Goal: Transaction & Acquisition: Purchase product/service

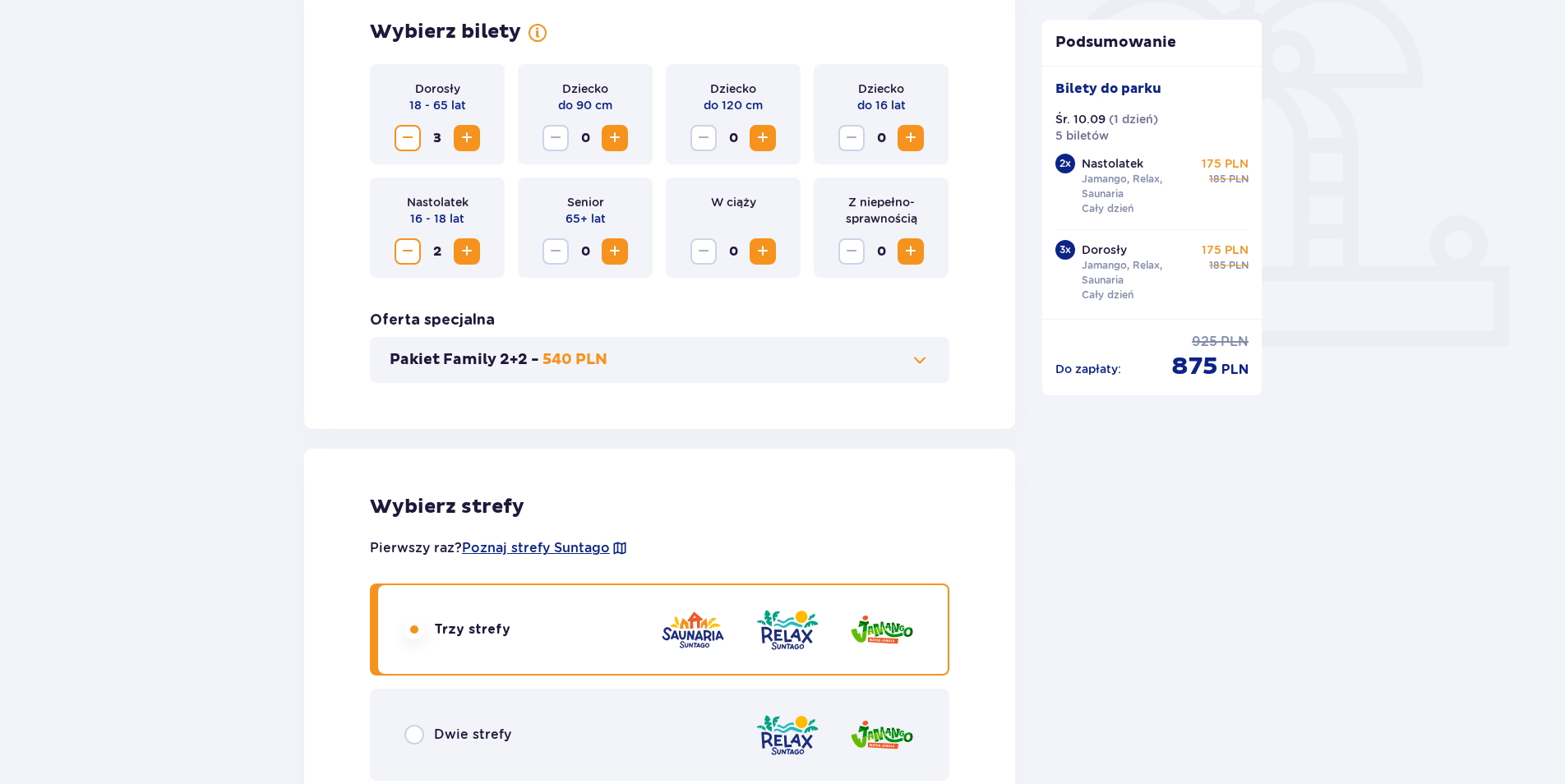
scroll to position [329, 0]
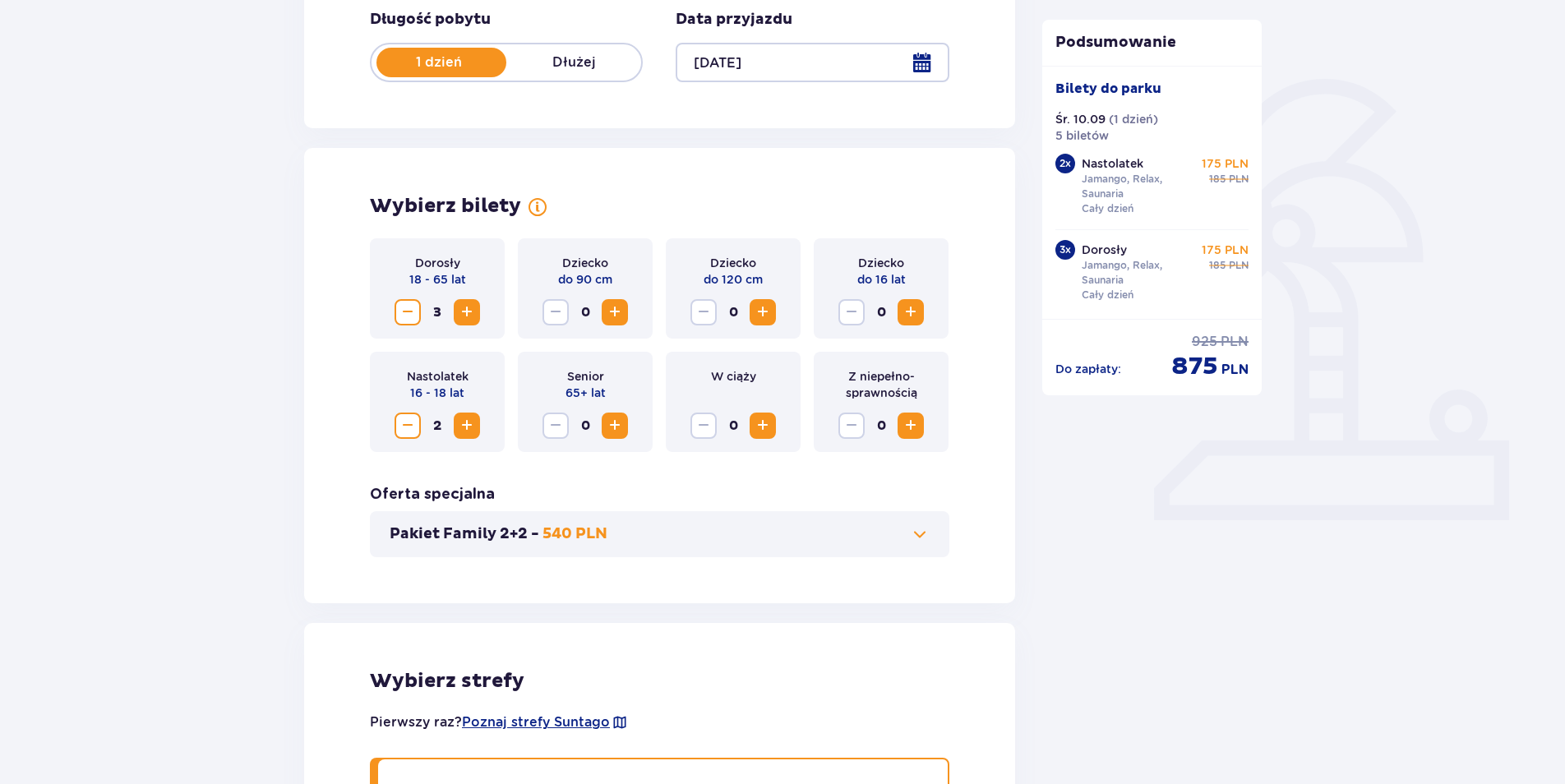
click at [908, 316] on span "Increase" at bounding box center [910, 312] width 19 height 19
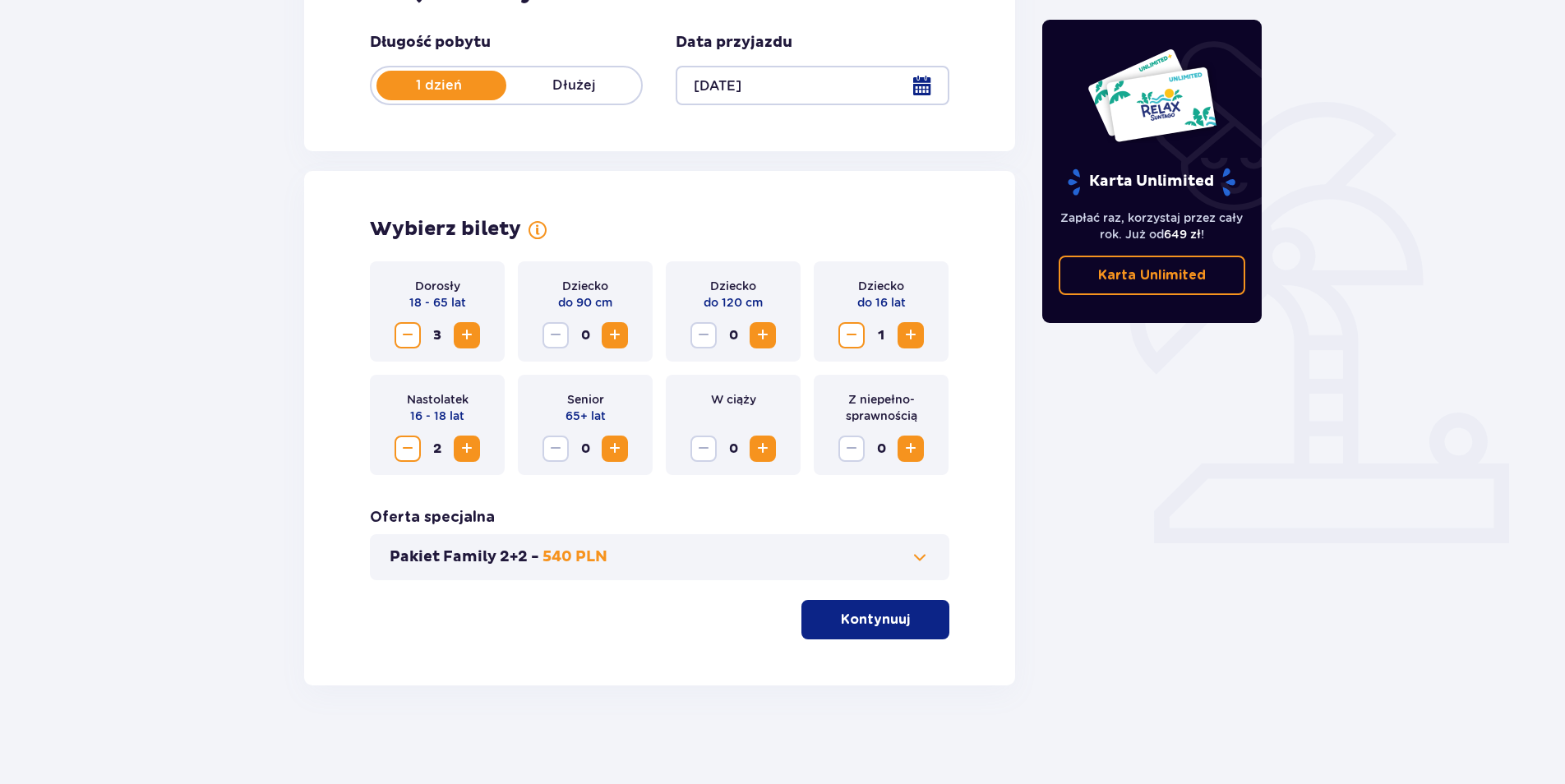
click at [917, 341] on span "Increase" at bounding box center [910, 335] width 19 height 19
click at [407, 453] on span "Decrease" at bounding box center [407, 448] width 19 height 19
click at [407, 454] on span "Decrease" at bounding box center [407, 448] width 19 height 19
drag, startPoint x: 853, startPoint y: 623, endPoint x: 1331, endPoint y: 599, distance: 478.6
click at [860, 620] on p "Kontynuuj" at bounding box center [875, 619] width 69 height 18
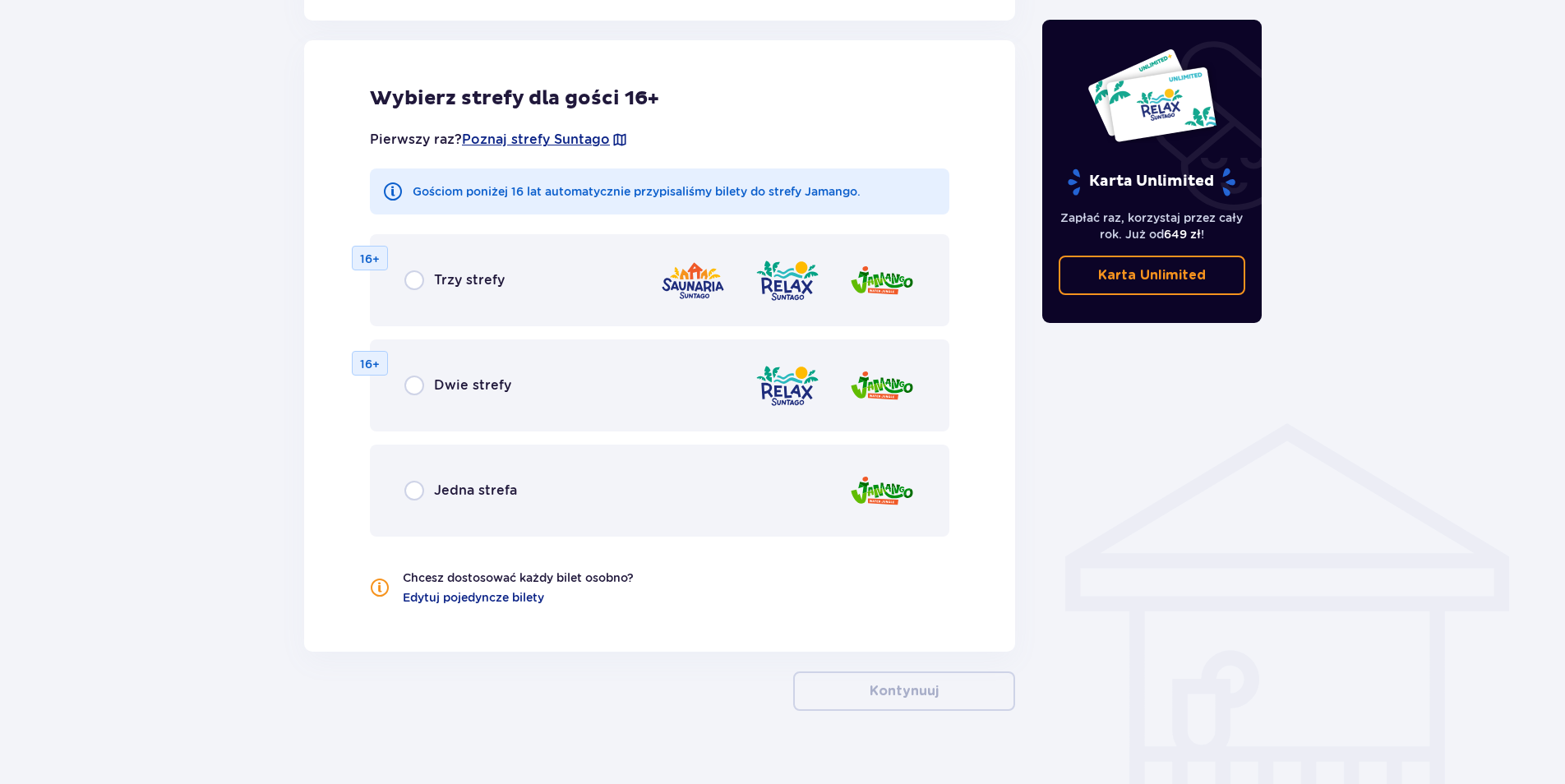
scroll to position [912, 0]
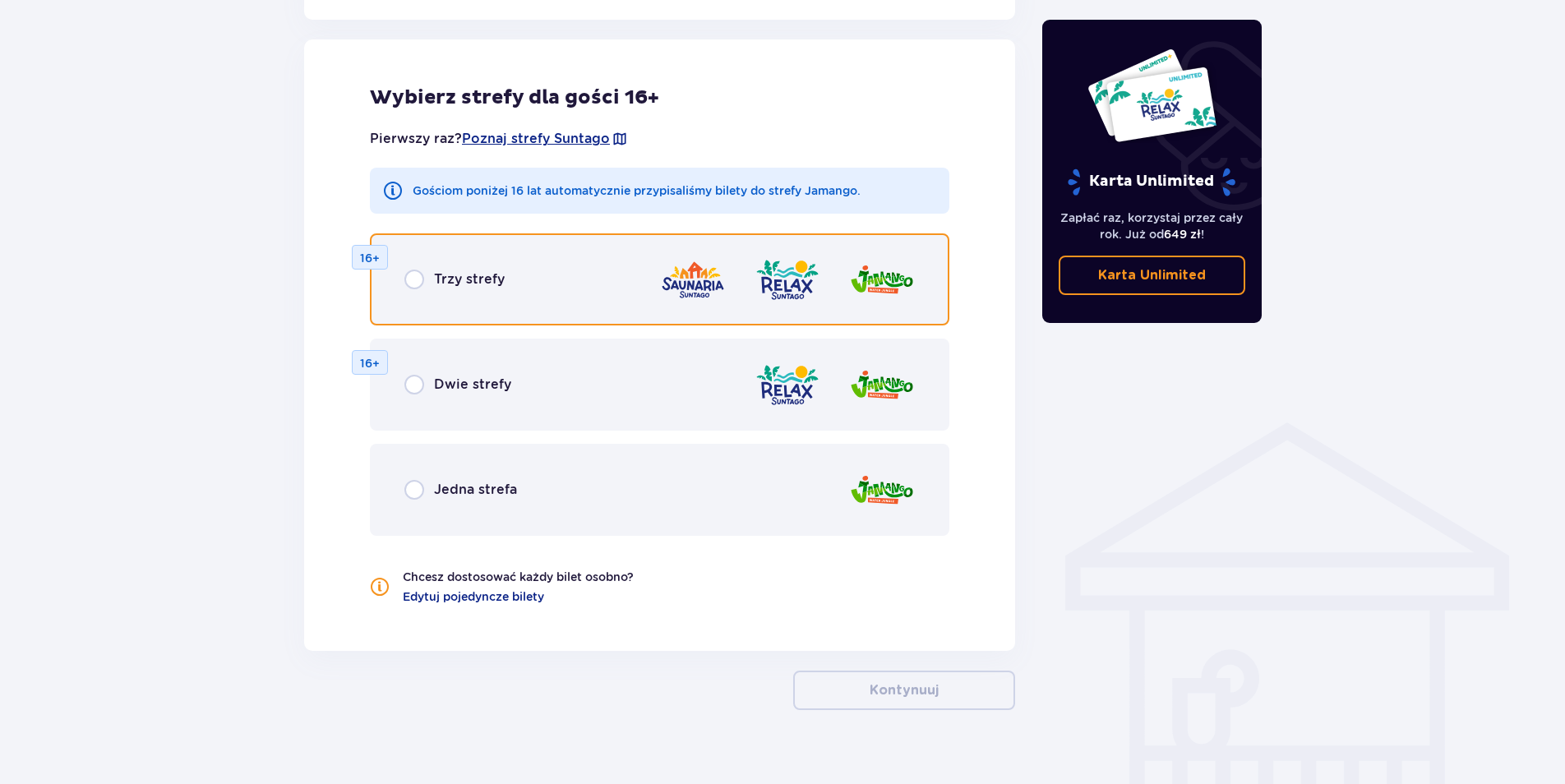
drag, startPoint x: 412, startPoint y: 282, endPoint x: 543, endPoint y: 464, distance: 224.2
click at [412, 286] on input "radio" at bounding box center [414, 279] width 19 height 19
radio input "true"
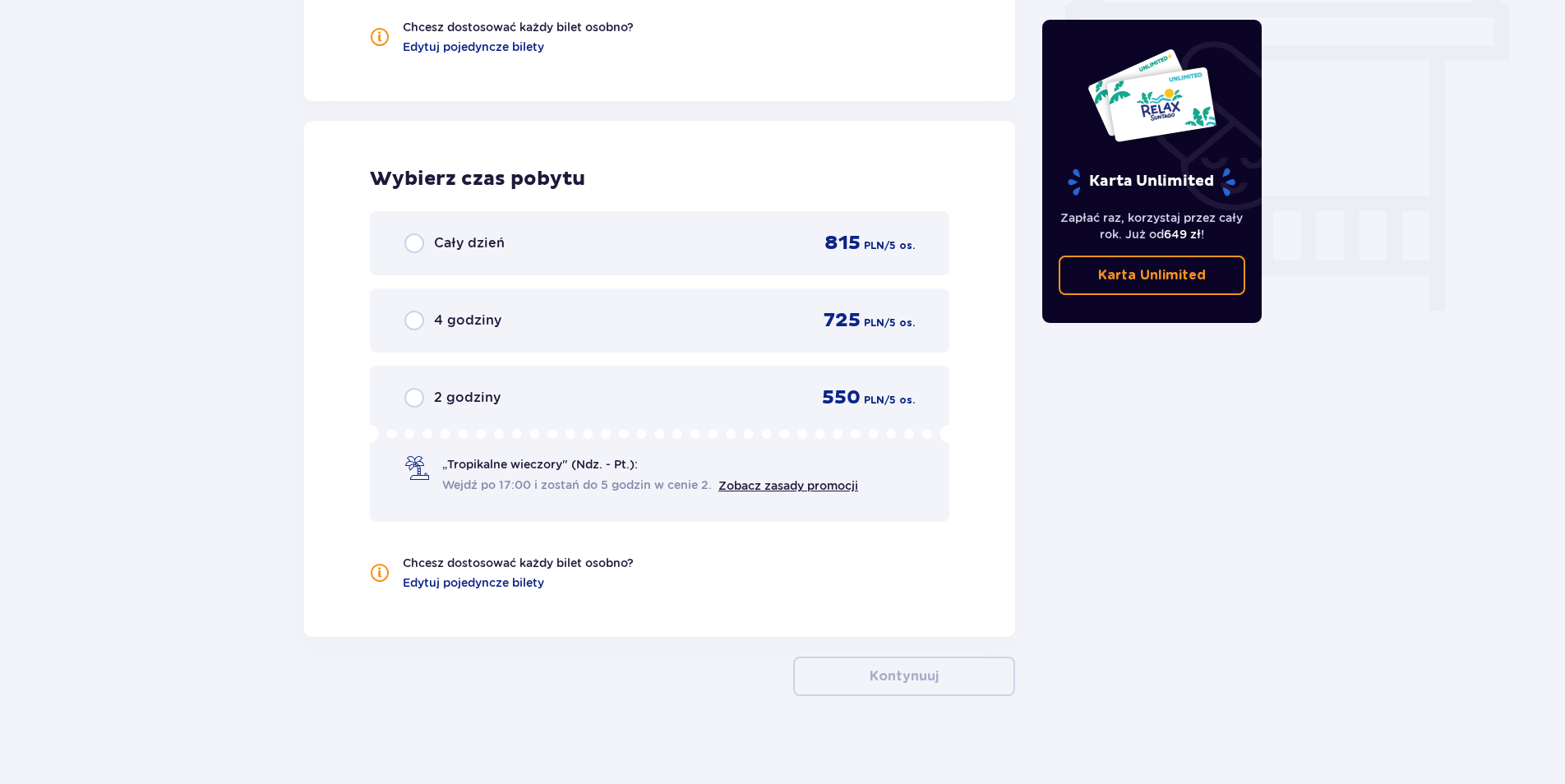
scroll to position [1473, 0]
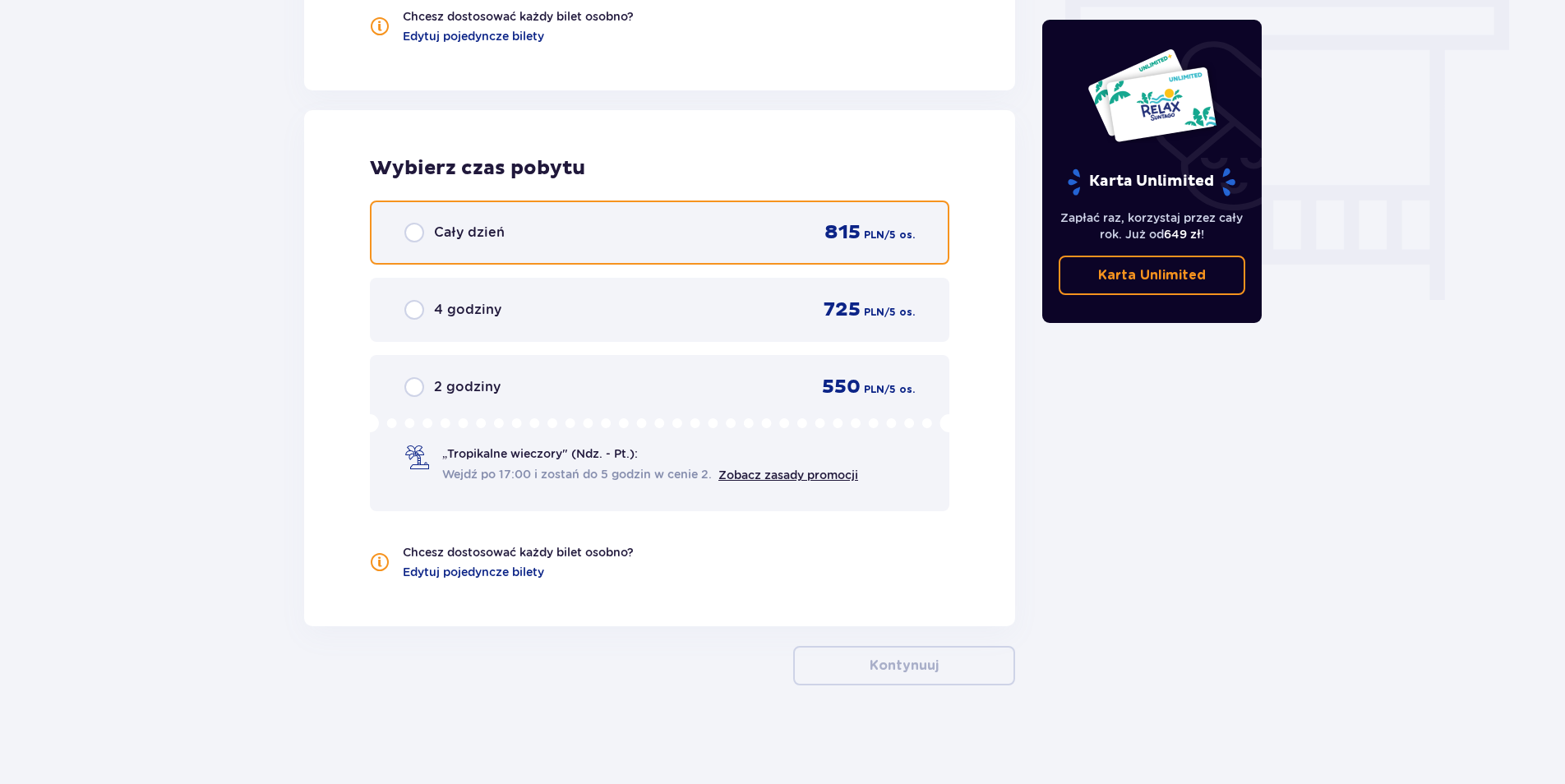
click at [415, 233] on input "radio" at bounding box center [414, 232] width 19 height 19
radio input "true"
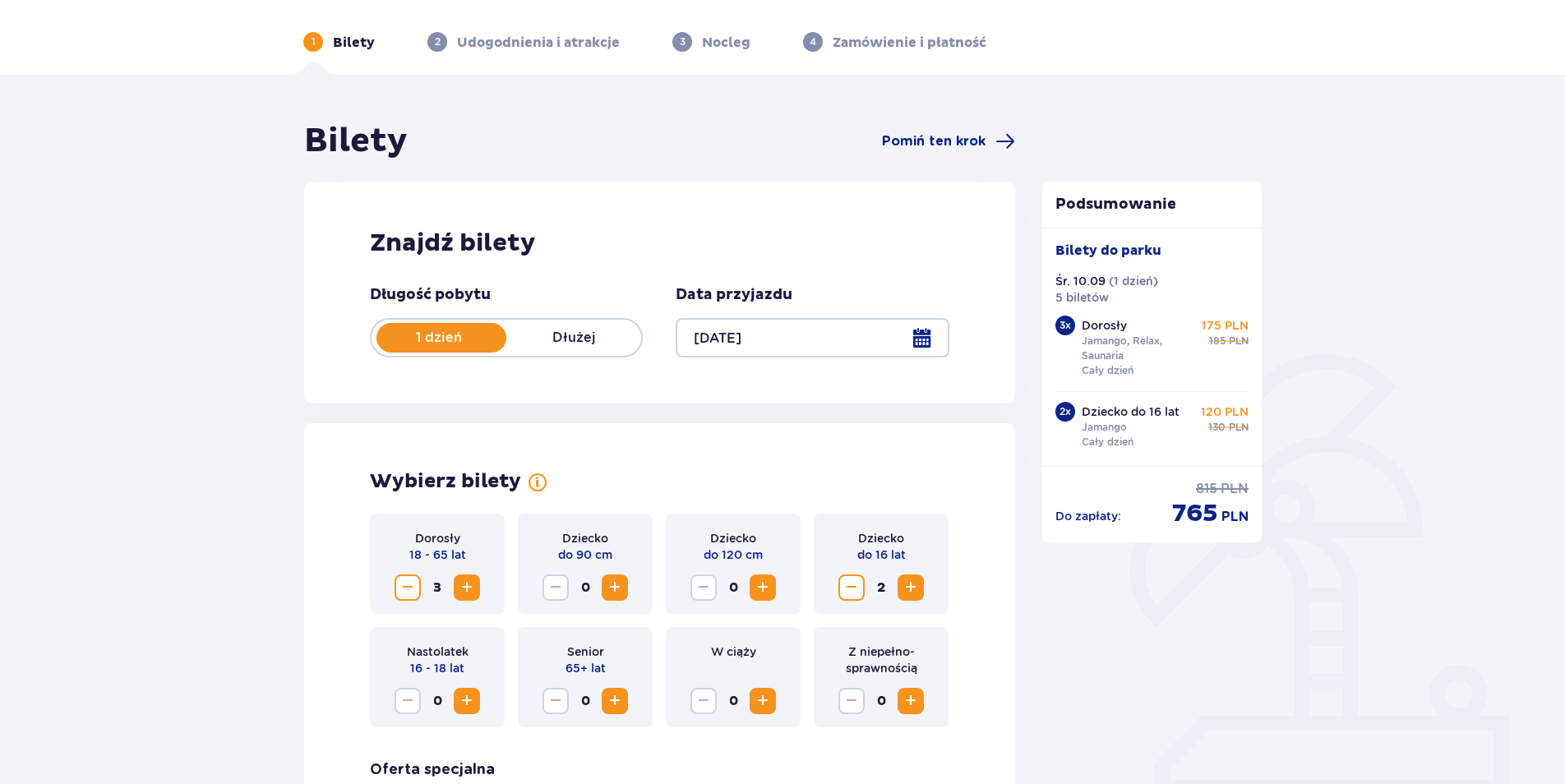
scroll to position [0, 0]
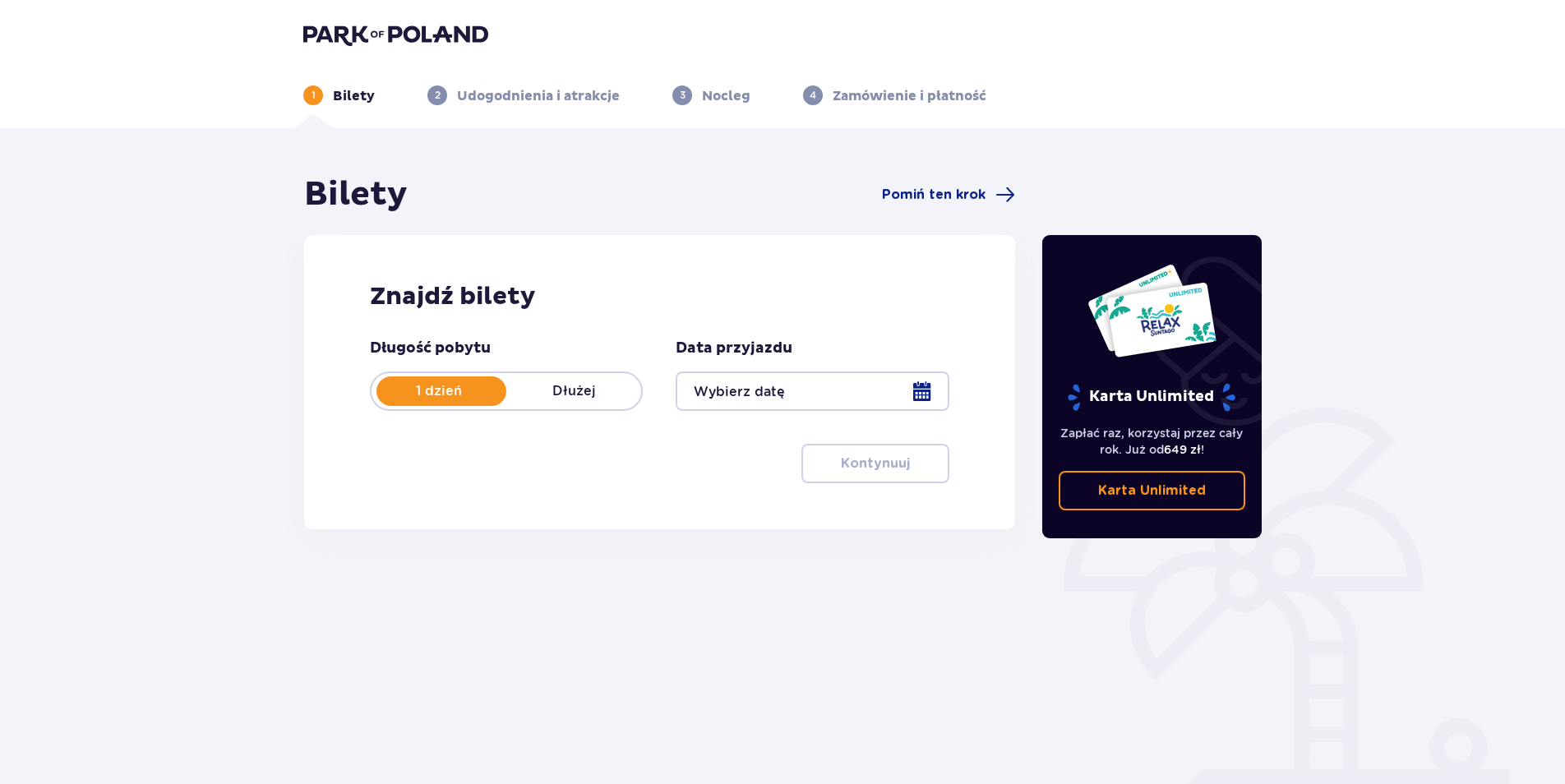
click at [923, 393] on div at bounding box center [812, 391] width 273 height 40
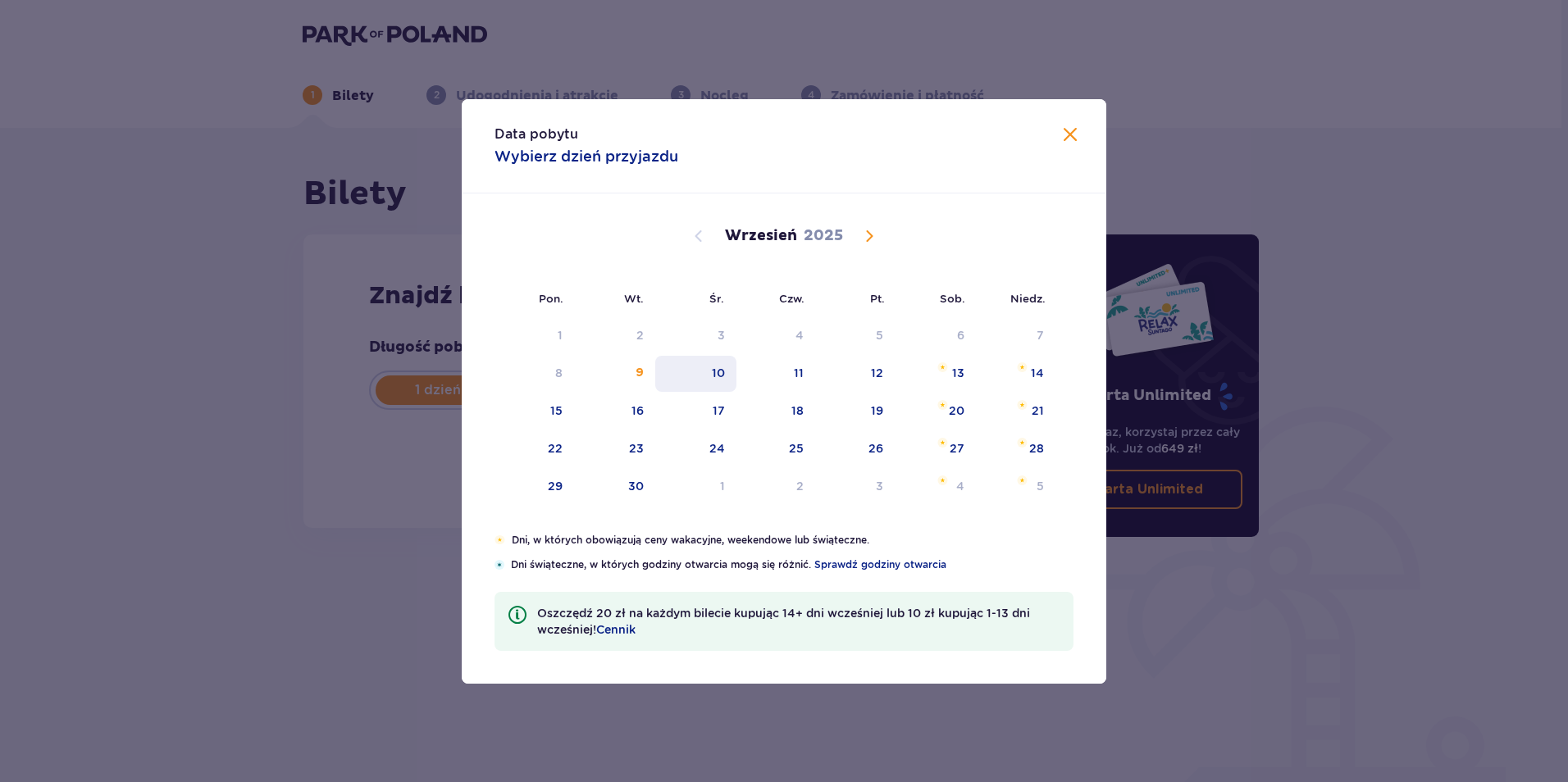
click at [722, 367] on div "10" at bounding box center [718, 373] width 13 height 16
type input "[DATE]"
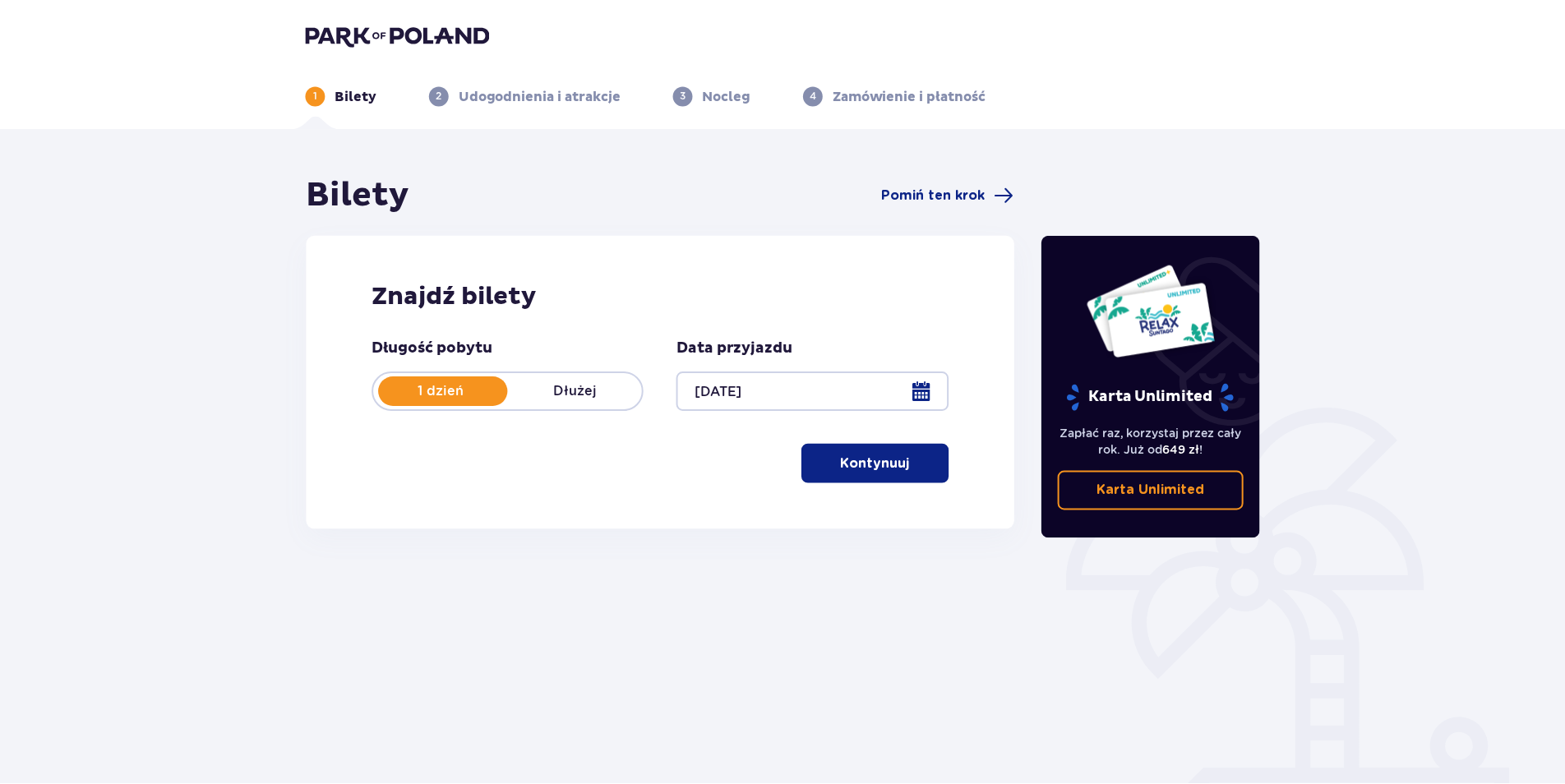
scroll to position [59, 0]
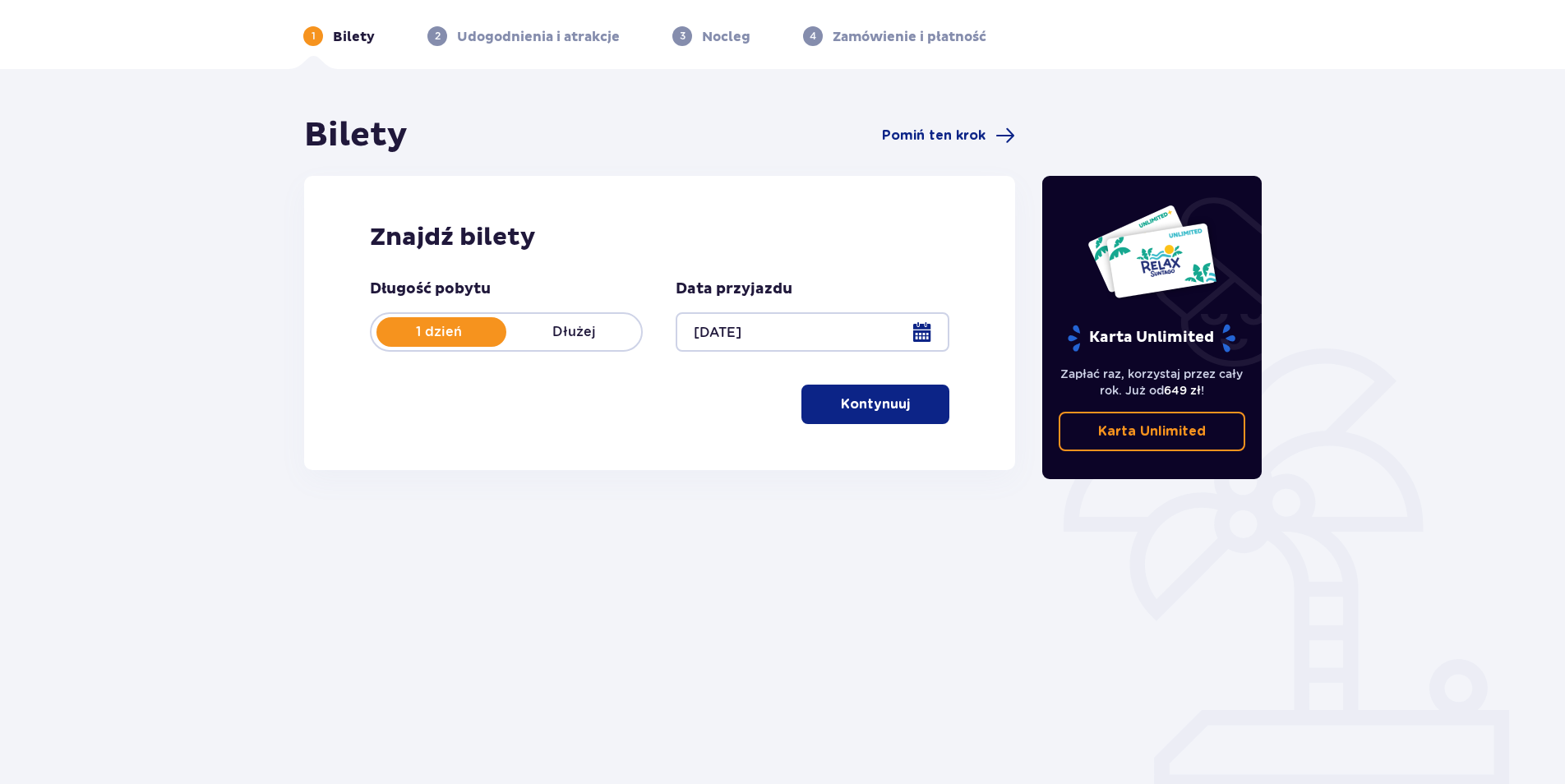
click at [718, 374] on div "Długość pobytu 1 dzień Dłużej Data przyjazdu 10.09.25 Kontynuuj" at bounding box center [659, 352] width 579 height 145
click at [815, 402] on button "Kontynuuj" at bounding box center [874, 404] width 148 height 40
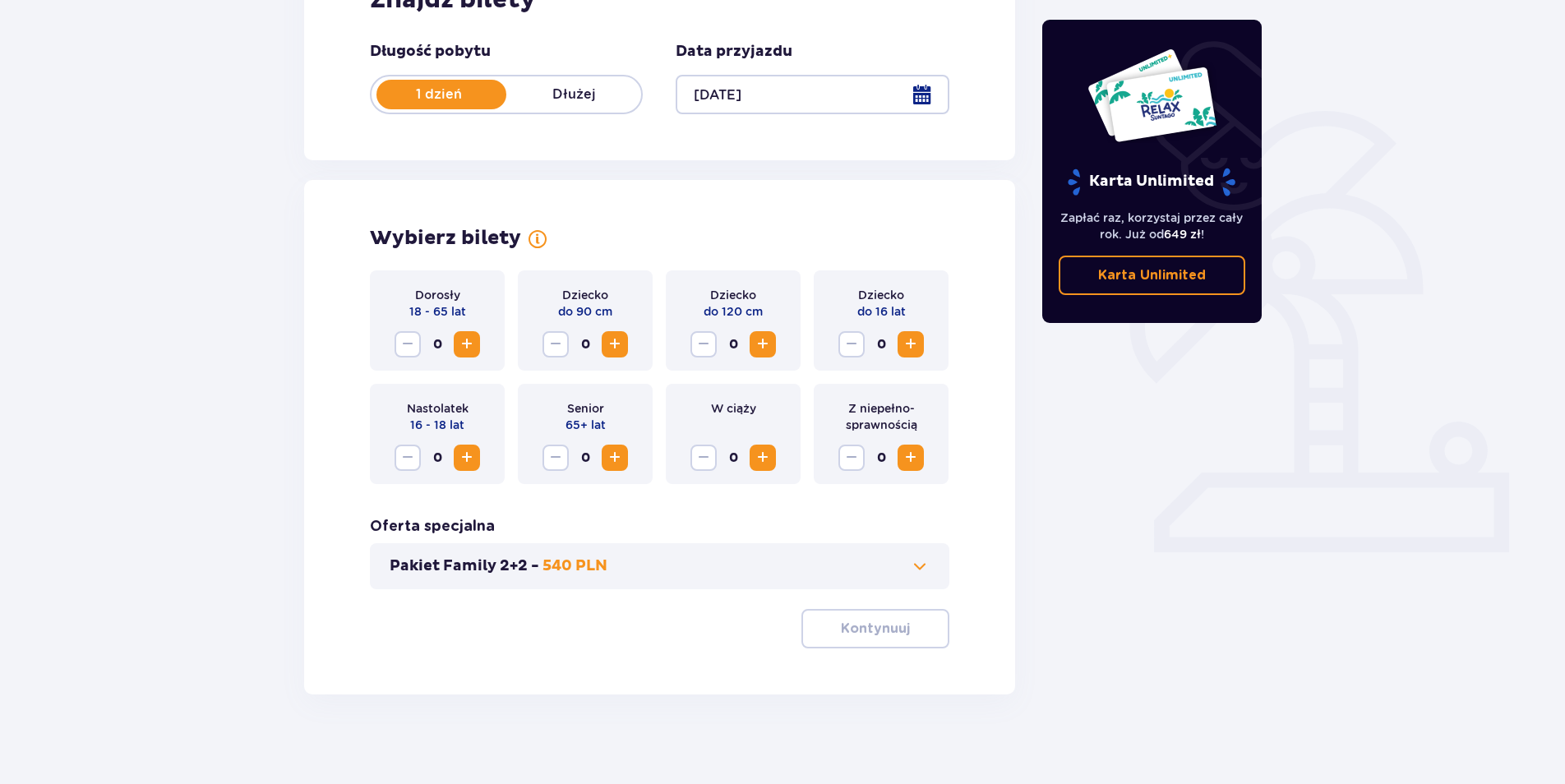
scroll to position [306, 0]
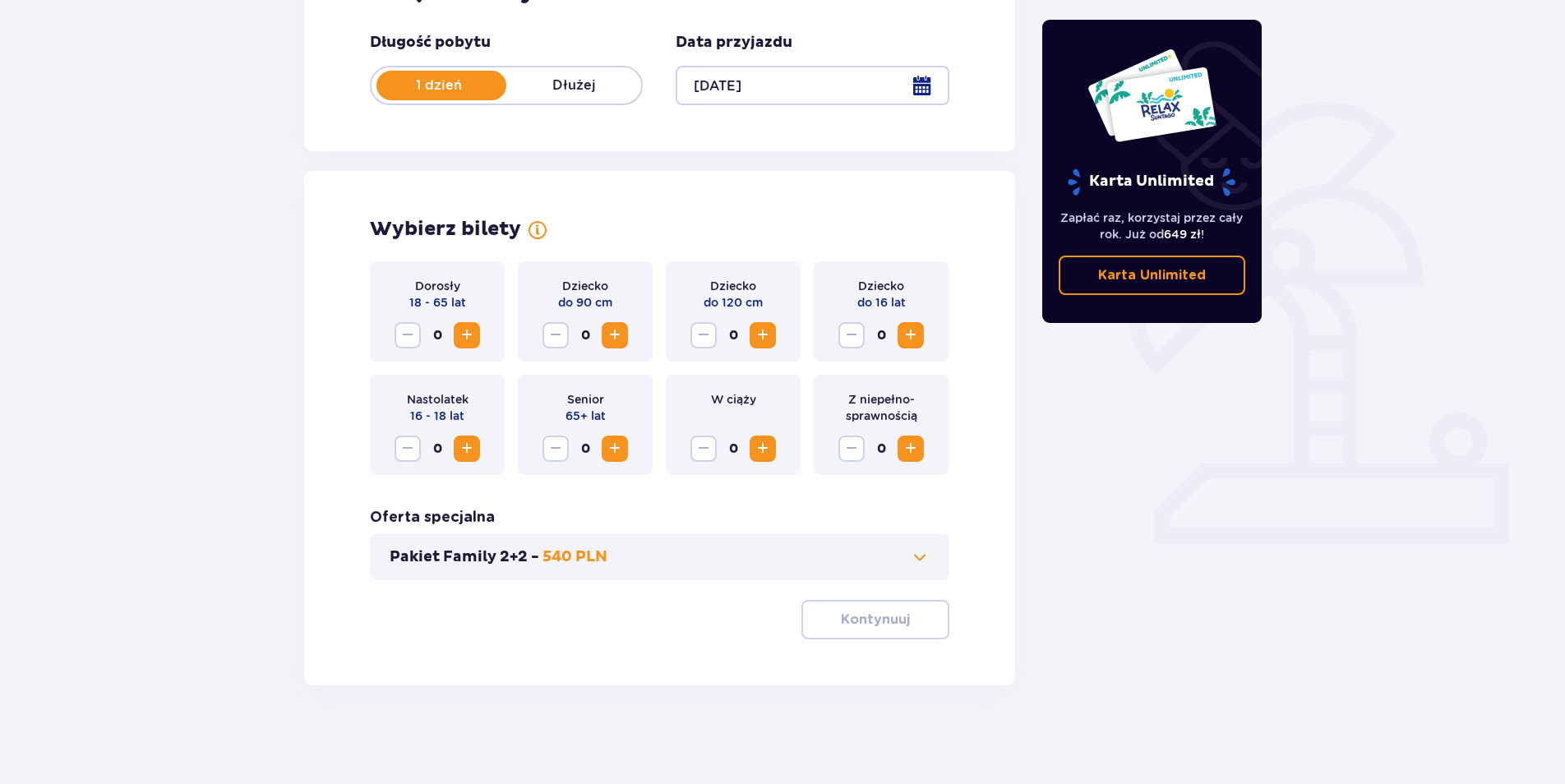
click at [912, 332] on span "Increase" at bounding box center [910, 335] width 19 height 19
click at [468, 448] on span "Increase" at bounding box center [466, 448] width 19 height 19
click at [469, 335] on span "Increase" at bounding box center [466, 335] width 19 height 19
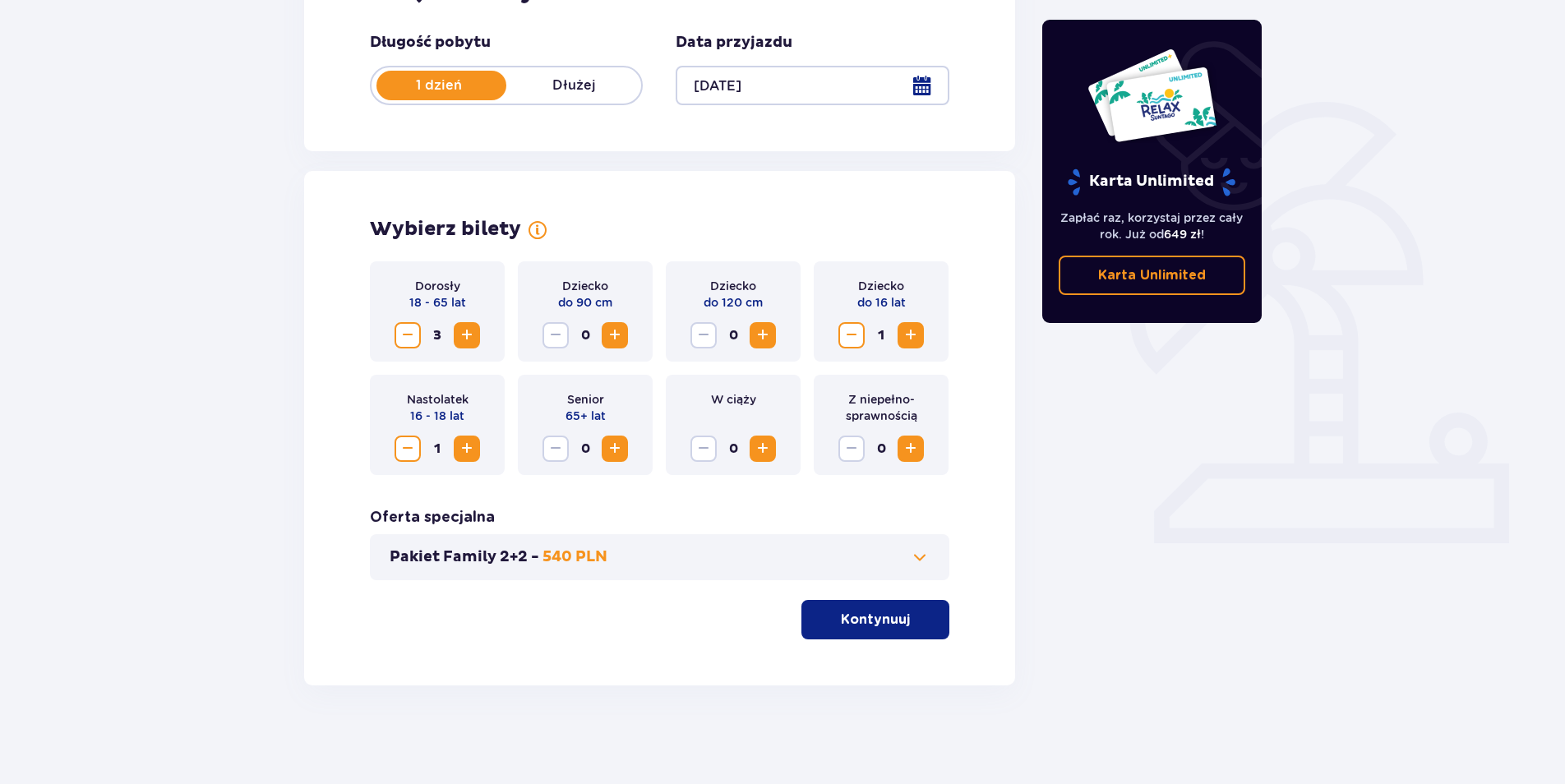
click at [861, 611] on p "Kontynuuj" at bounding box center [875, 619] width 69 height 18
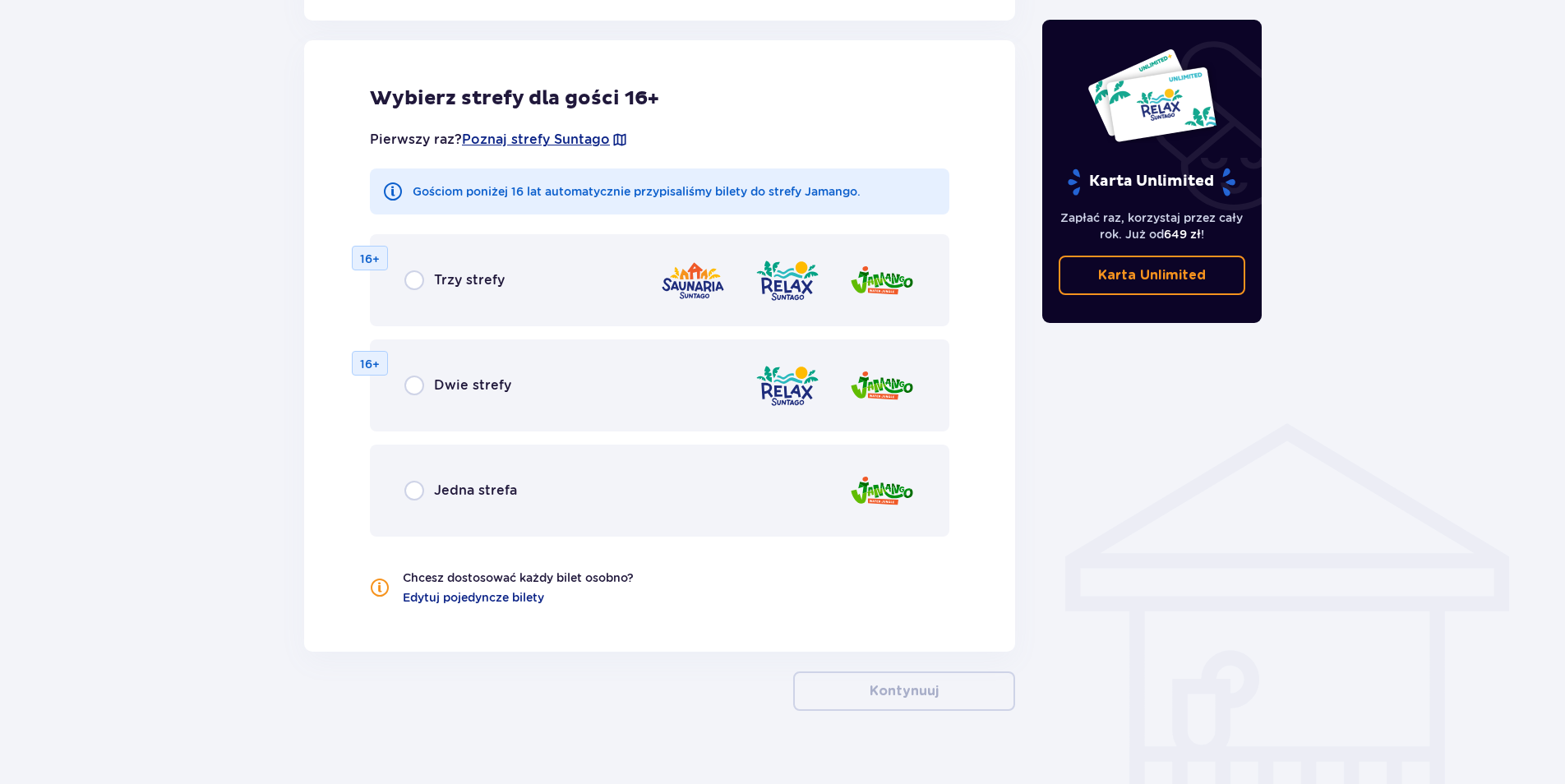
scroll to position [912, 0]
click at [404, 283] on div "Trzy strefy 16+" at bounding box center [659, 279] width 579 height 92
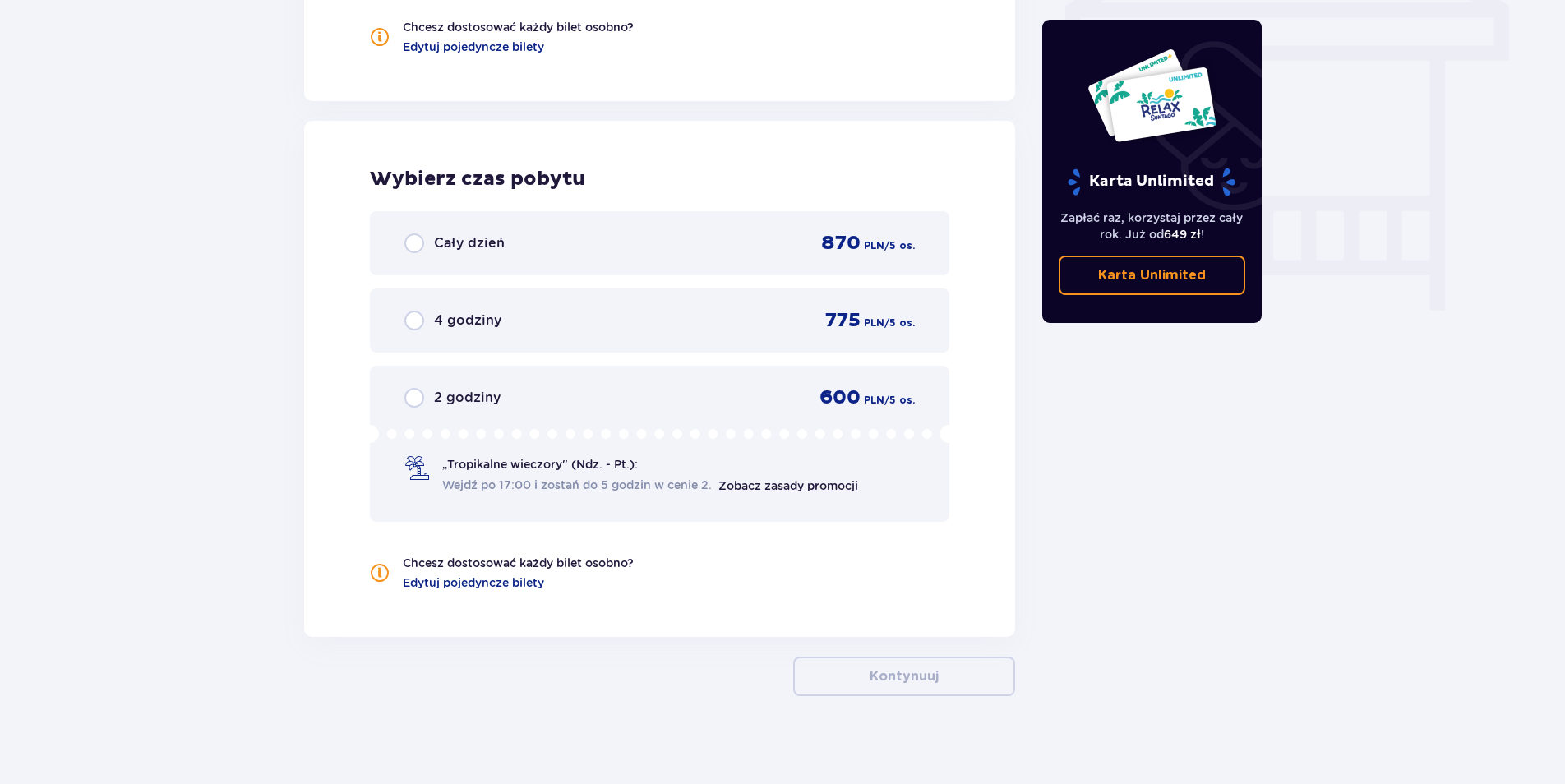
scroll to position [1473, 0]
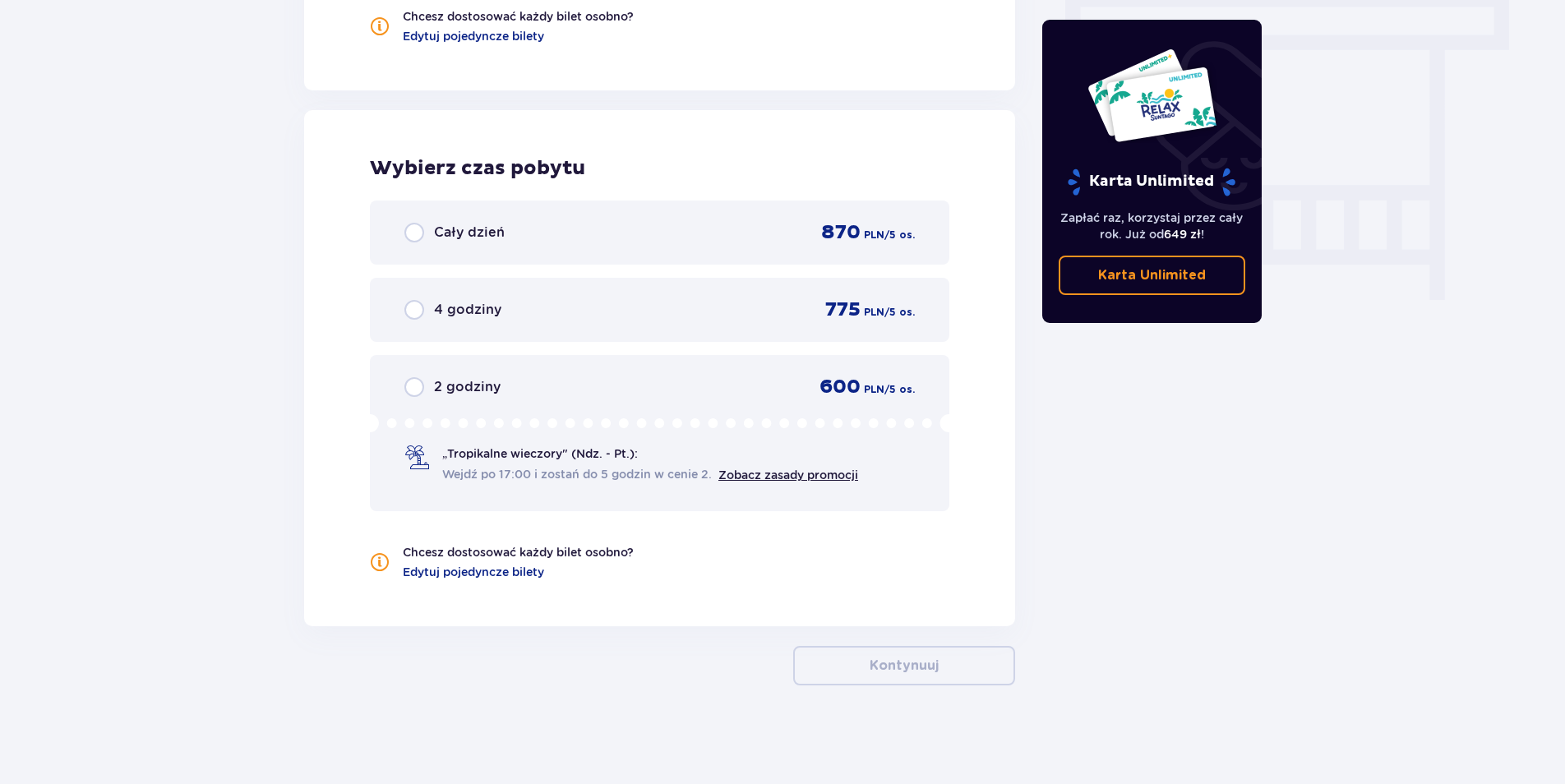
click at [424, 223] on div "Cały dzień" at bounding box center [454, 232] width 100 height 19
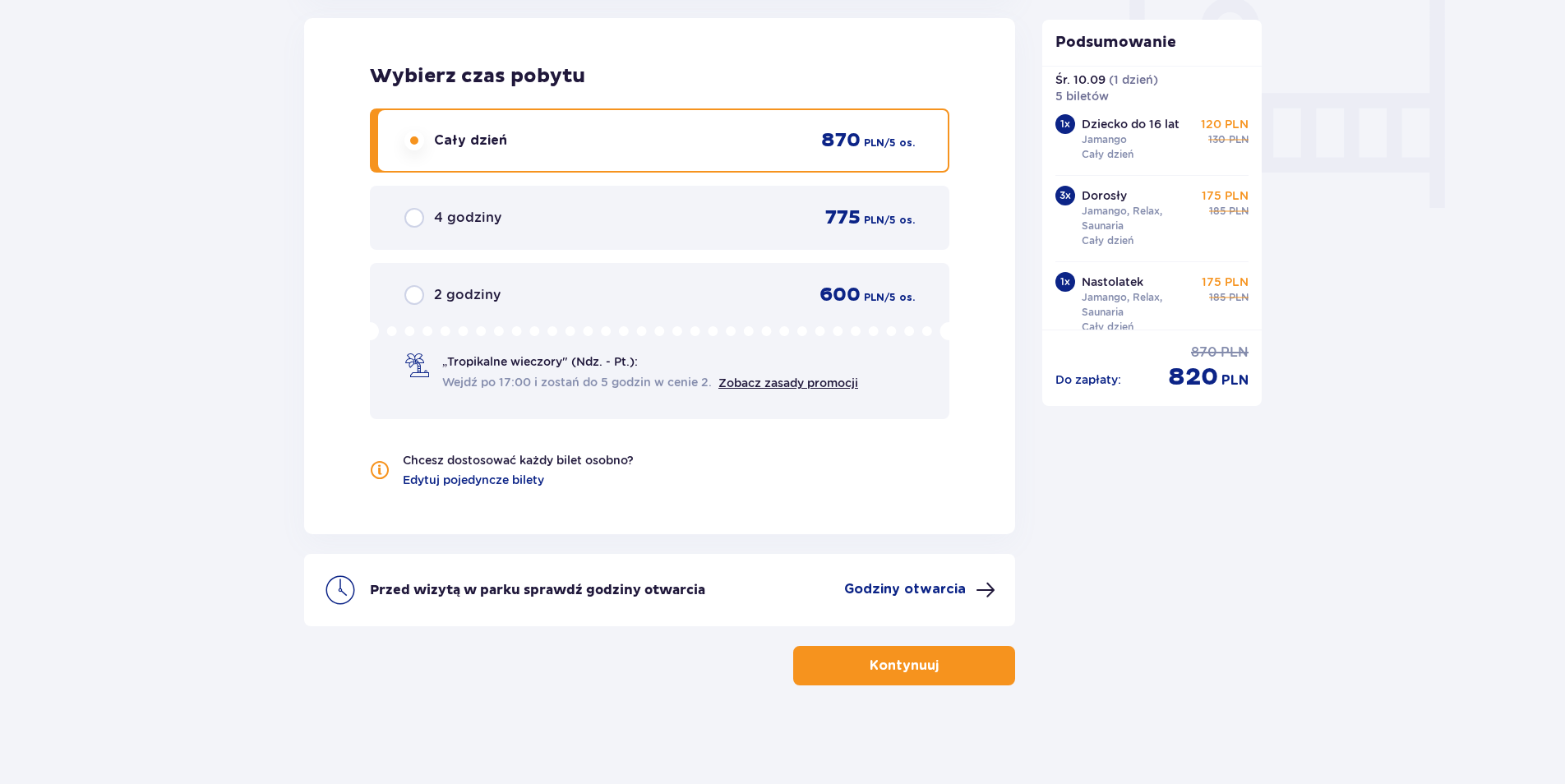
scroll to position [61, 0]
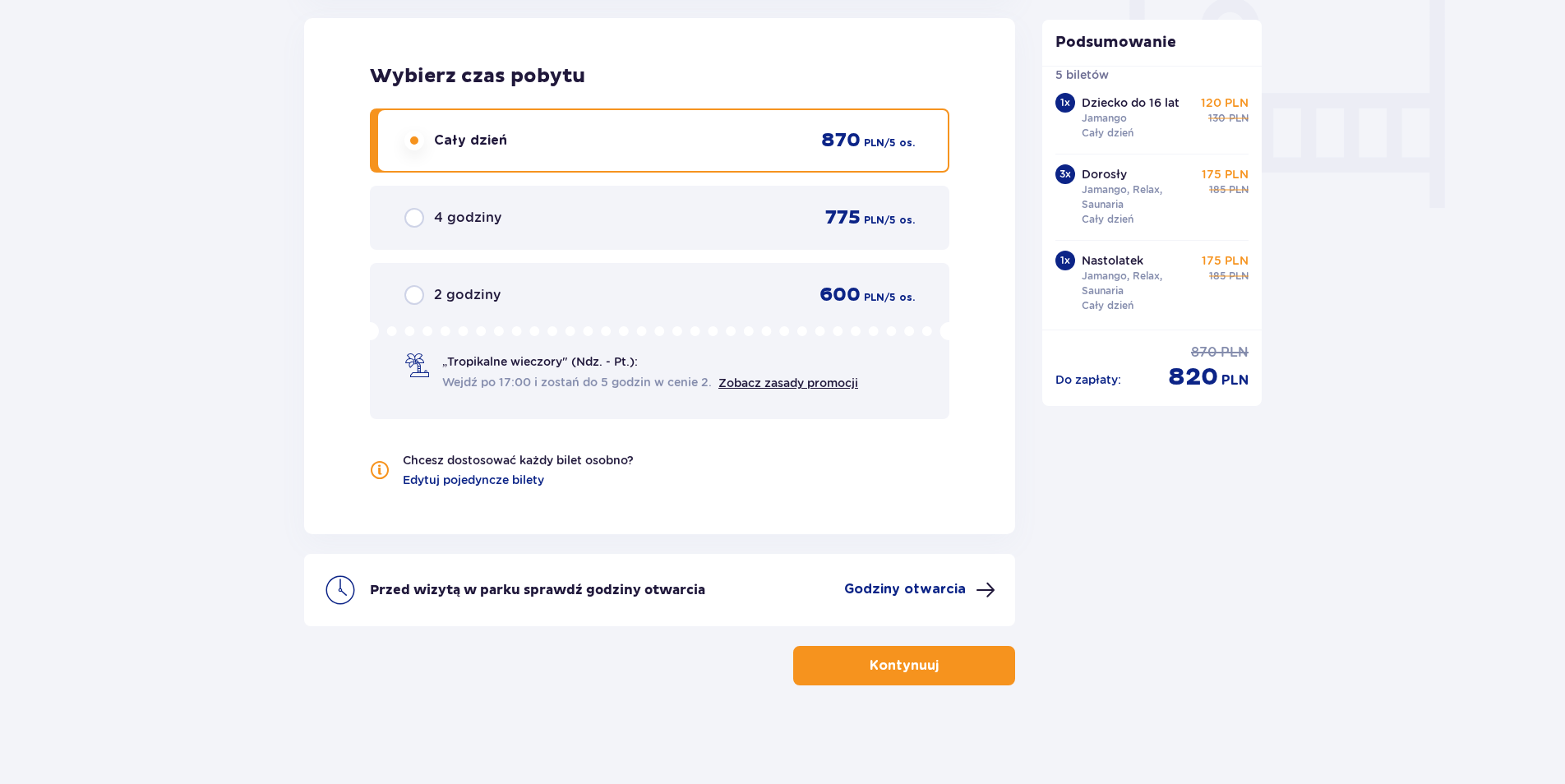
drag, startPoint x: 962, startPoint y: 664, endPoint x: 1259, endPoint y: 583, distance: 307.8
click at [962, 663] on button "Kontynuuj" at bounding box center [904, 665] width 222 height 40
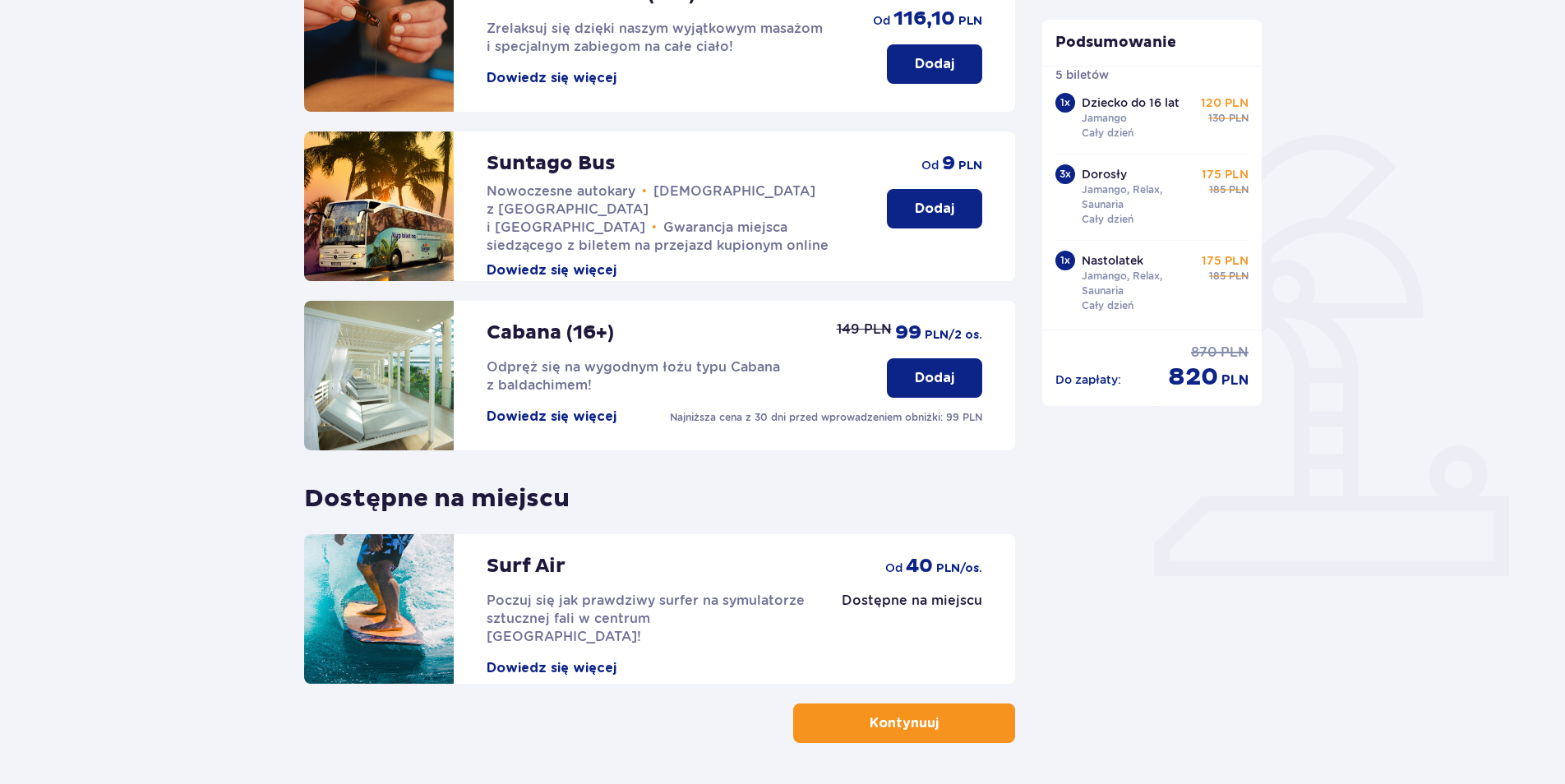
scroll to position [330, 0]
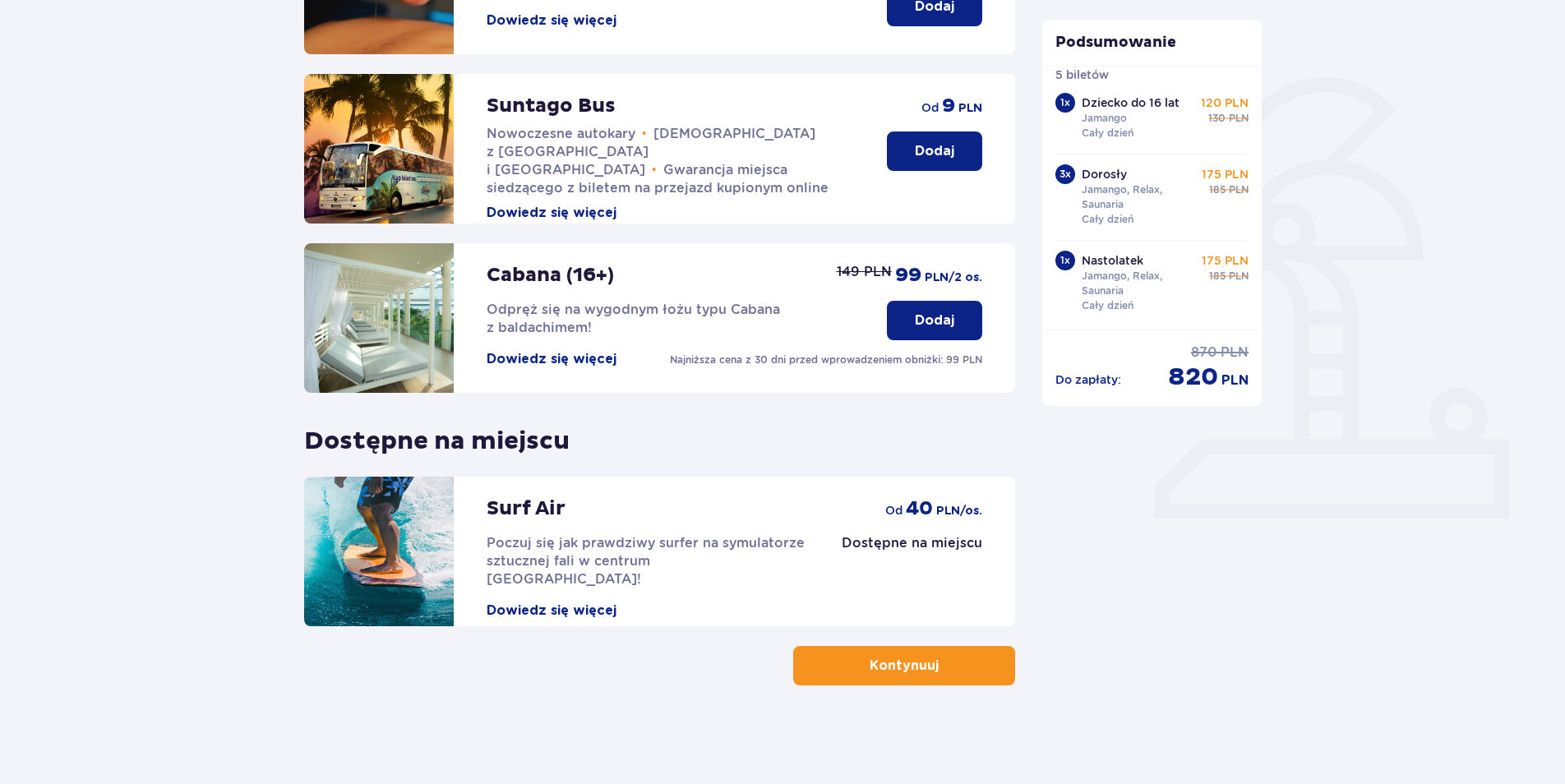
click at [933, 674] on span "button" at bounding box center [941, 665] width 19 height 19
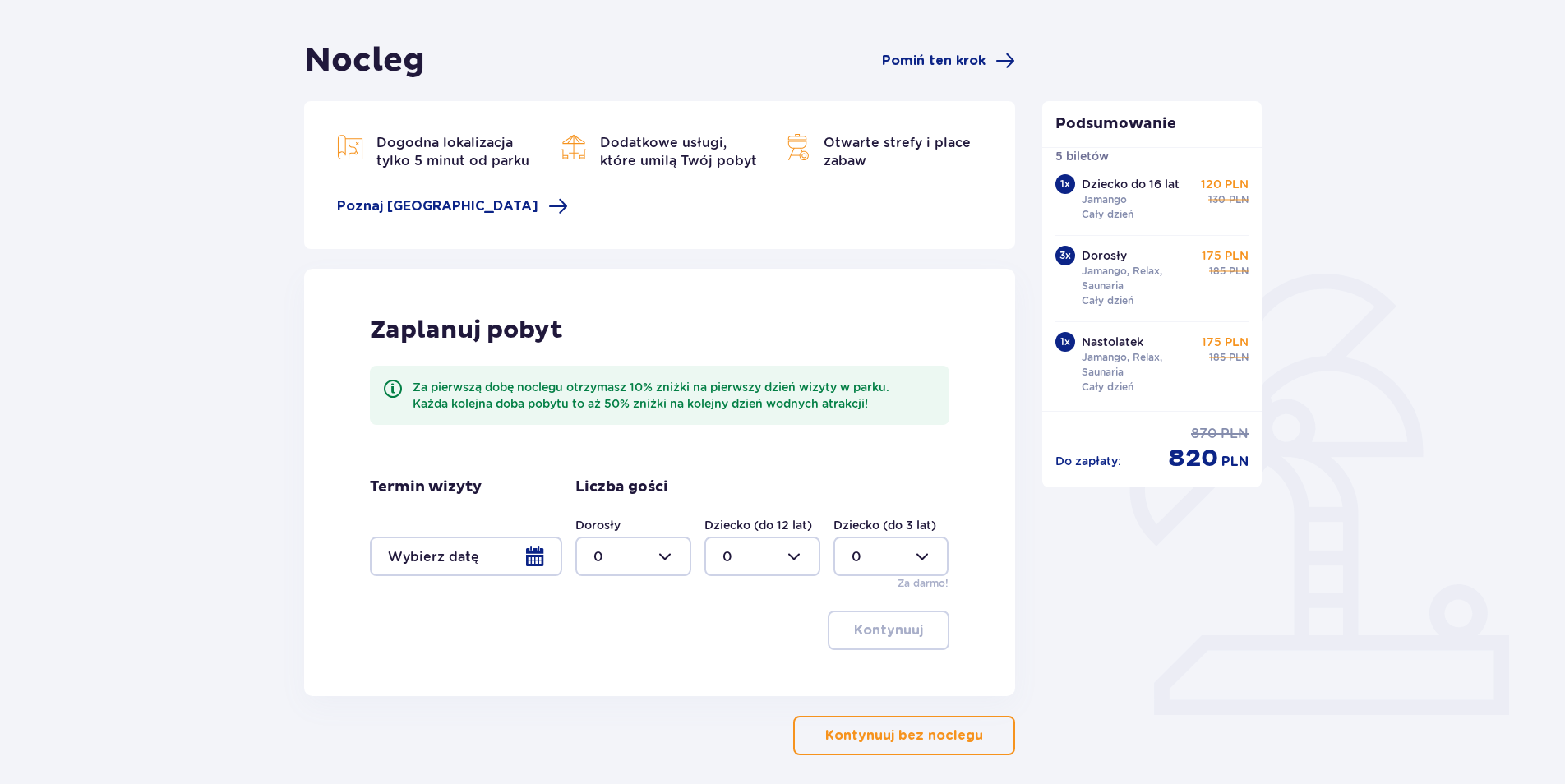
scroll to position [204, 0]
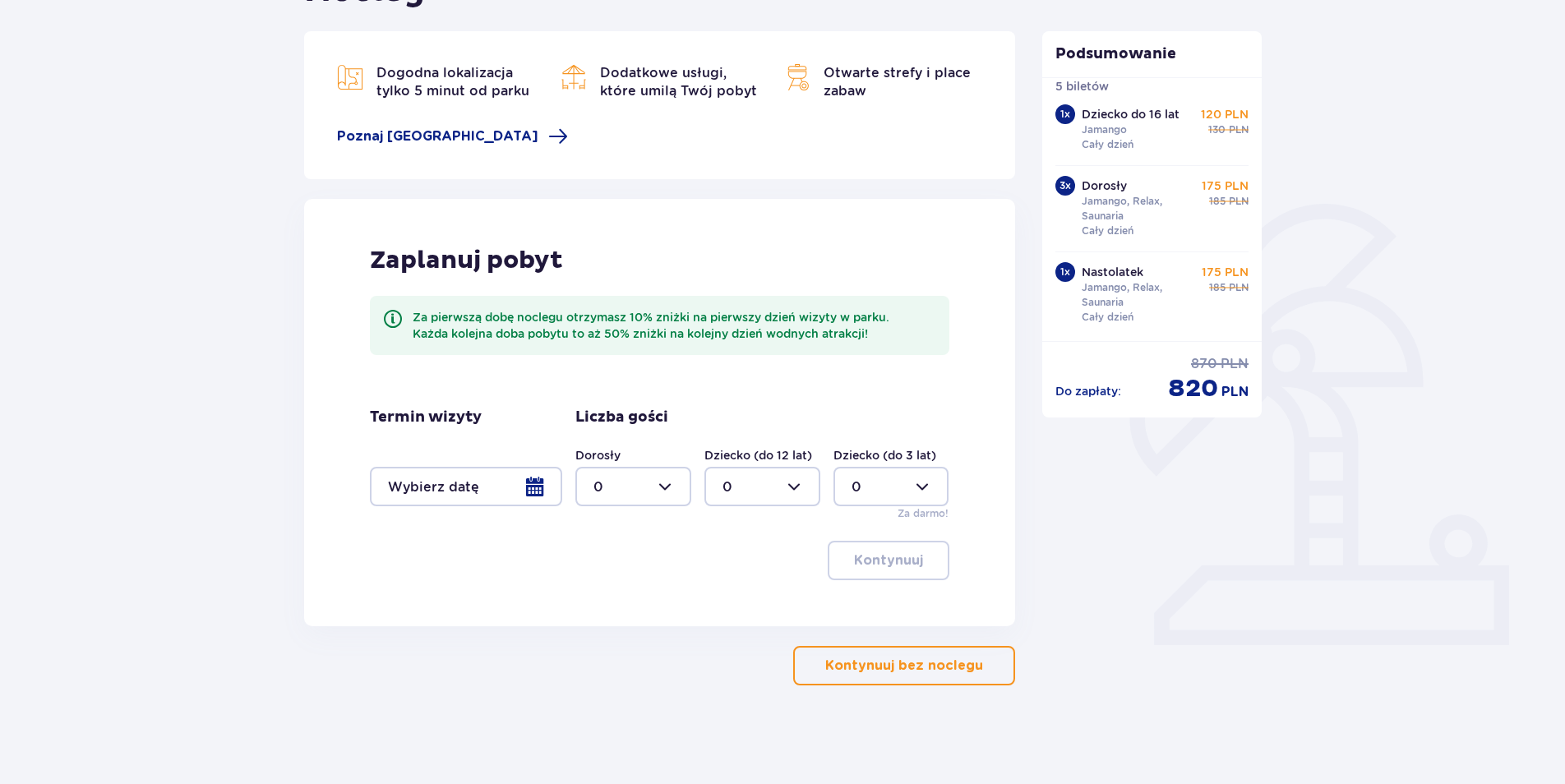
click at [540, 488] on div at bounding box center [466, 486] width 192 height 40
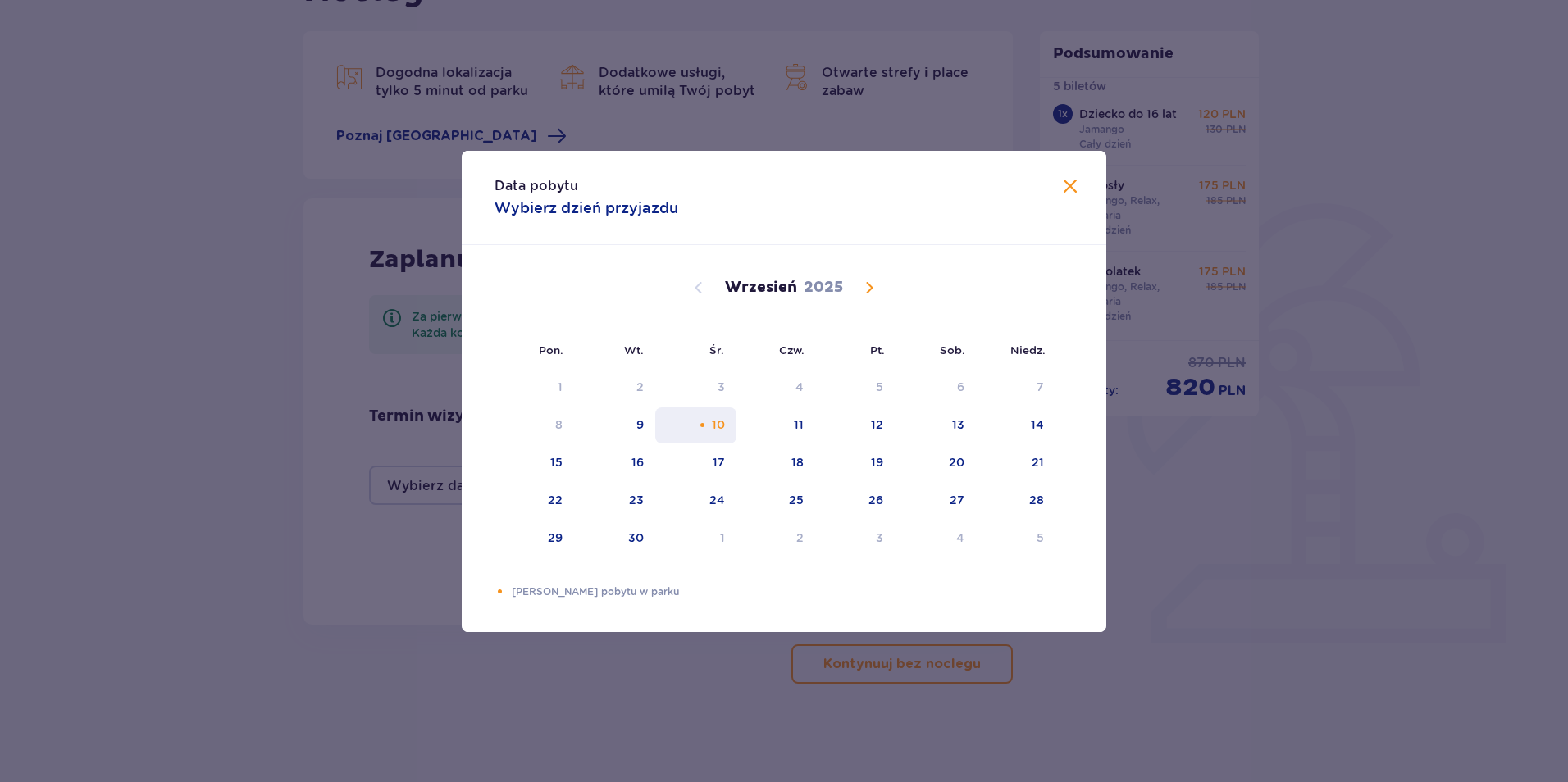
click at [726, 427] on div "10" at bounding box center [696, 425] width 82 height 36
click at [1073, 185] on span at bounding box center [1069, 187] width 19 height 19
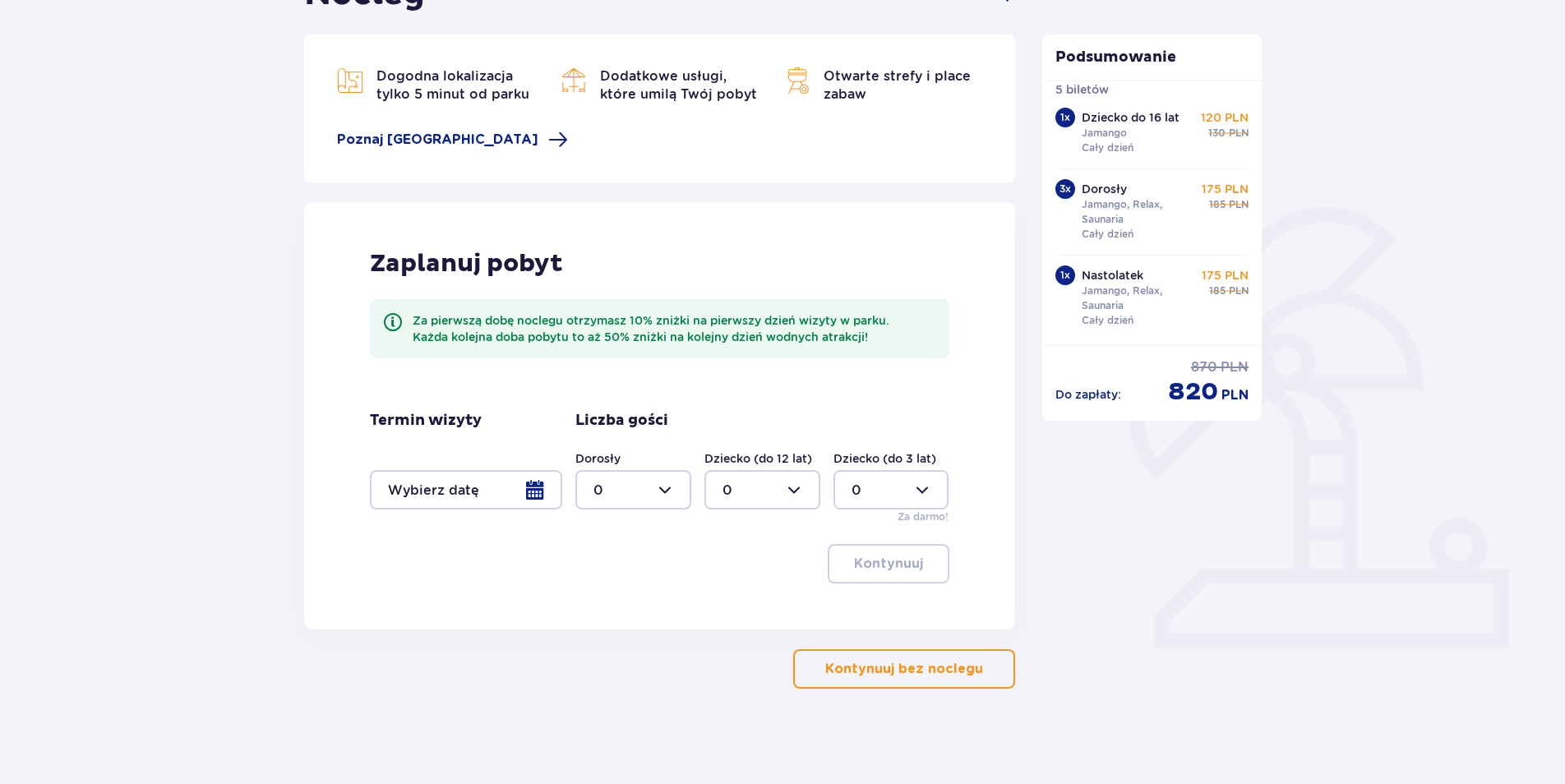
scroll to position [204, 0]
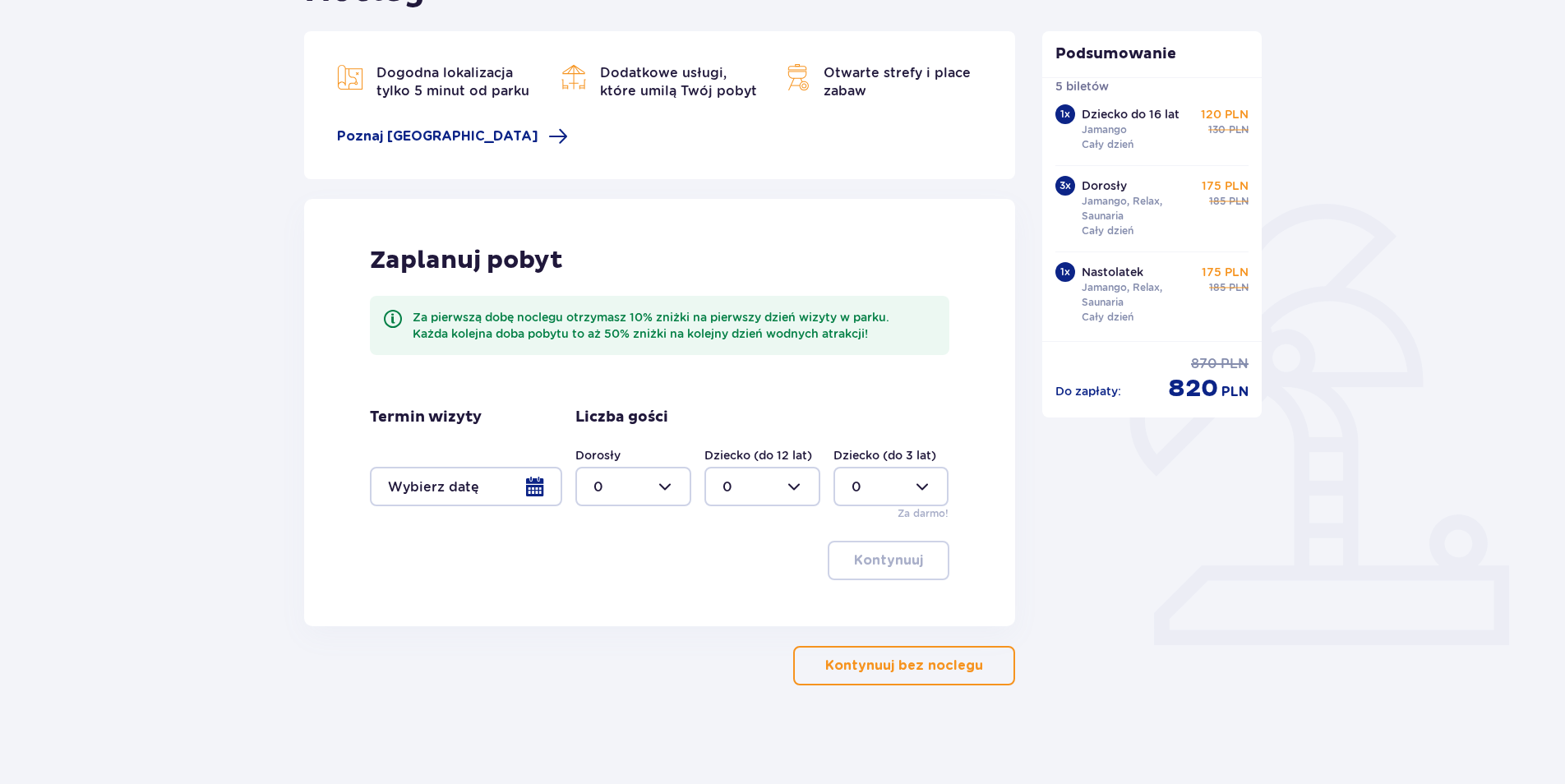
click at [920, 669] on p "Kontynuuj bez noclegu" at bounding box center [904, 665] width 158 height 18
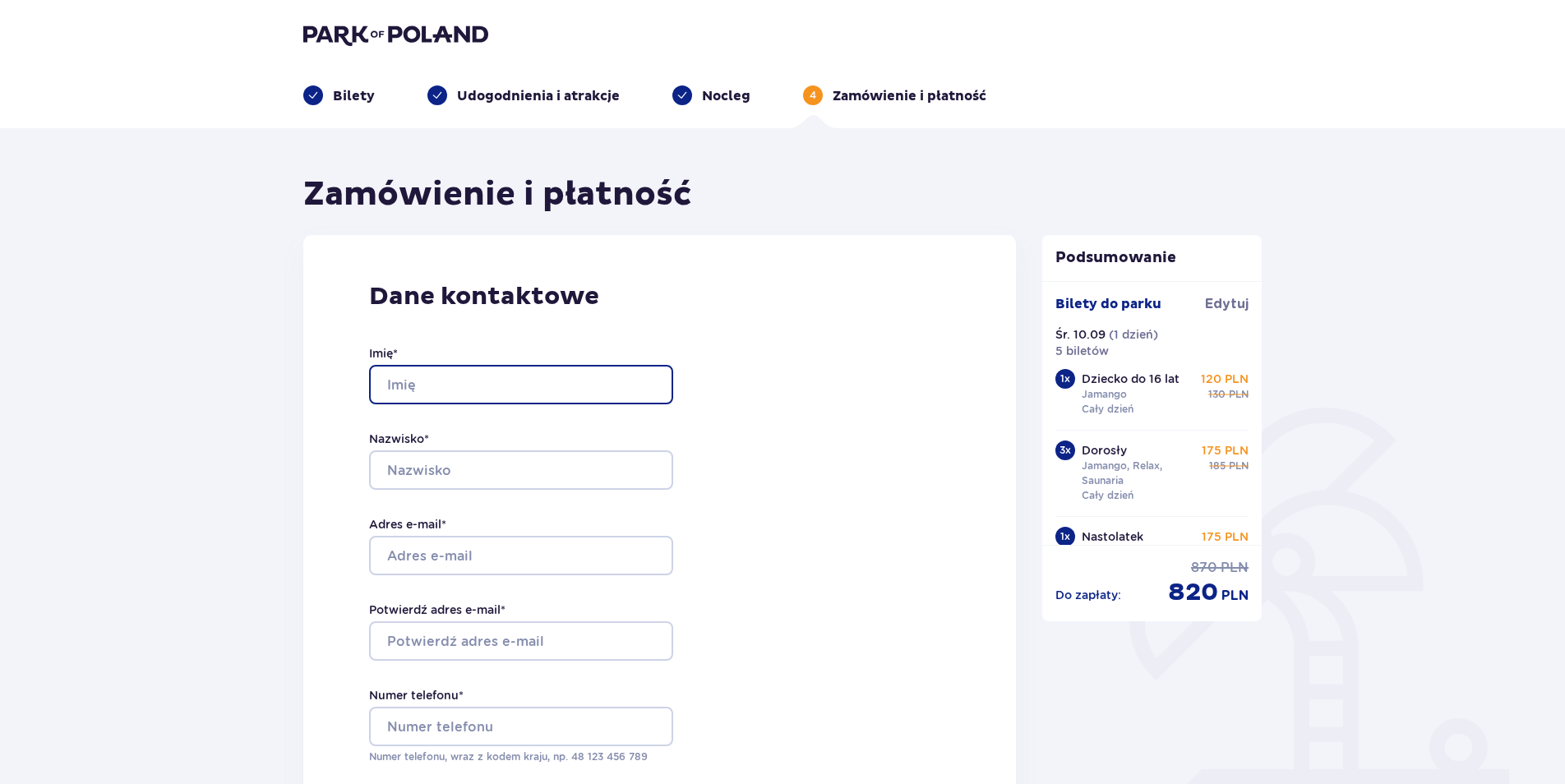
click at [421, 384] on input "Imię *" at bounding box center [521, 384] width 304 height 40
type input "KATARZYNA"
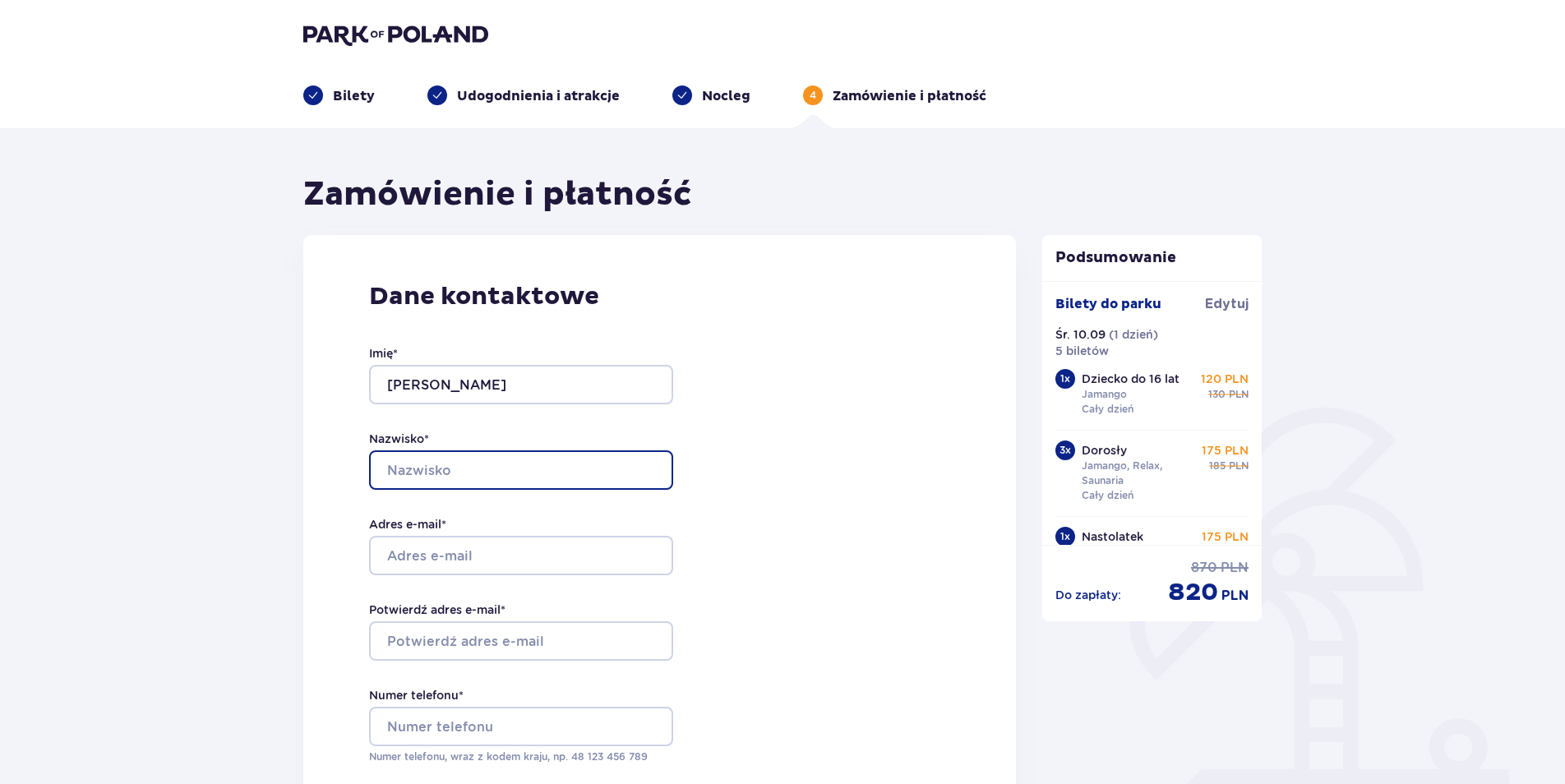
type input "CYTRYNA"
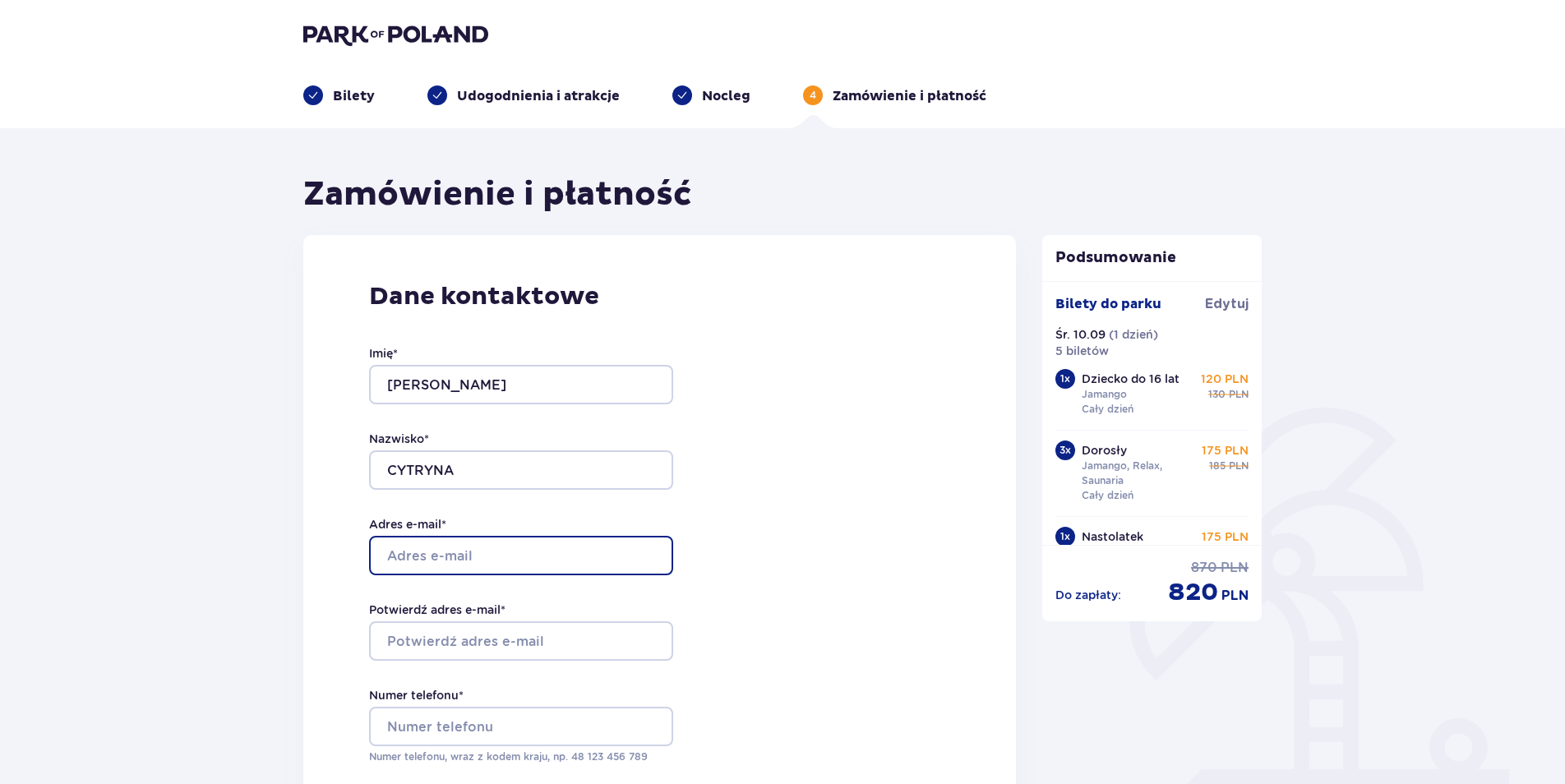
click at [451, 563] on input "Adres e-mail *" at bounding box center [521, 556] width 304 height 40
type input "[EMAIL_ADDRESS][DOMAIN_NAME]"
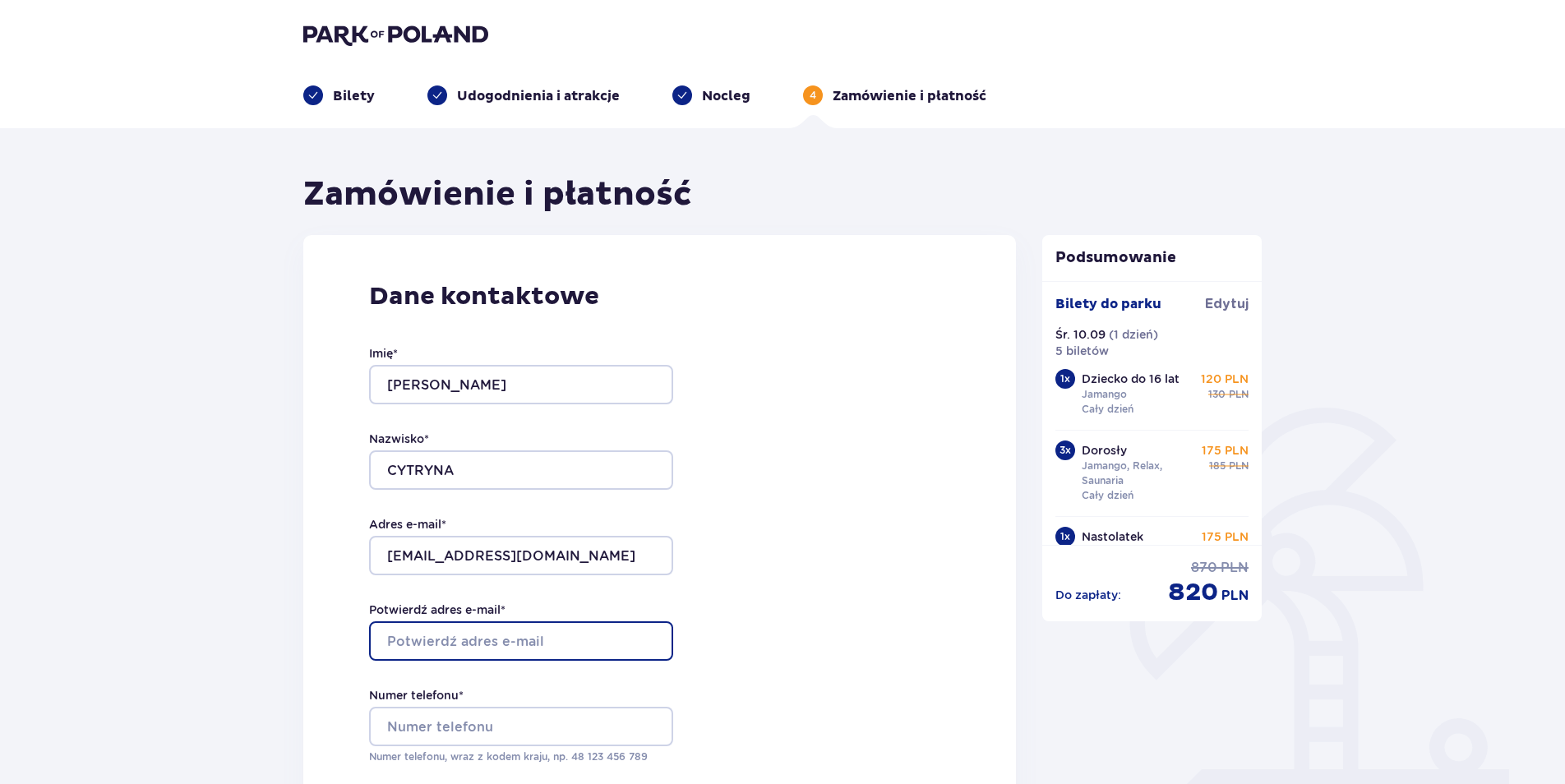
type input "[EMAIL_ADDRESS][DOMAIN_NAME]"
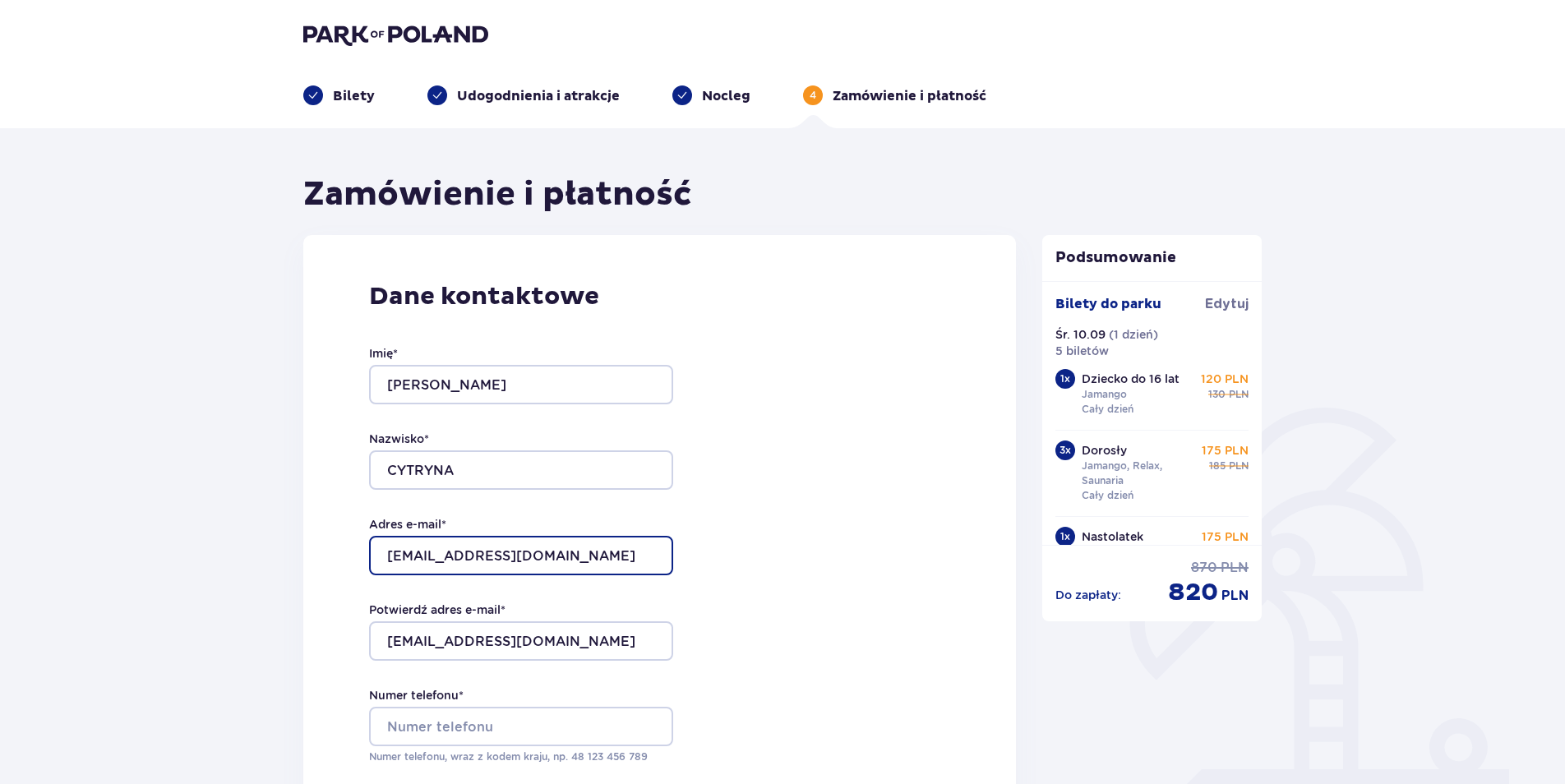
scroll to position [246, 0]
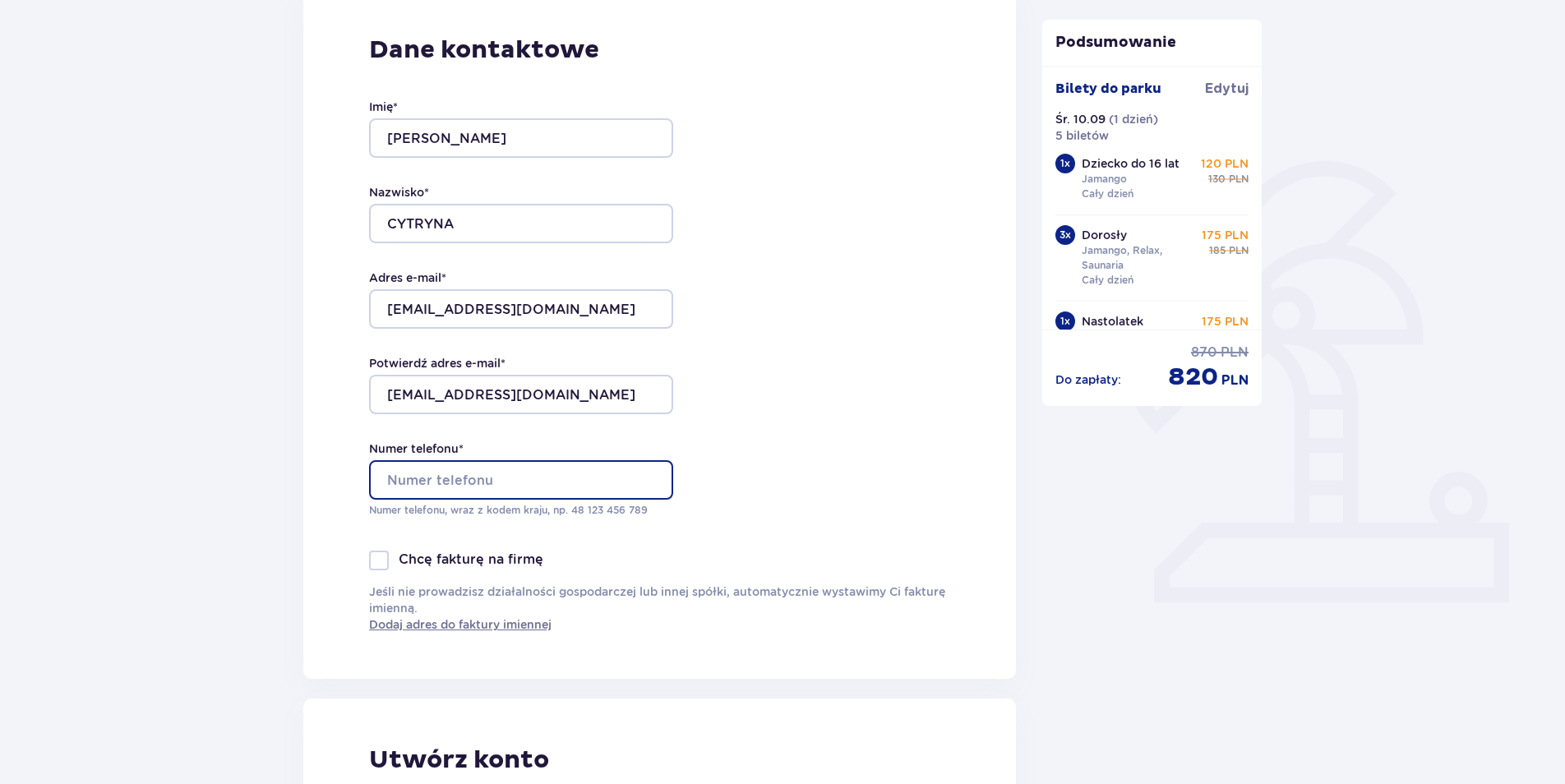
click at [425, 483] on input "Numer telefonu *" at bounding box center [521, 480] width 304 height 40
type input "604431559"
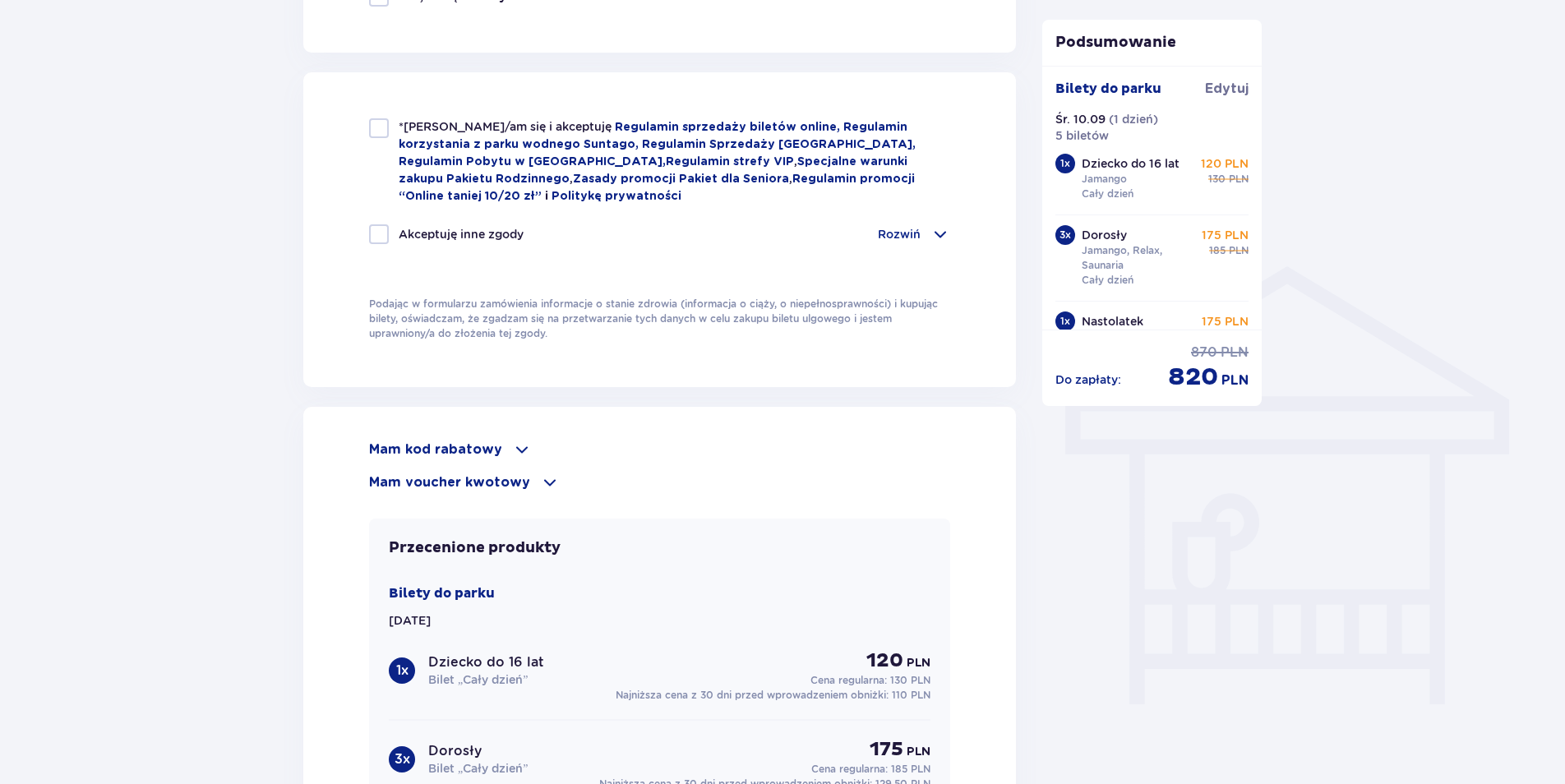
scroll to position [1397, 0]
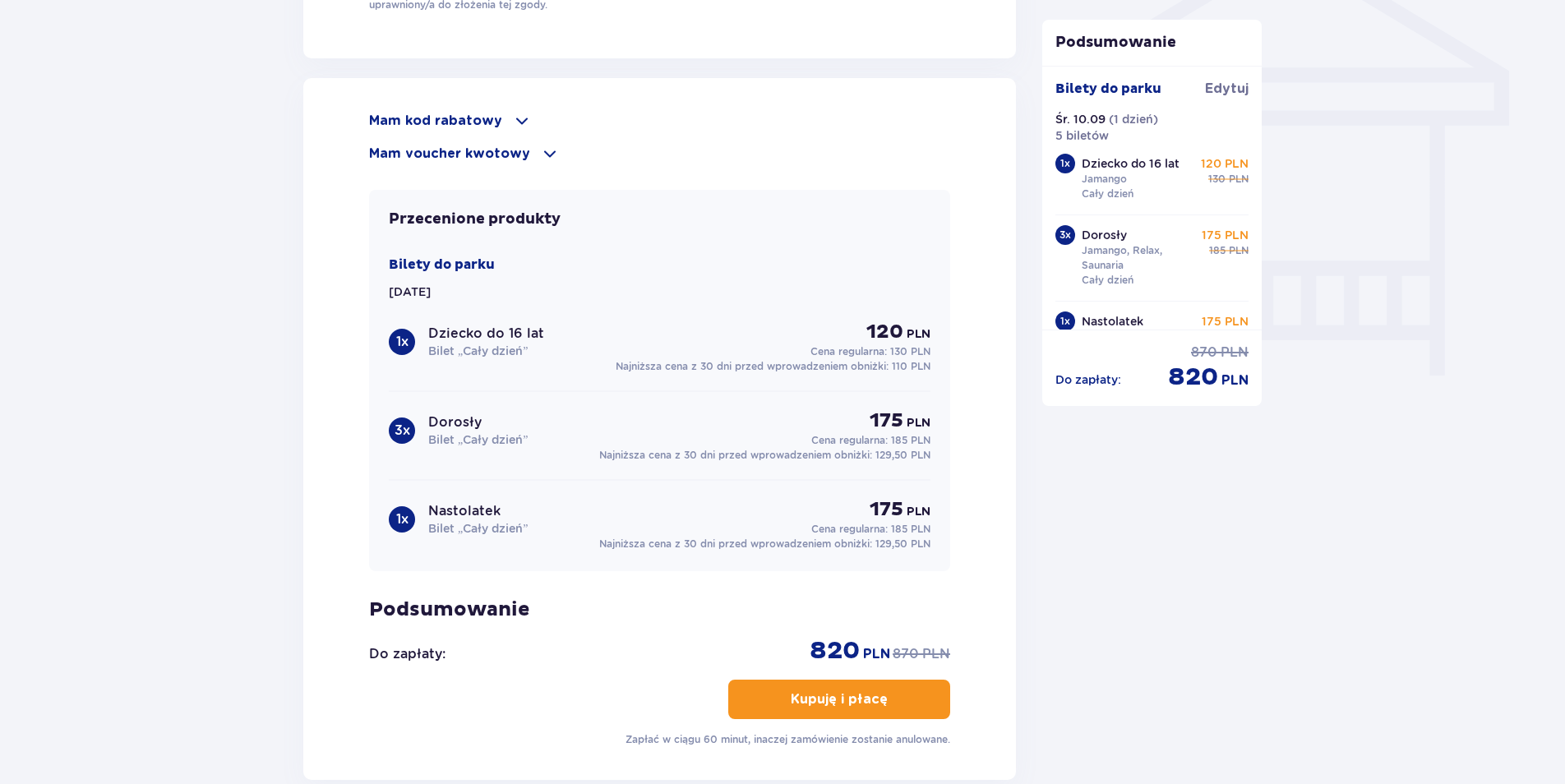
click at [512, 124] on span at bounding box center [521, 121] width 19 height 19
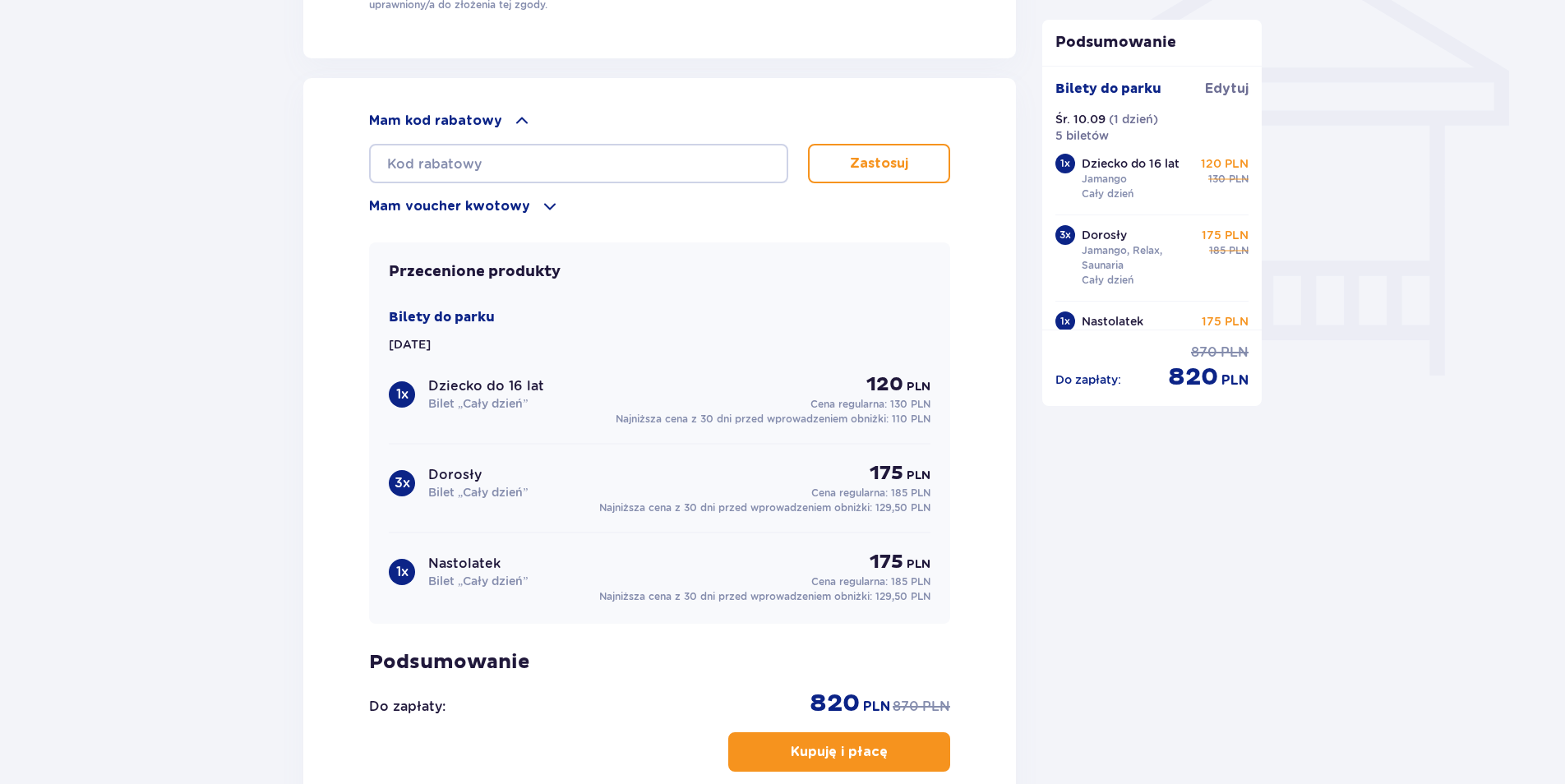
click at [531, 196] on div "Mam voucher kwotowy" at bounding box center [659, 206] width 581 height 19
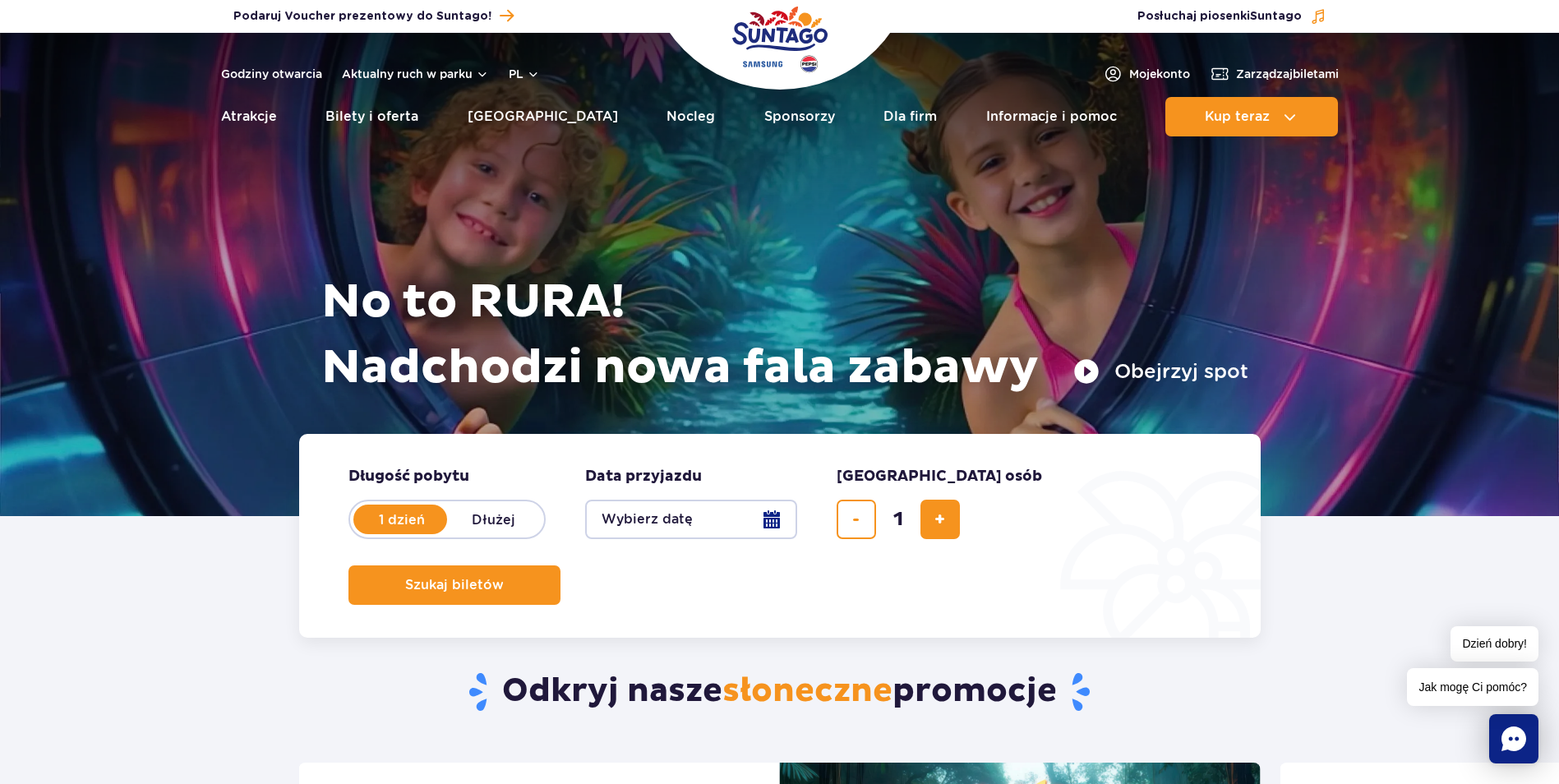
click at [775, 519] on button "Wybierz datę" at bounding box center [691, 519] width 212 height 40
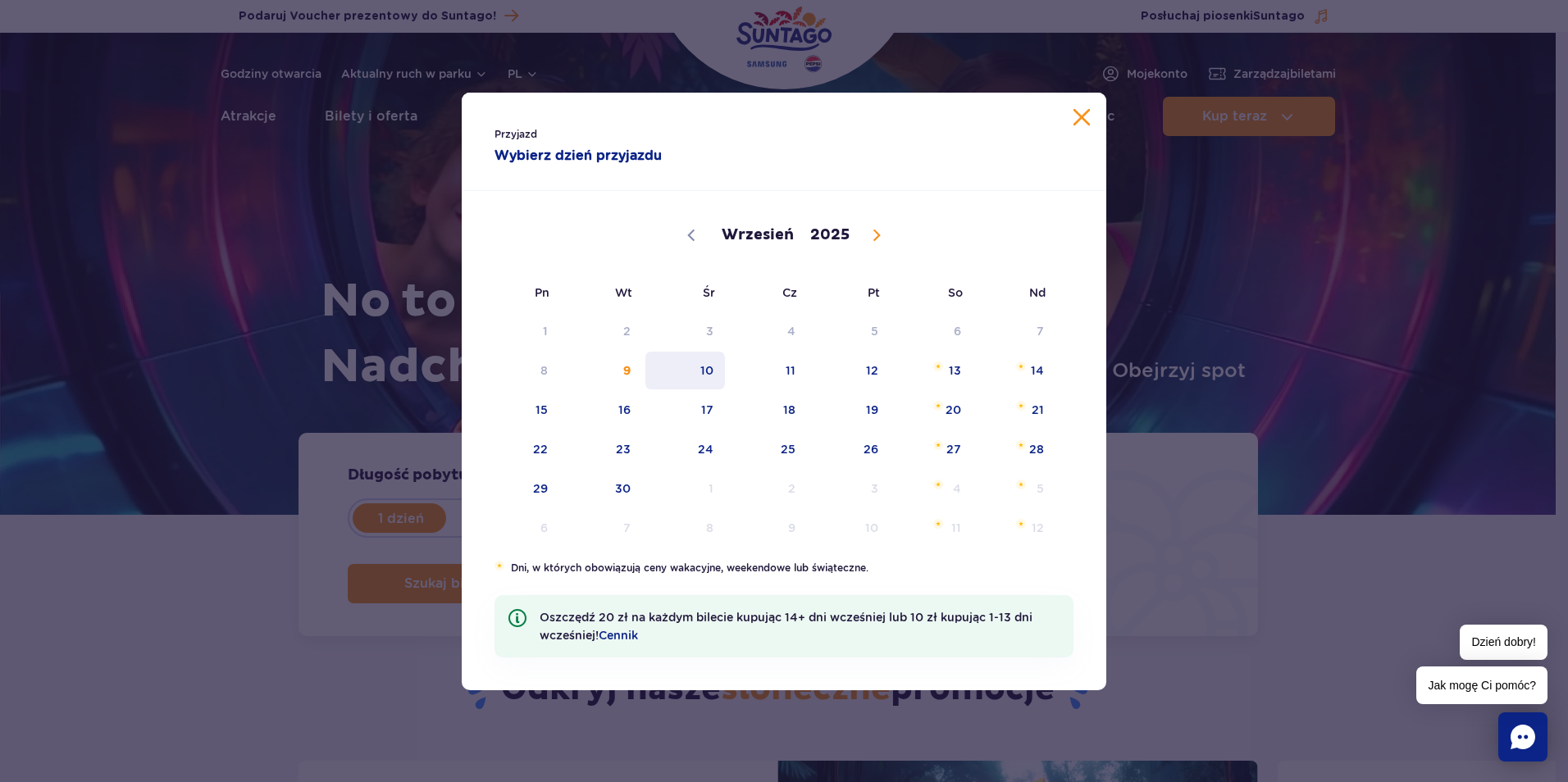
click at [700, 374] on span "10" at bounding box center [685, 370] width 82 height 38
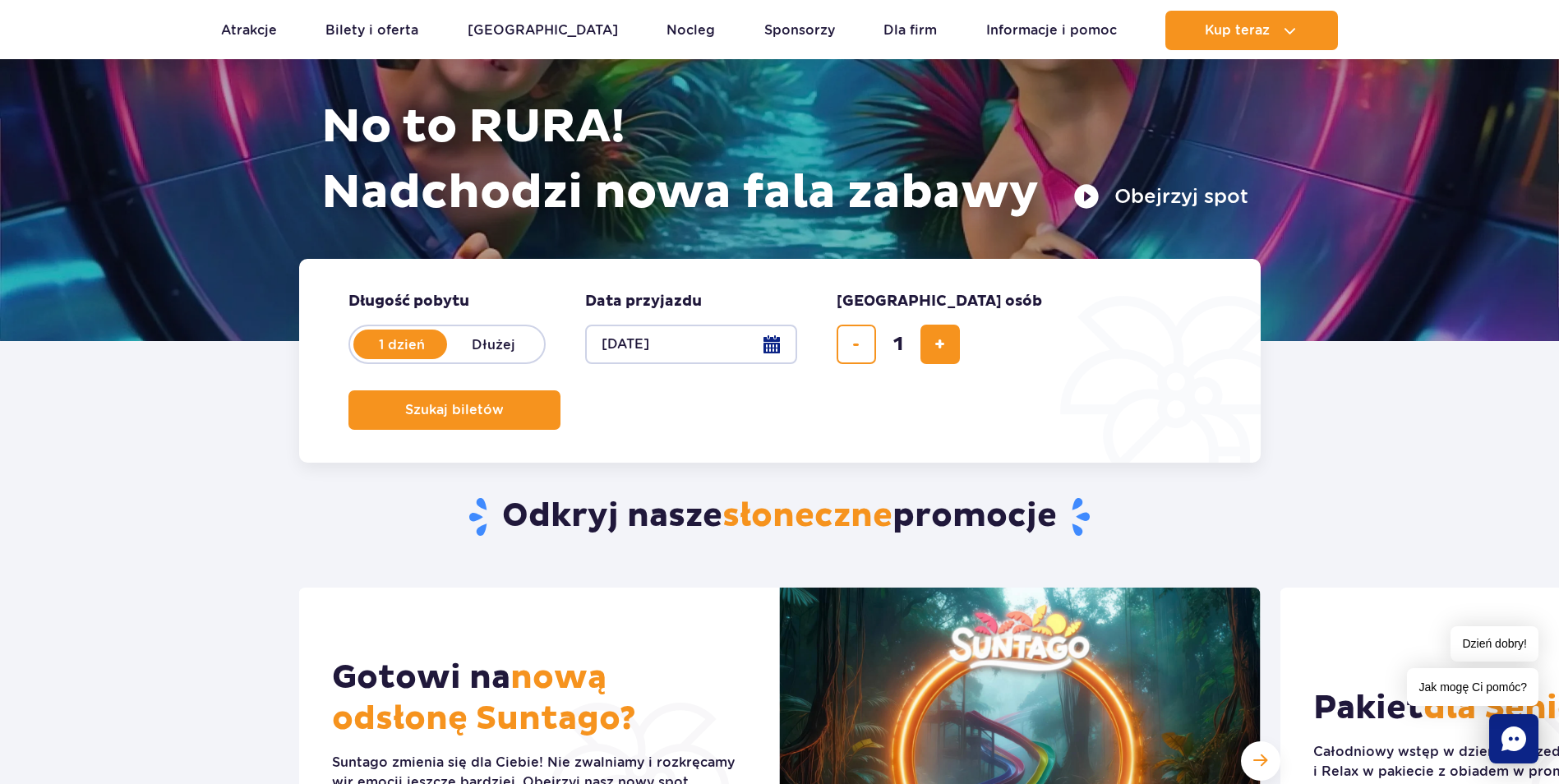
scroll to position [329, 0]
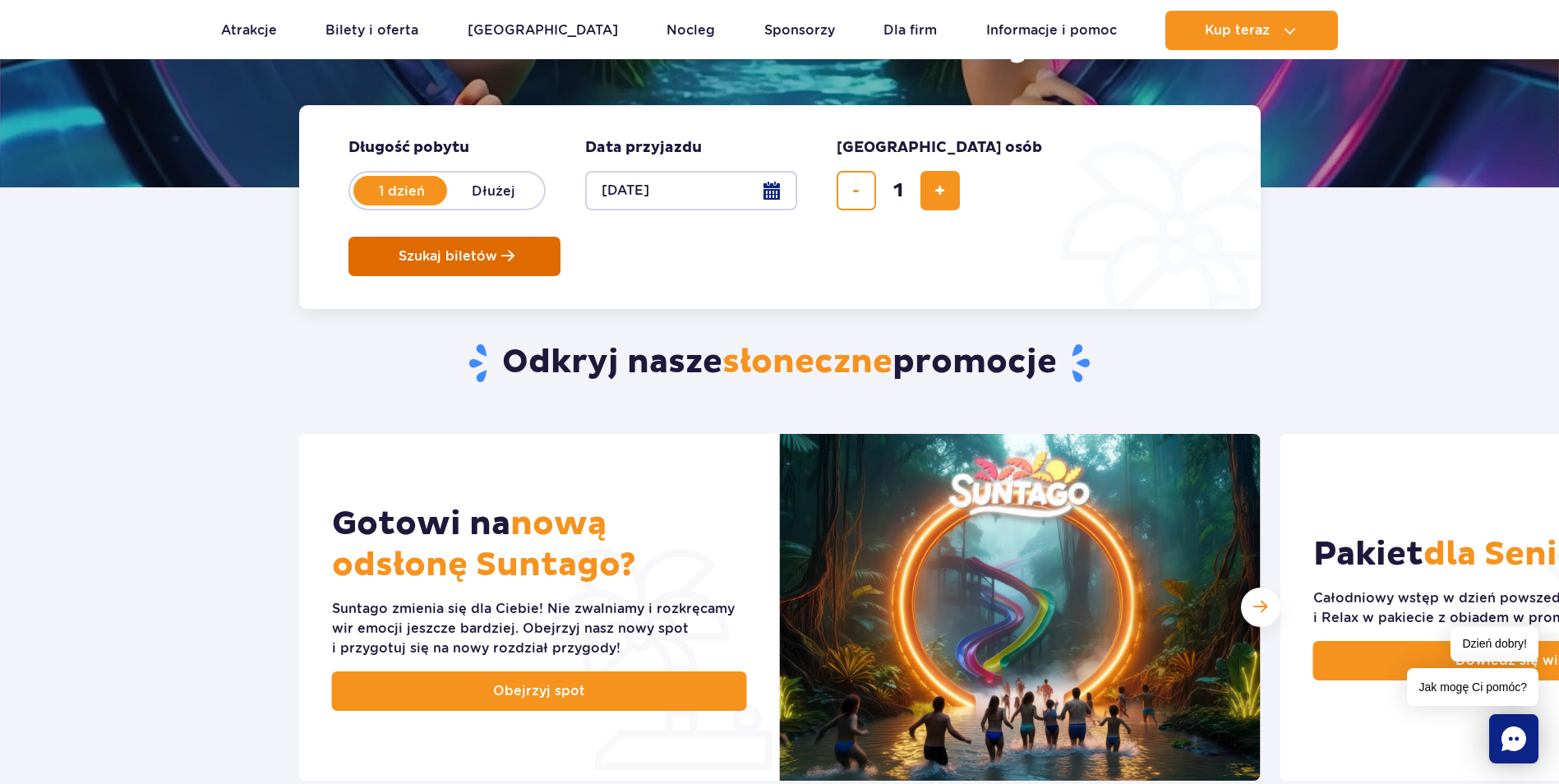
click at [561, 237] on button "Szukaj biletów" at bounding box center [454, 256] width 212 height 40
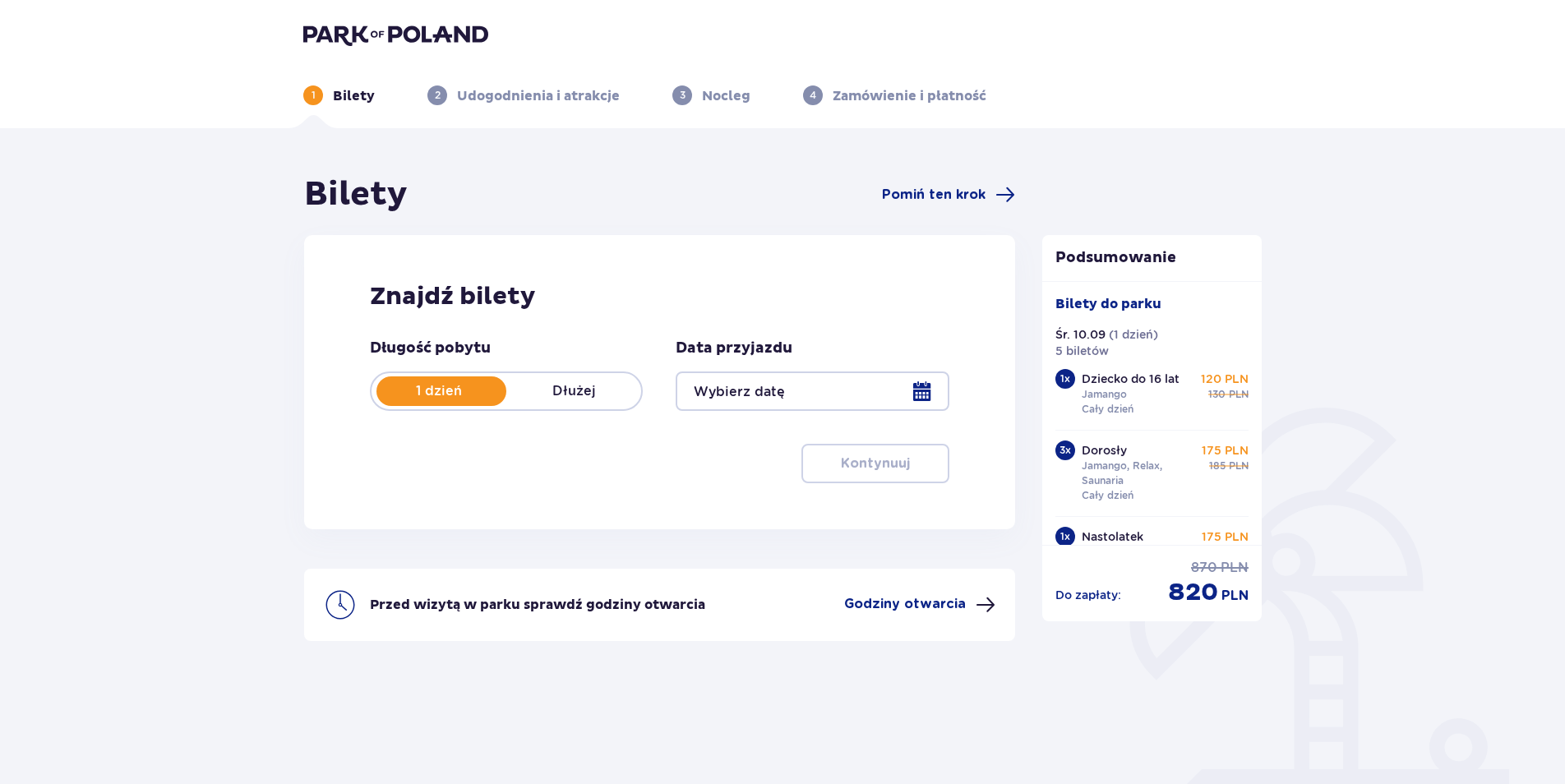
type input "[DATE]"
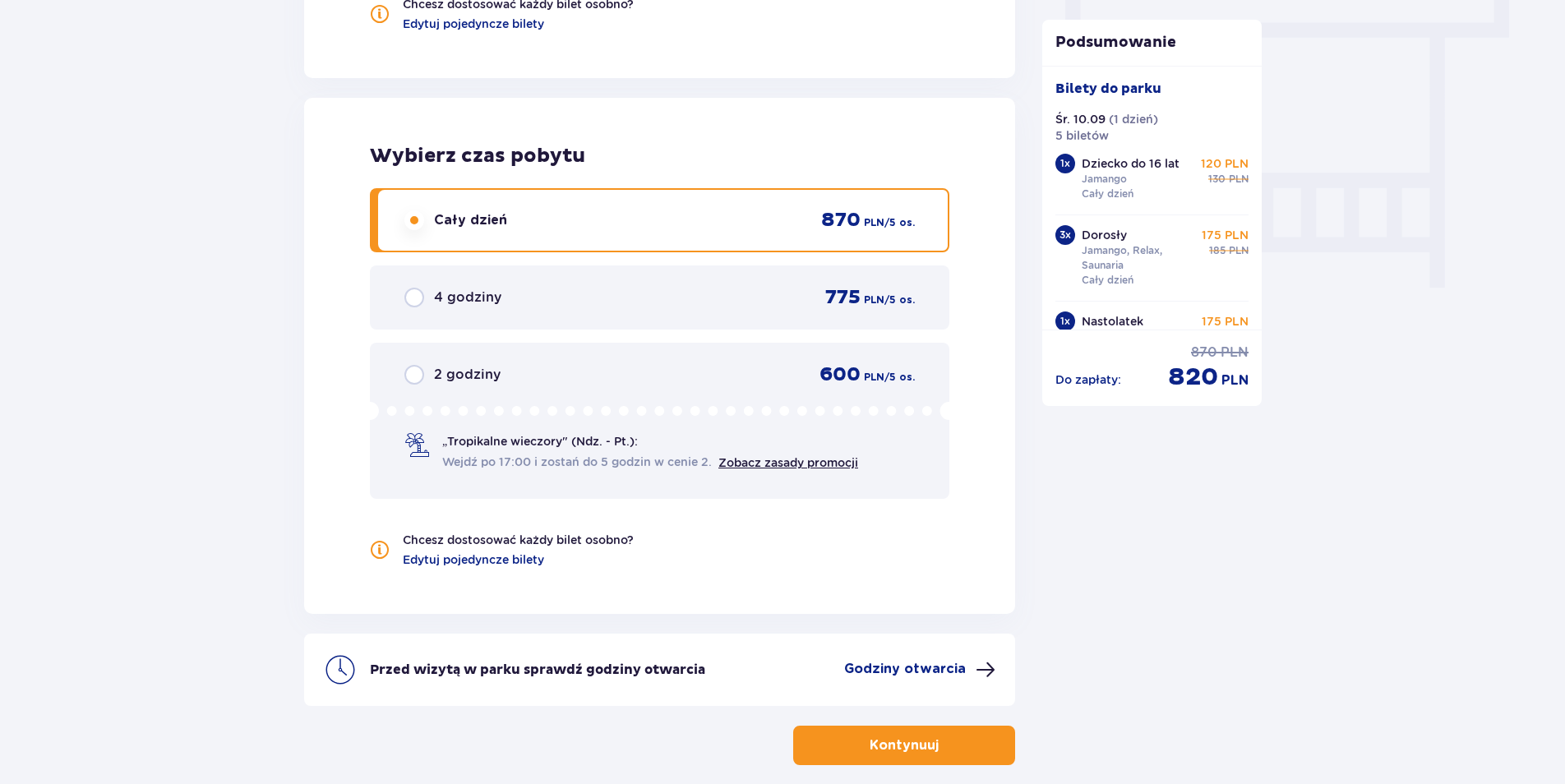
scroll to position [1565, 0]
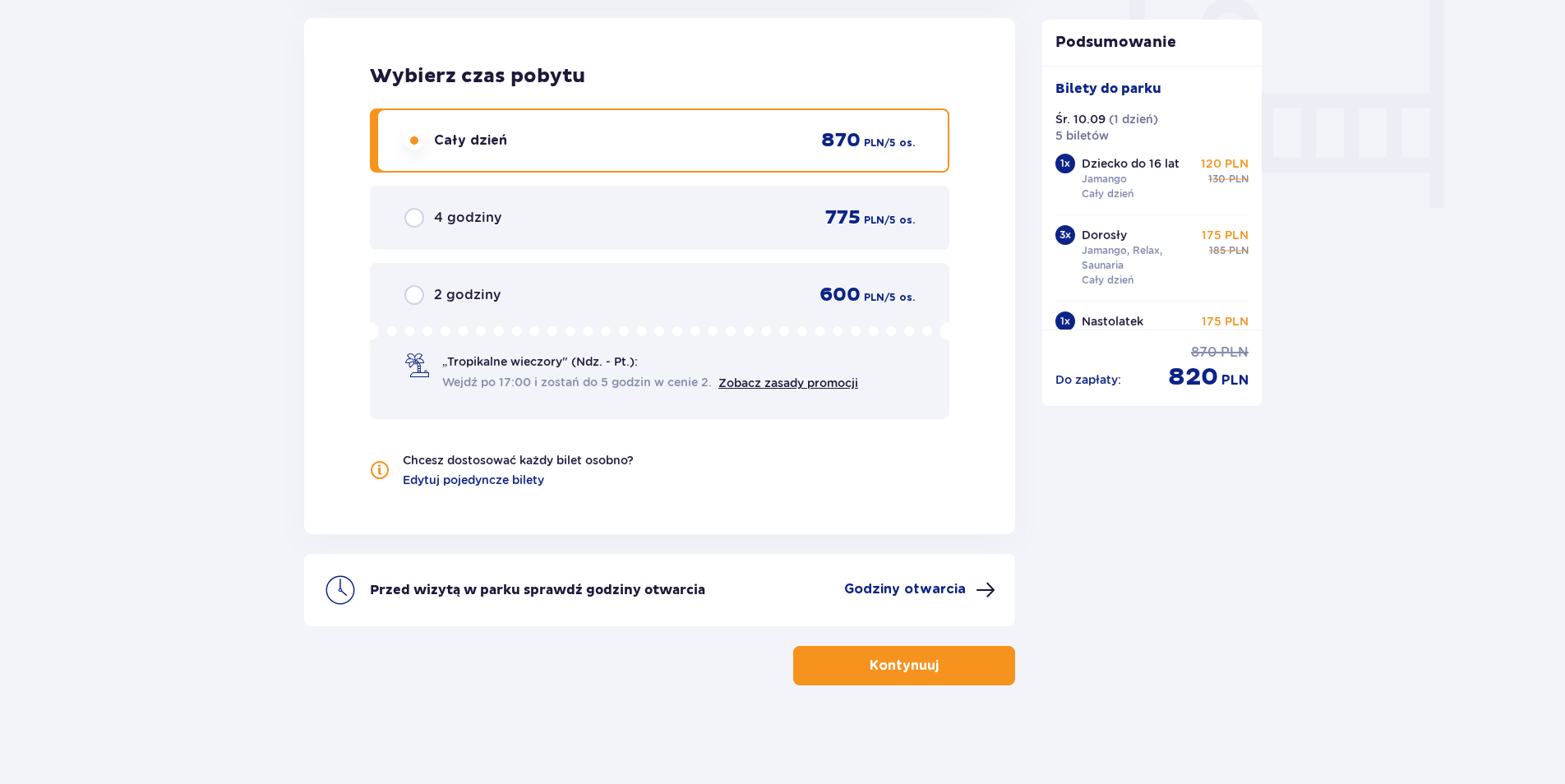
click at [941, 665] on span "button" at bounding box center [941, 665] width 19 height 19
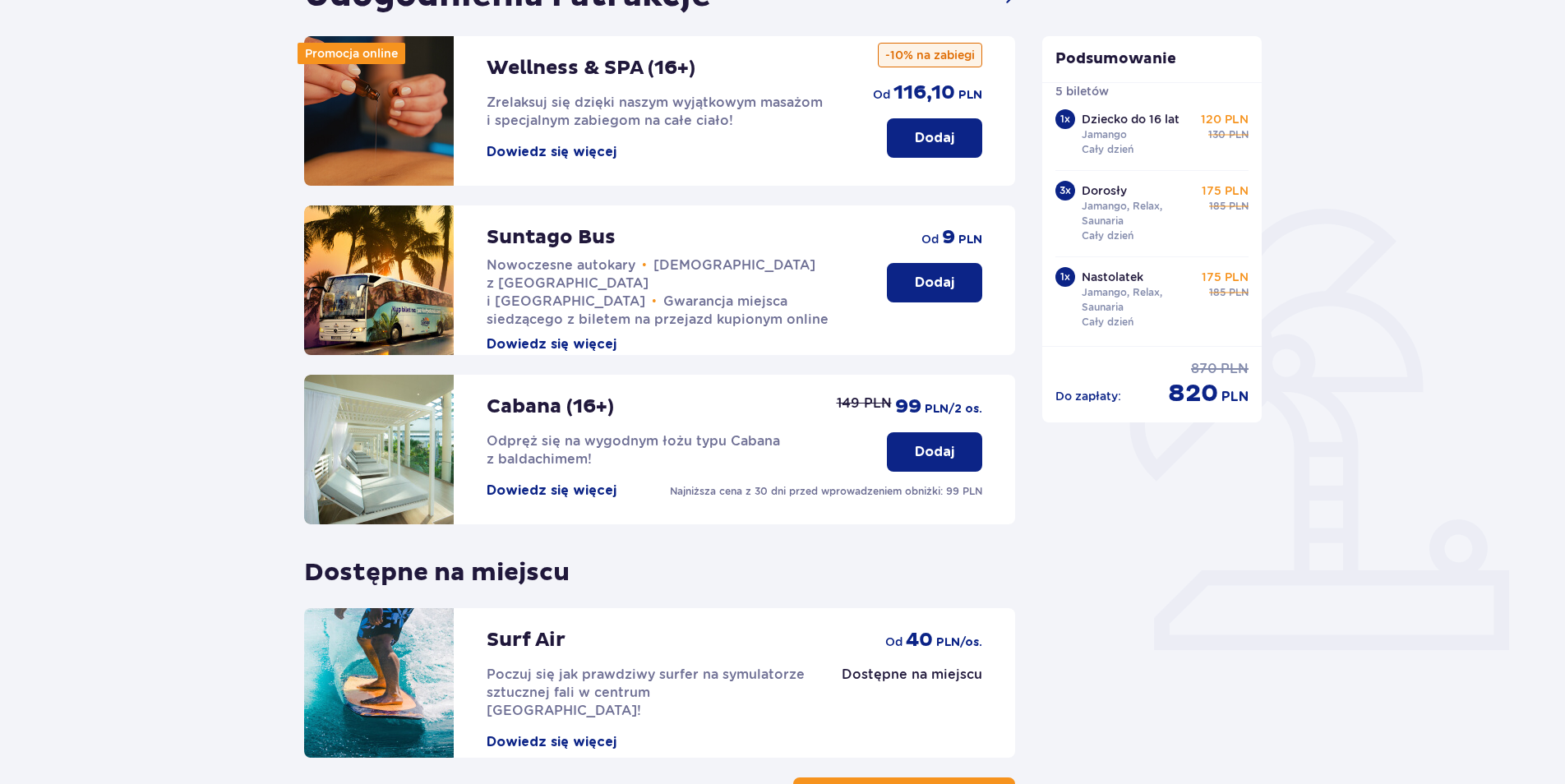
scroll to position [330, 0]
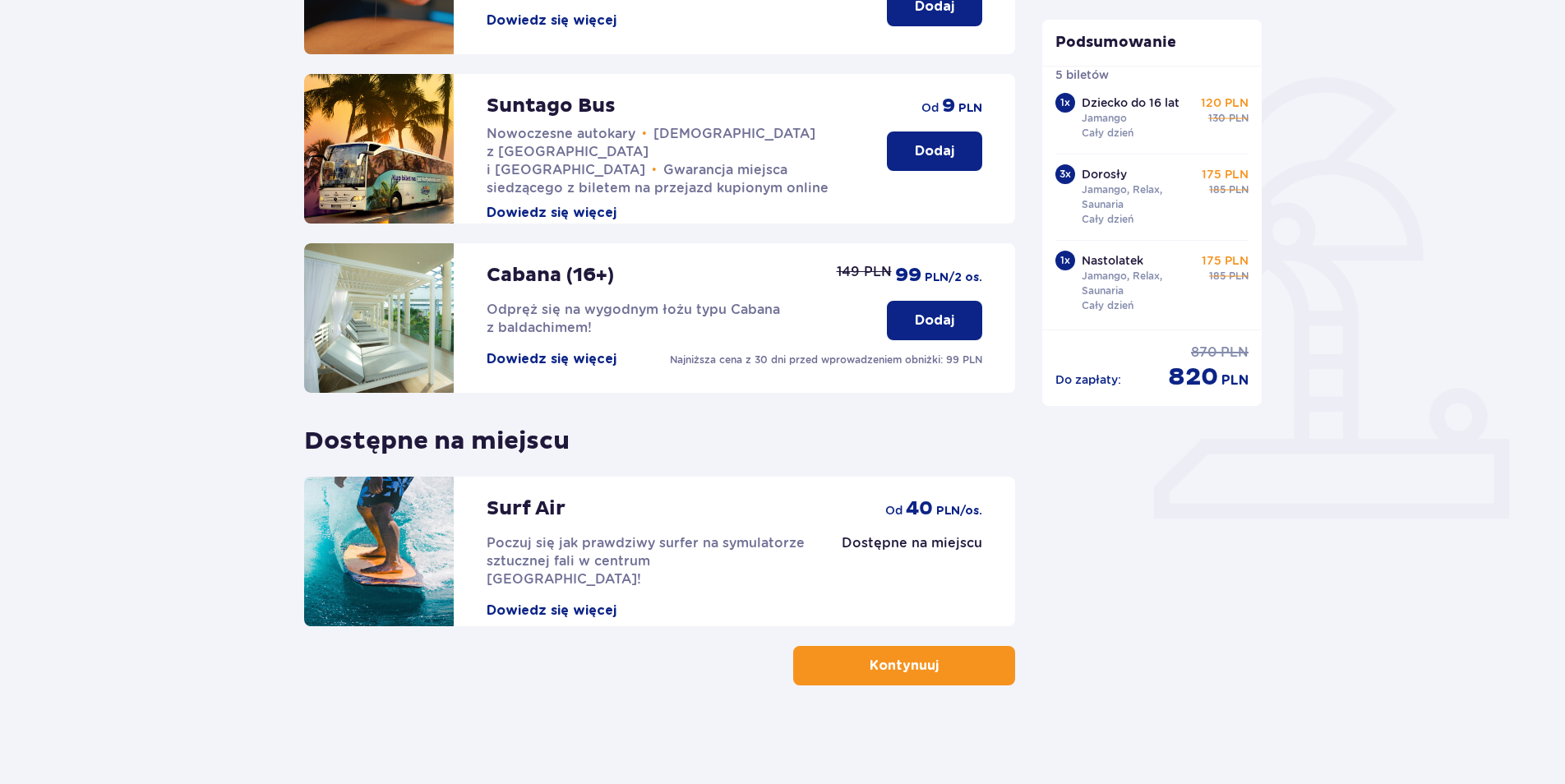
click at [927, 663] on button "Kontynuuj" at bounding box center [904, 665] width 222 height 40
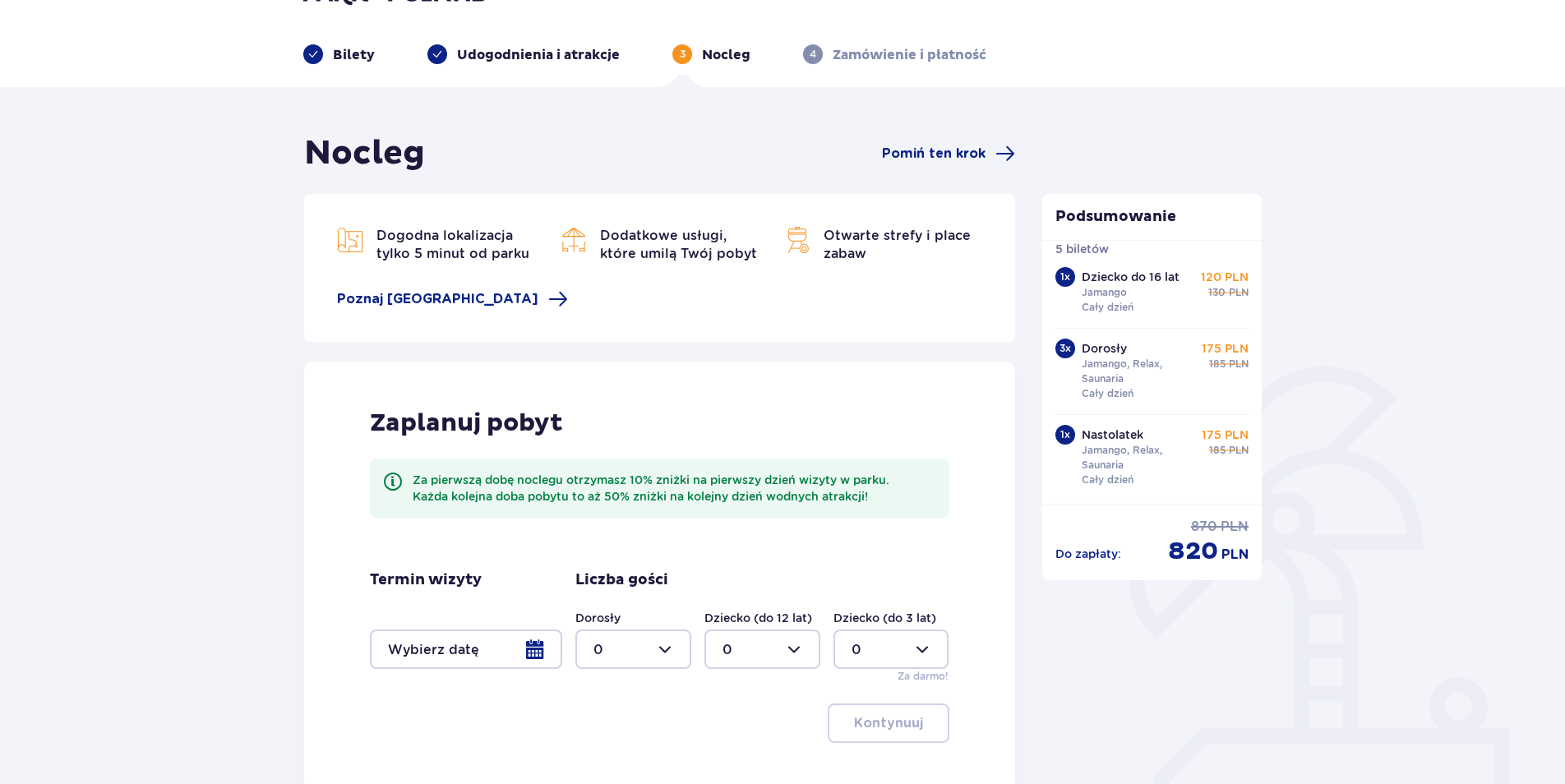
scroll to position [204, 0]
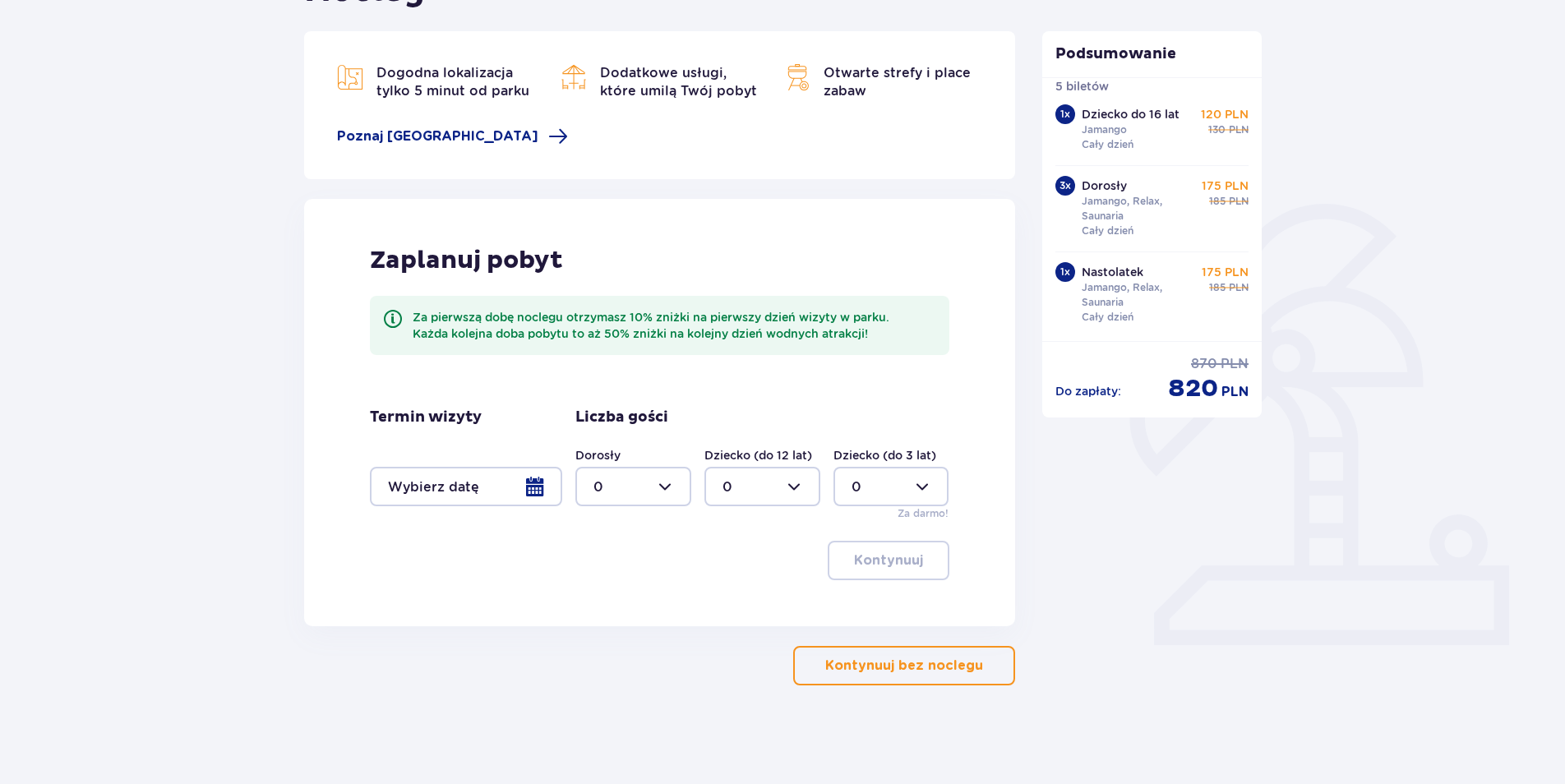
drag, startPoint x: 933, startPoint y: 670, endPoint x: 1254, endPoint y: 554, distance: 341.3
click at [942, 669] on p "Kontynuuj bez noclegu" at bounding box center [904, 665] width 158 height 18
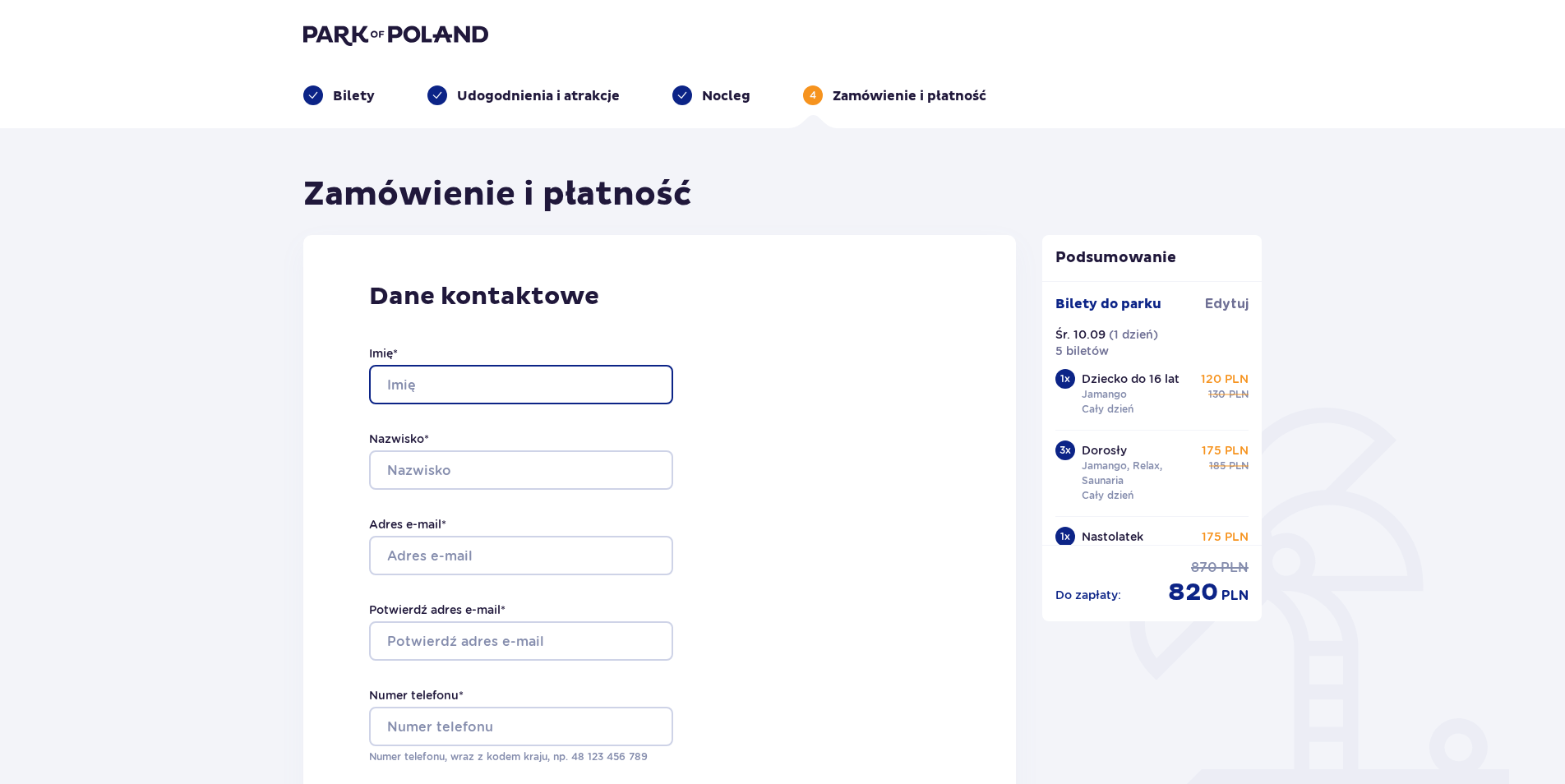
click at [457, 390] on input "Imię *" at bounding box center [521, 384] width 304 height 40
type input "[PERSON_NAME]"
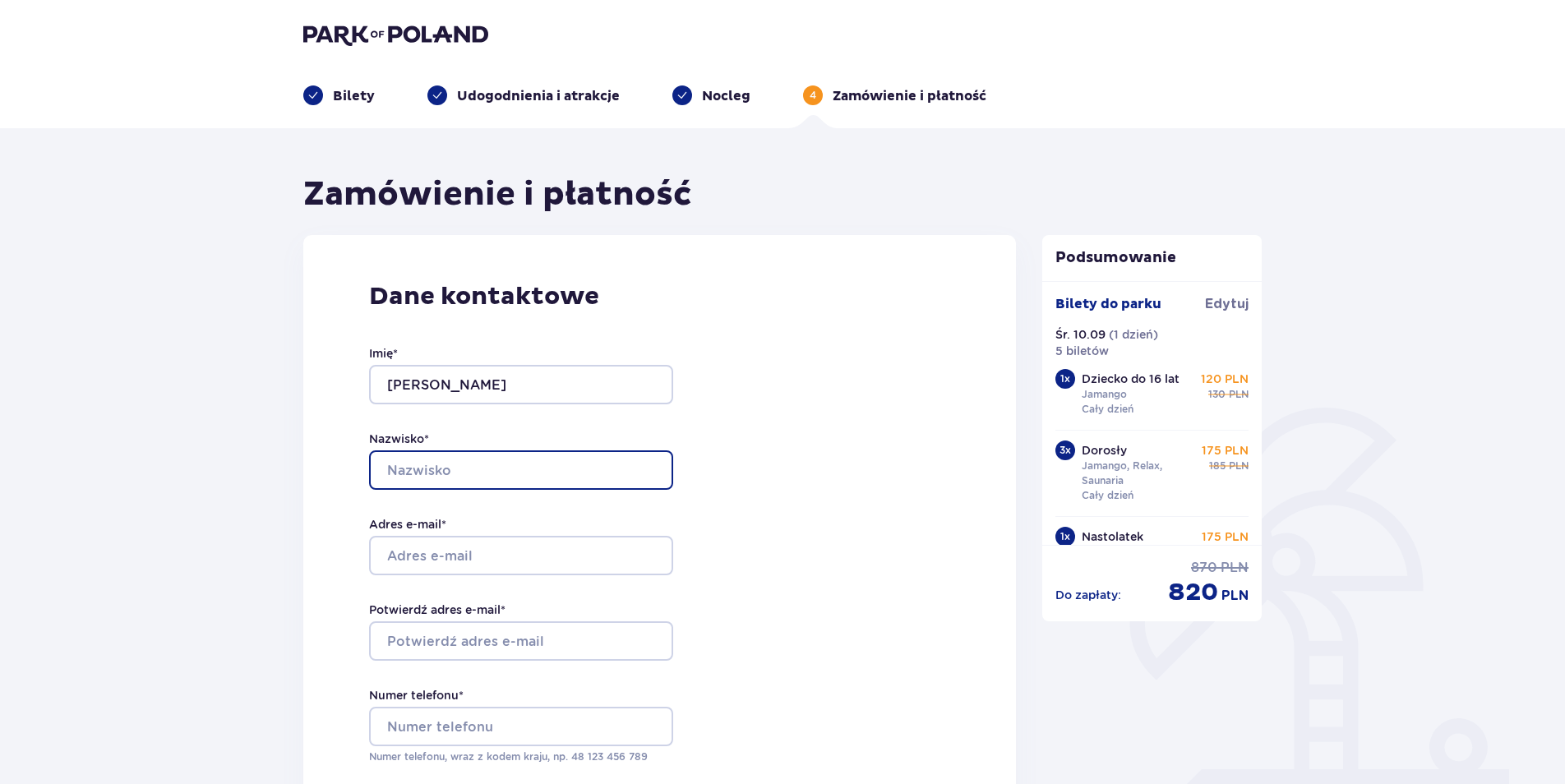
type input "CYTRYNA"
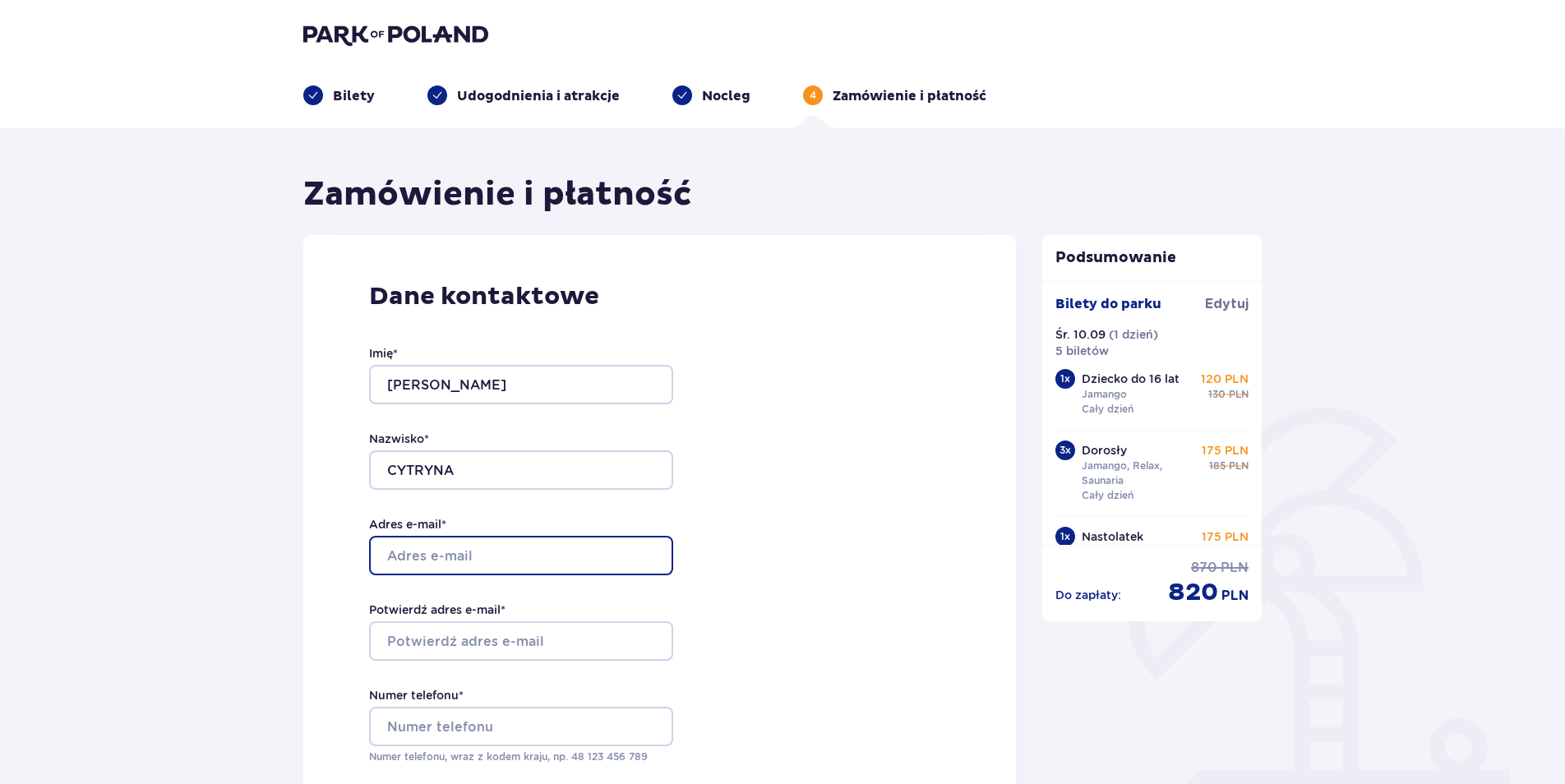
click at [479, 547] on input "Adres e-mail *" at bounding box center [521, 556] width 304 height 40
type input "[EMAIL_ADDRESS][DOMAIN_NAME]"
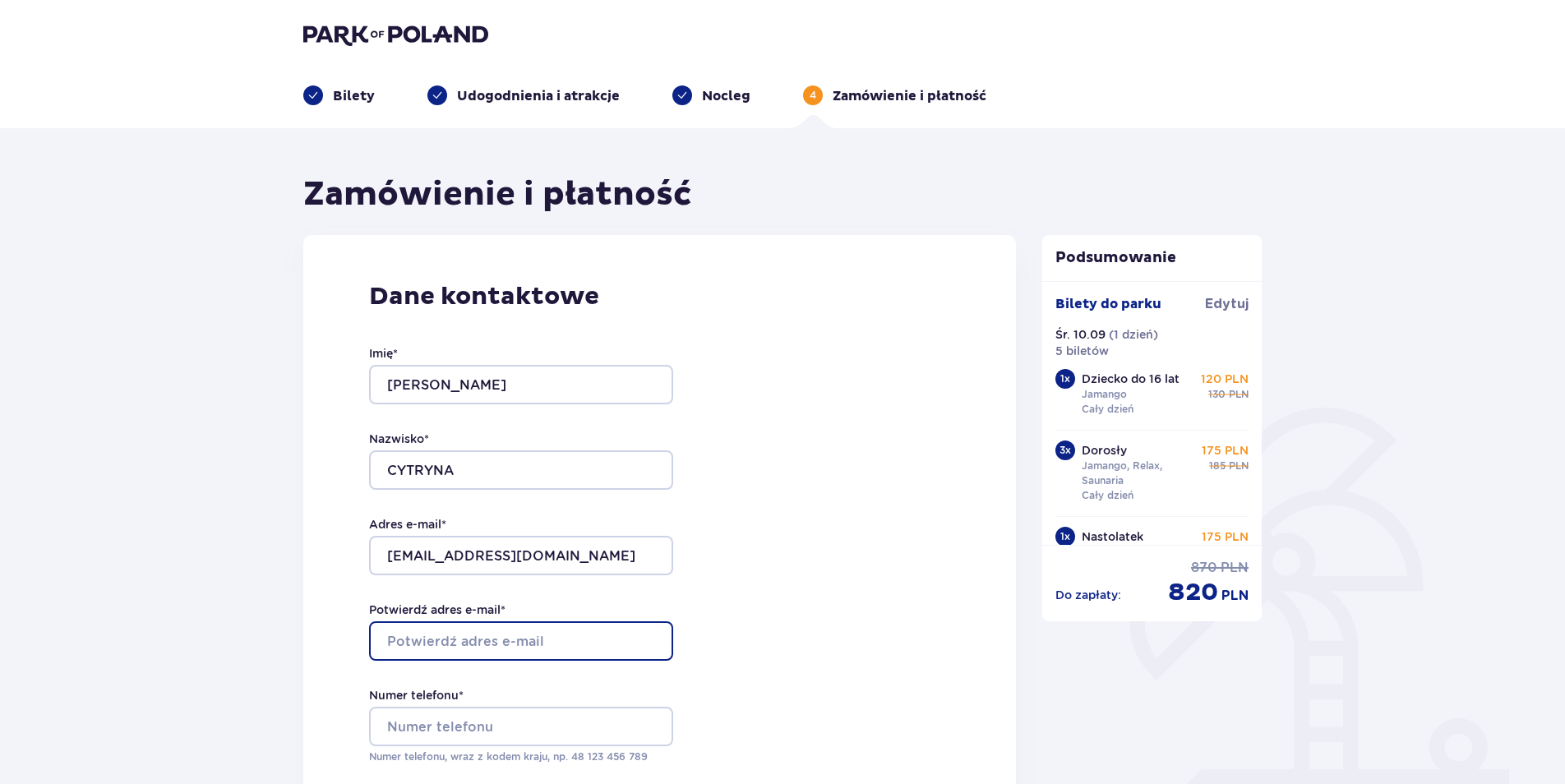
type input "[EMAIL_ADDRESS][DOMAIN_NAME]"
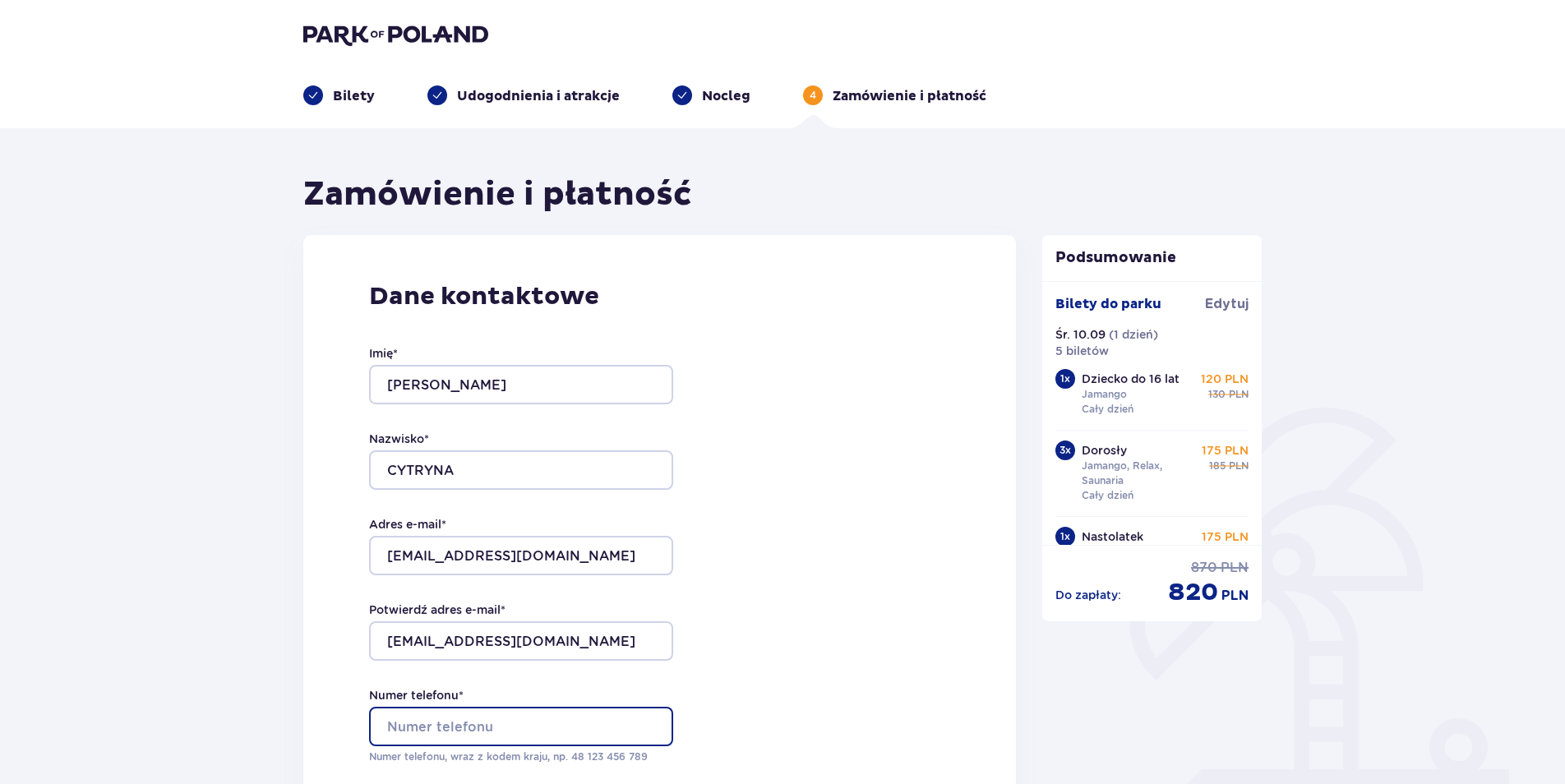
click at [471, 728] on input "Numer telefonu *" at bounding box center [521, 726] width 304 height 40
click at [476, 735] on input "Numer telefonu *" at bounding box center [521, 726] width 304 height 40
type input "604431559"
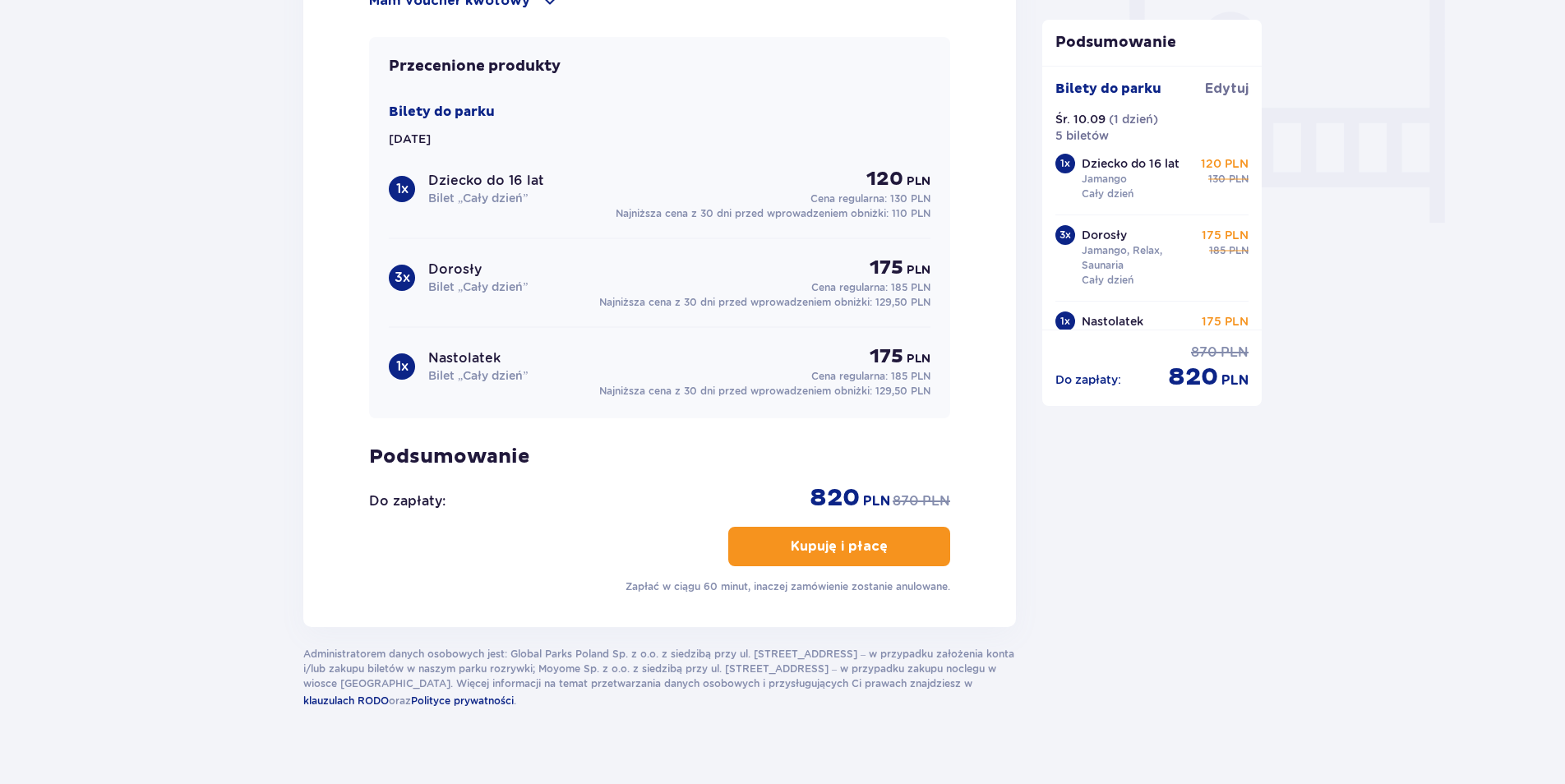
scroll to position [1561, 0]
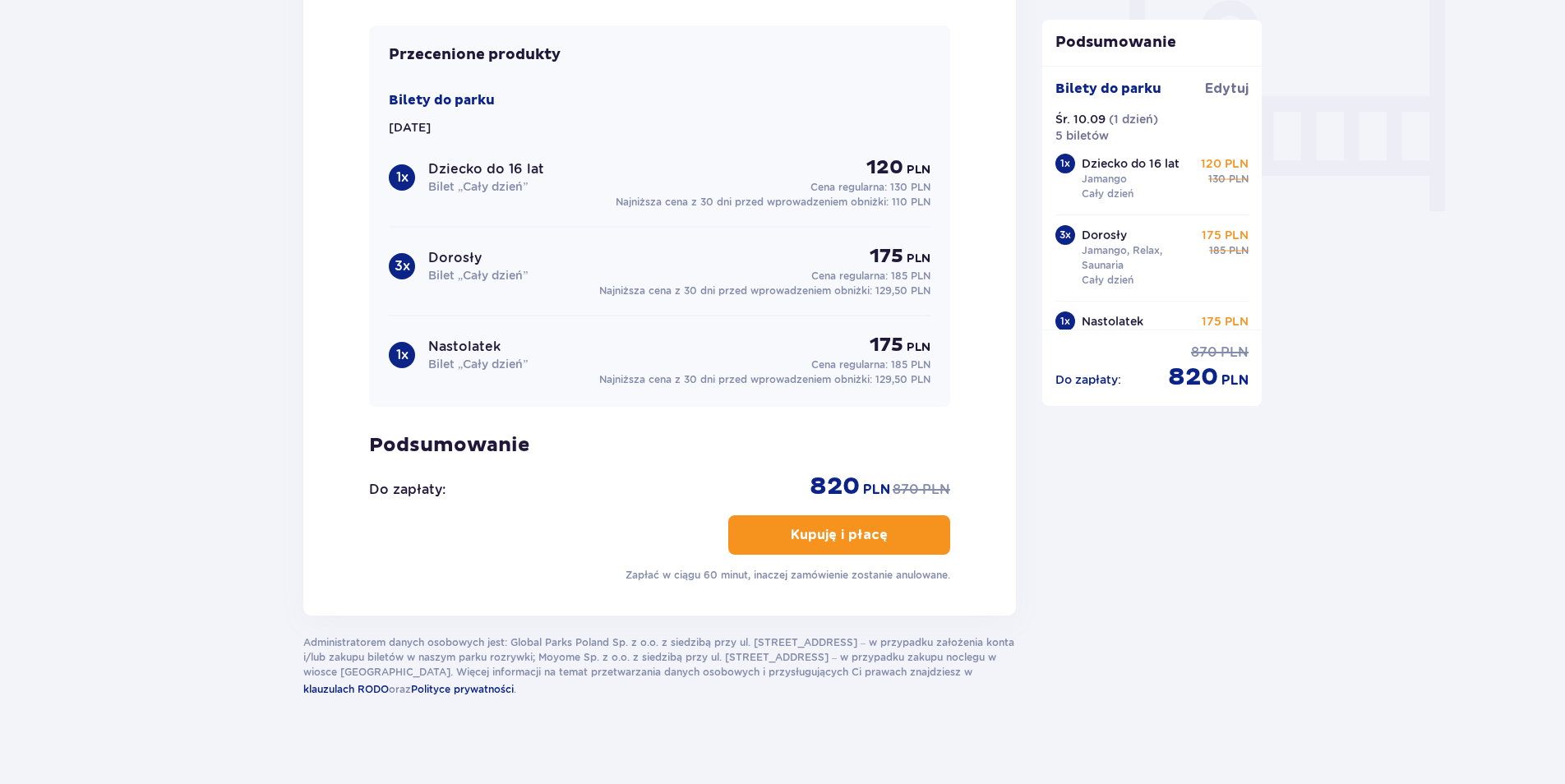
click at [837, 538] on p "Kupuję i płacę" at bounding box center [839, 534] width 97 height 18
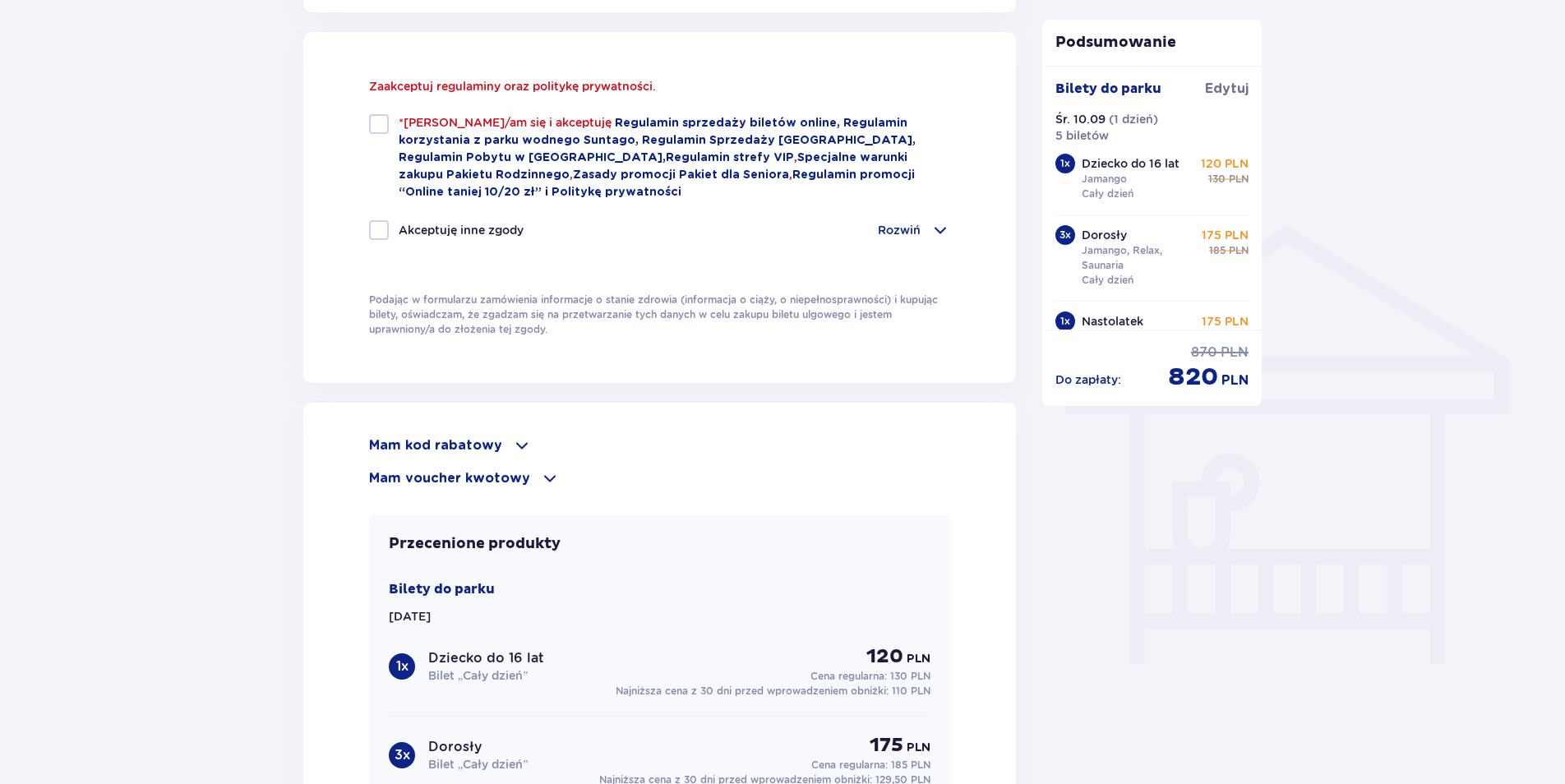
scroll to position [1104, 0]
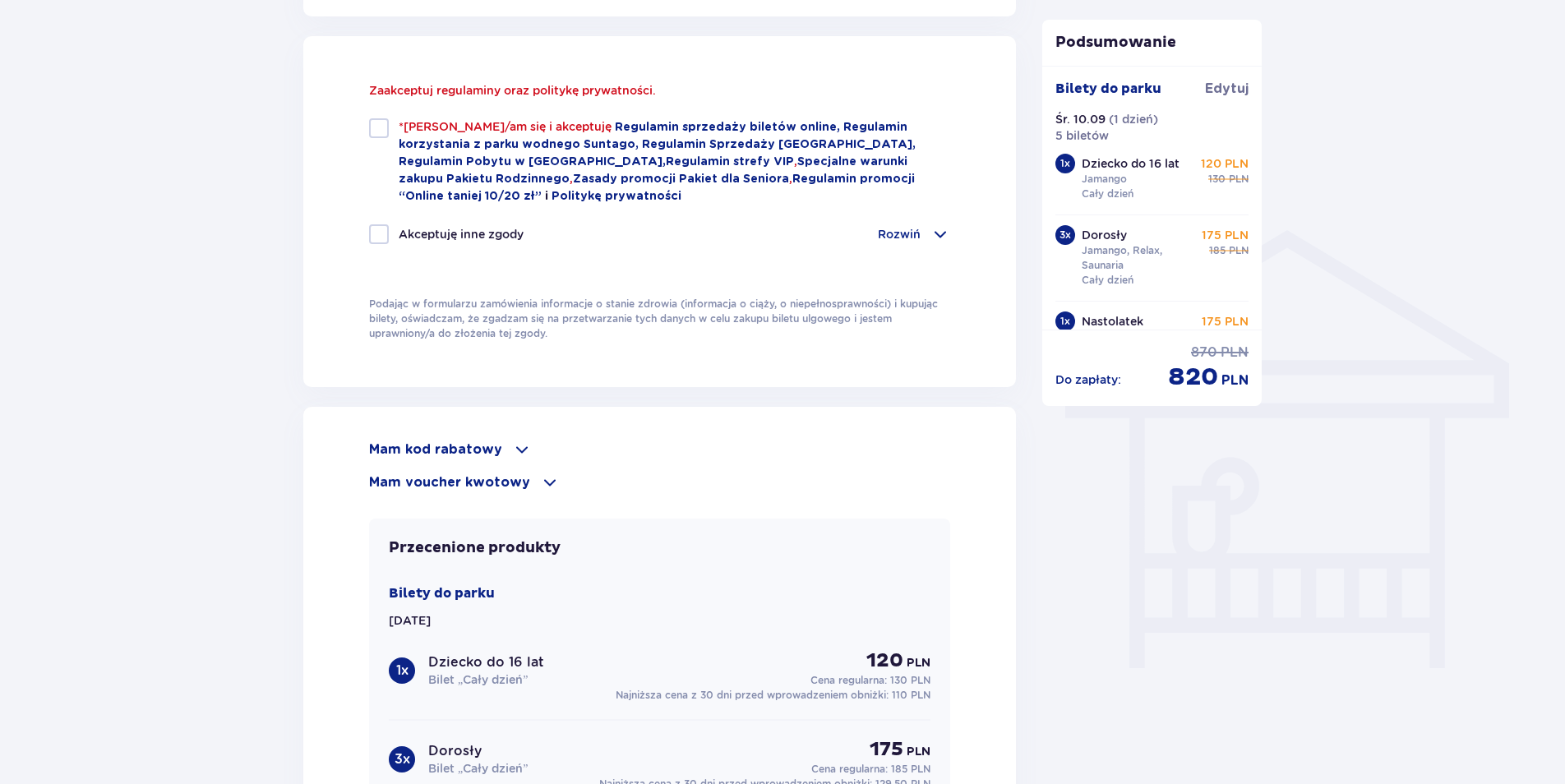
drag, startPoint x: 377, startPoint y: 122, endPoint x: 394, endPoint y: 142, distance: 26.2
click at [377, 123] on div at bounding box center [379, 127] width 19 height 19
checkbox input "true"
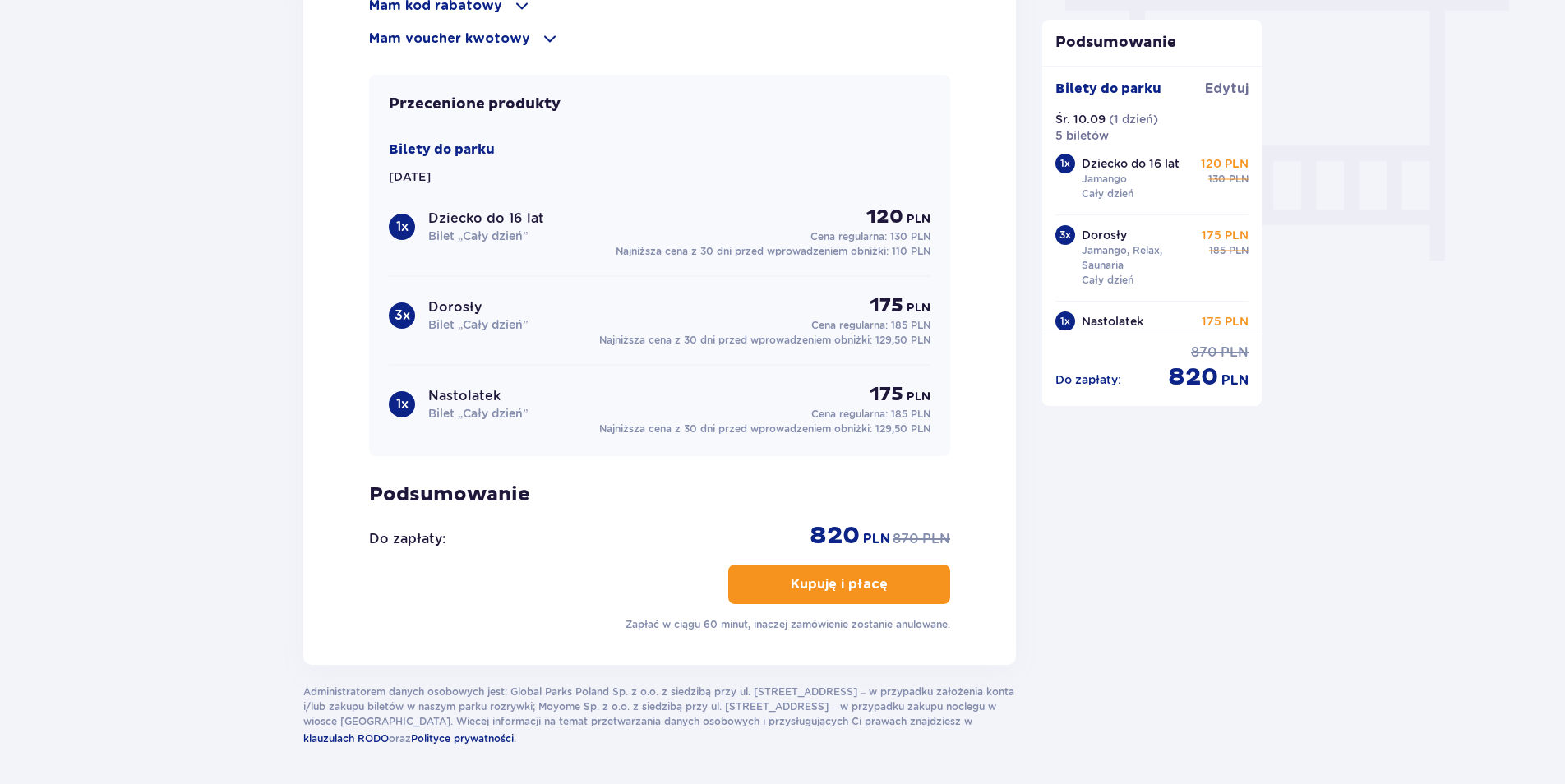
scroll to position [1516, 0]
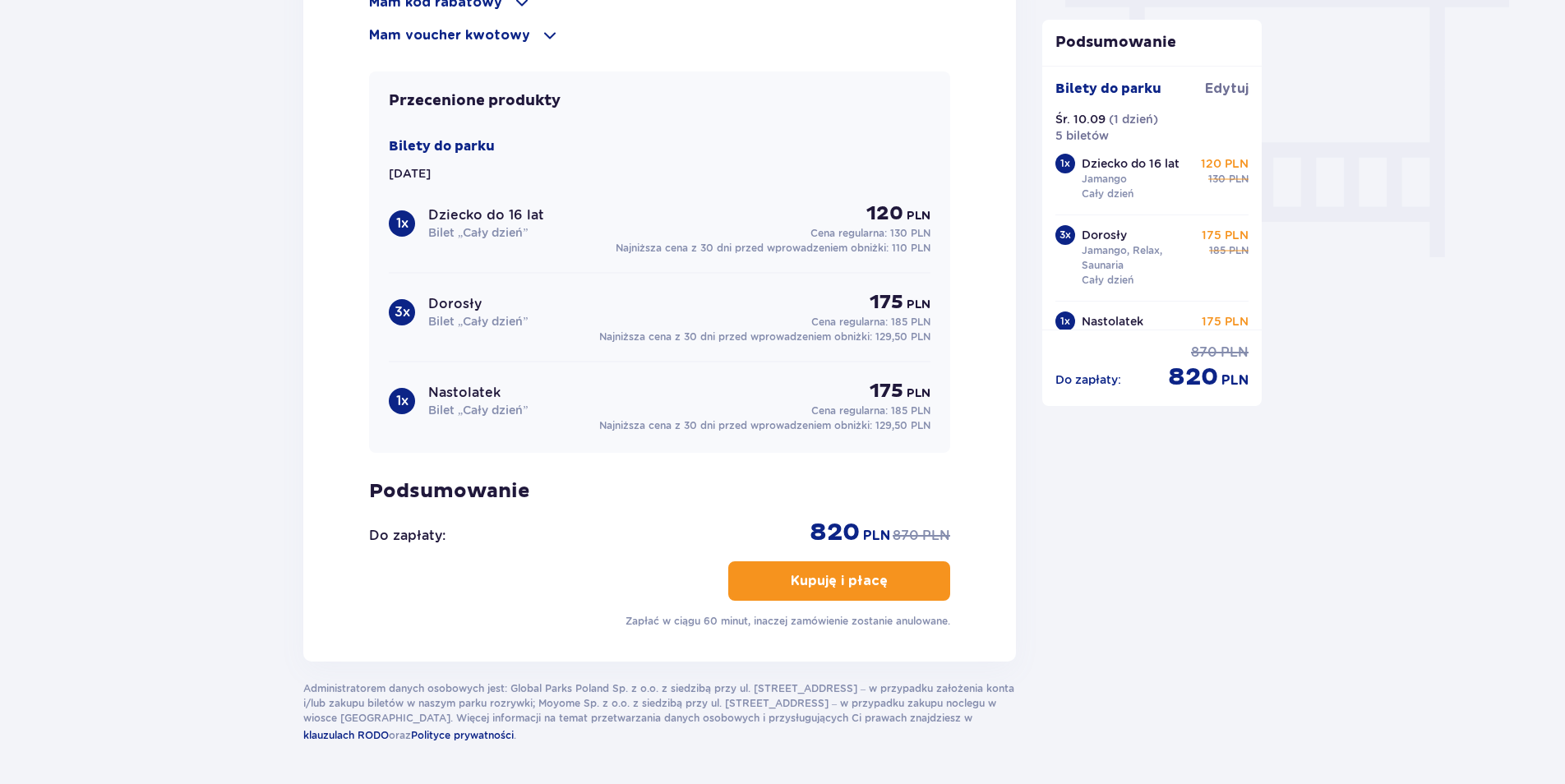
drag, startPoint x: 814, startPoint y: 567, endPoint x: 994, endPoint y: 509, distance: 189.1
click at [817, 566] on button "Kupuję i płacę" at bounding box center [839, 581] width 222 height 40
click at [892, 576] on span "button" at bounding box center [890, 580] width 19 height 19
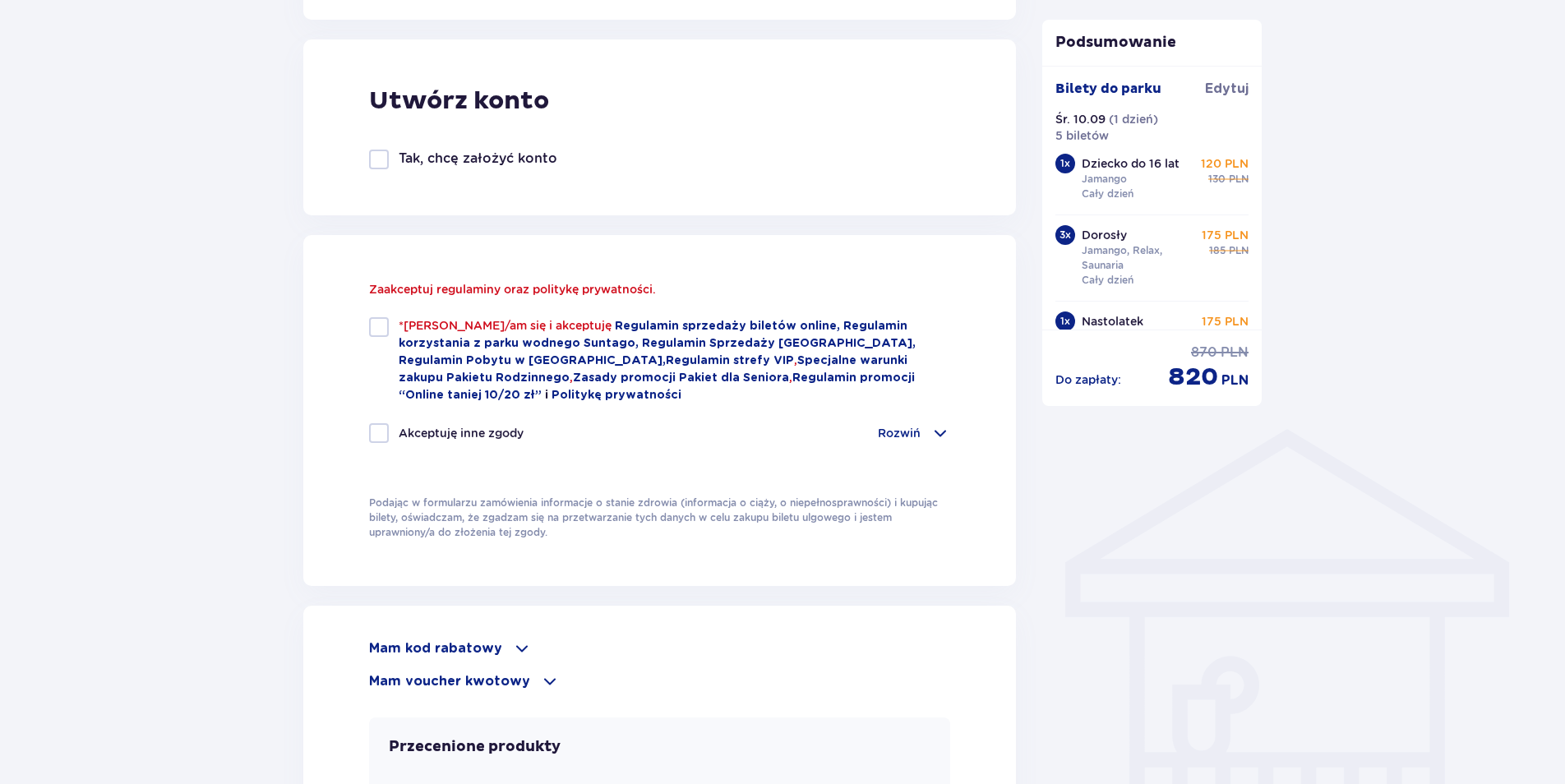
scroll to position [694, 0]
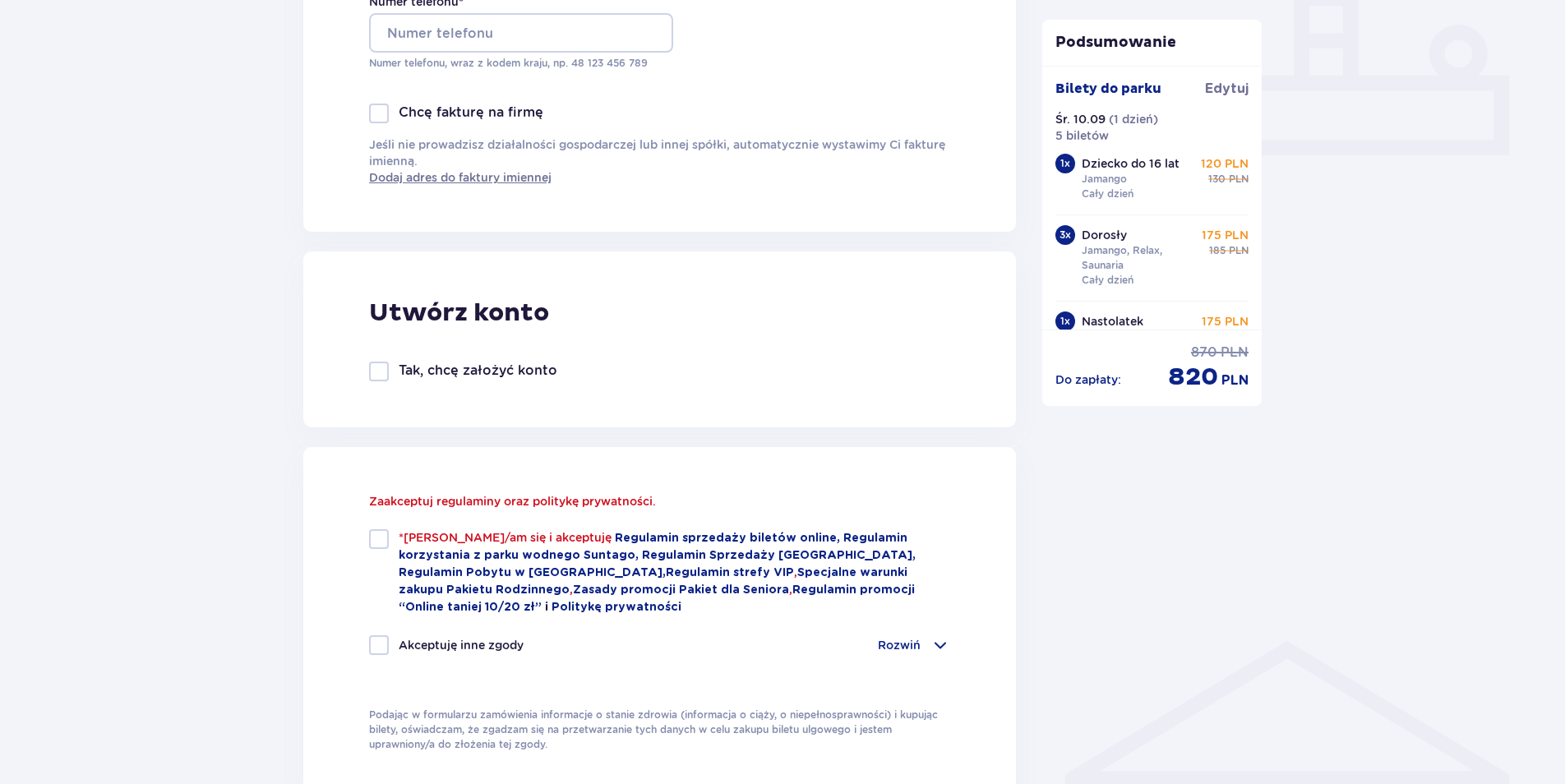
click at [377, 527] on div "Zaakceptuj regulaminy oraz politykę prywatności. *Zapoznałem/am się i akceptuję…" at bounding box center [659, 583] width 581 height 181
drag, startPoint x: 379, startPoint y: 538, endPoint x: 510, endPoint y: 546, distance: 131.2
click at [381, 538] on div at bounding box center [379, 539] width 19 height 19
checkbox input "true"
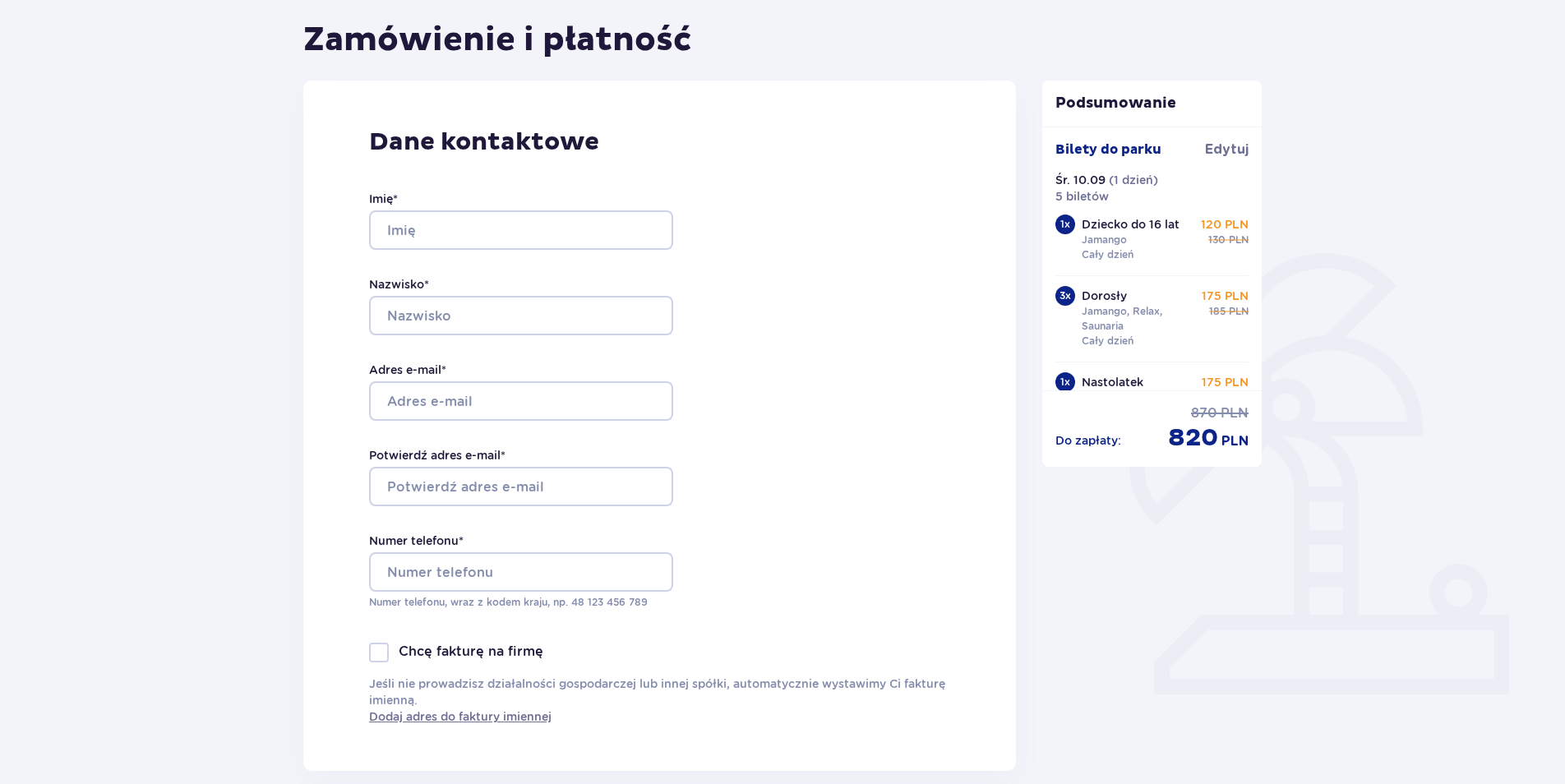
scroll to position [0, 0]
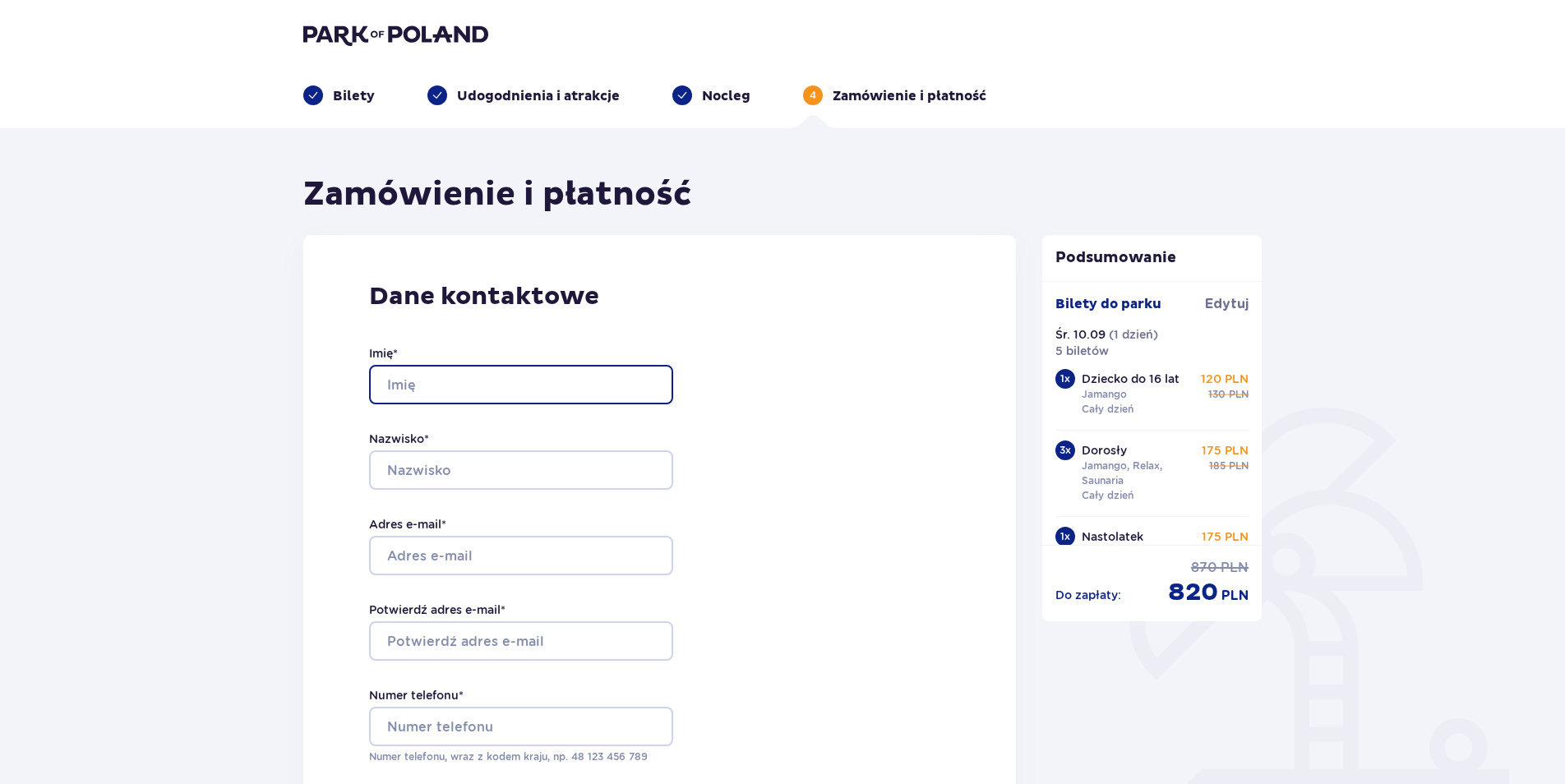
click at [430, 387] on input "Imię *" at bounding box center [521, 384] width 304 height 40
type input "[PERSON_NAME]"
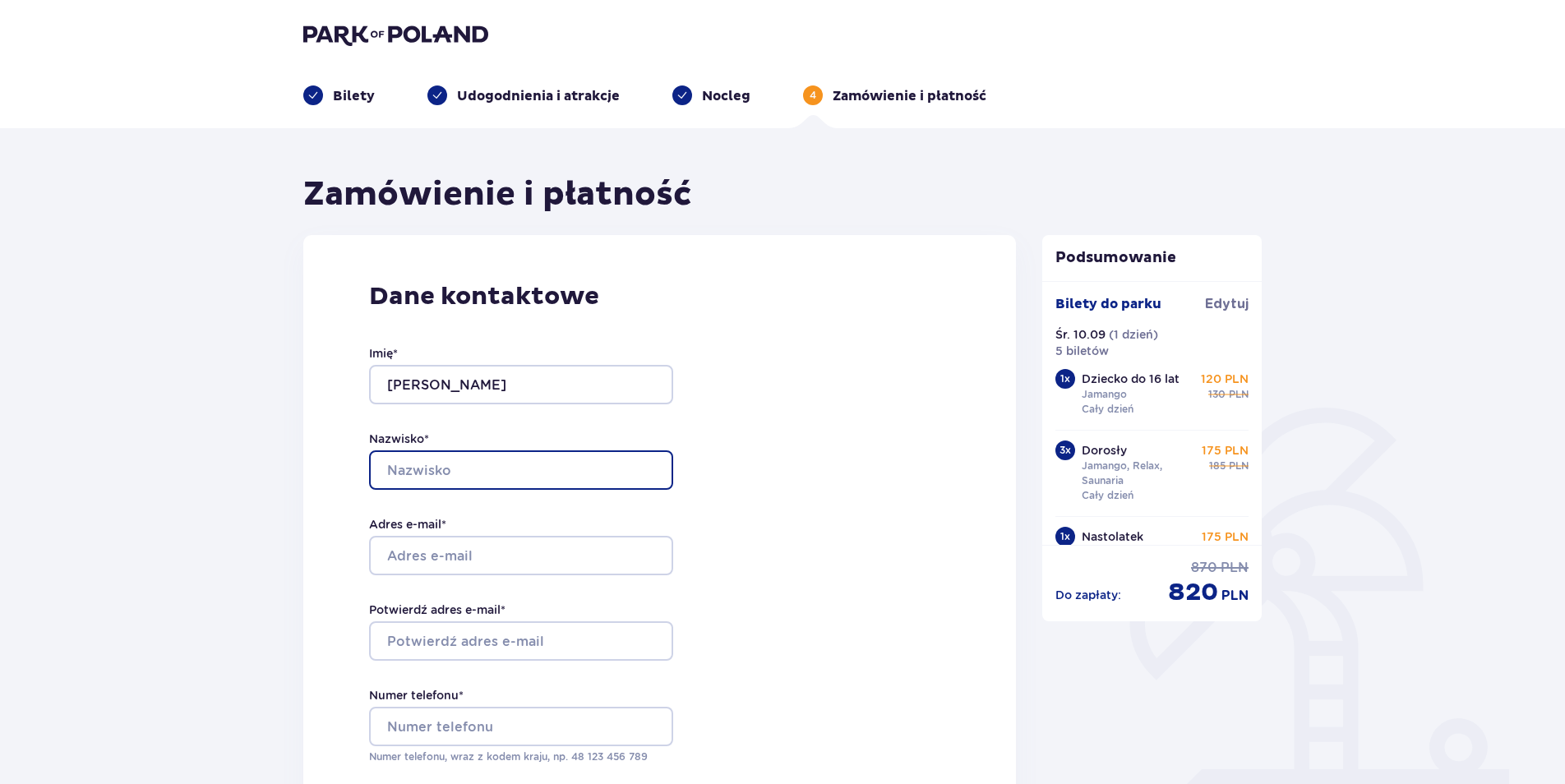
type input "CYTRYNA"
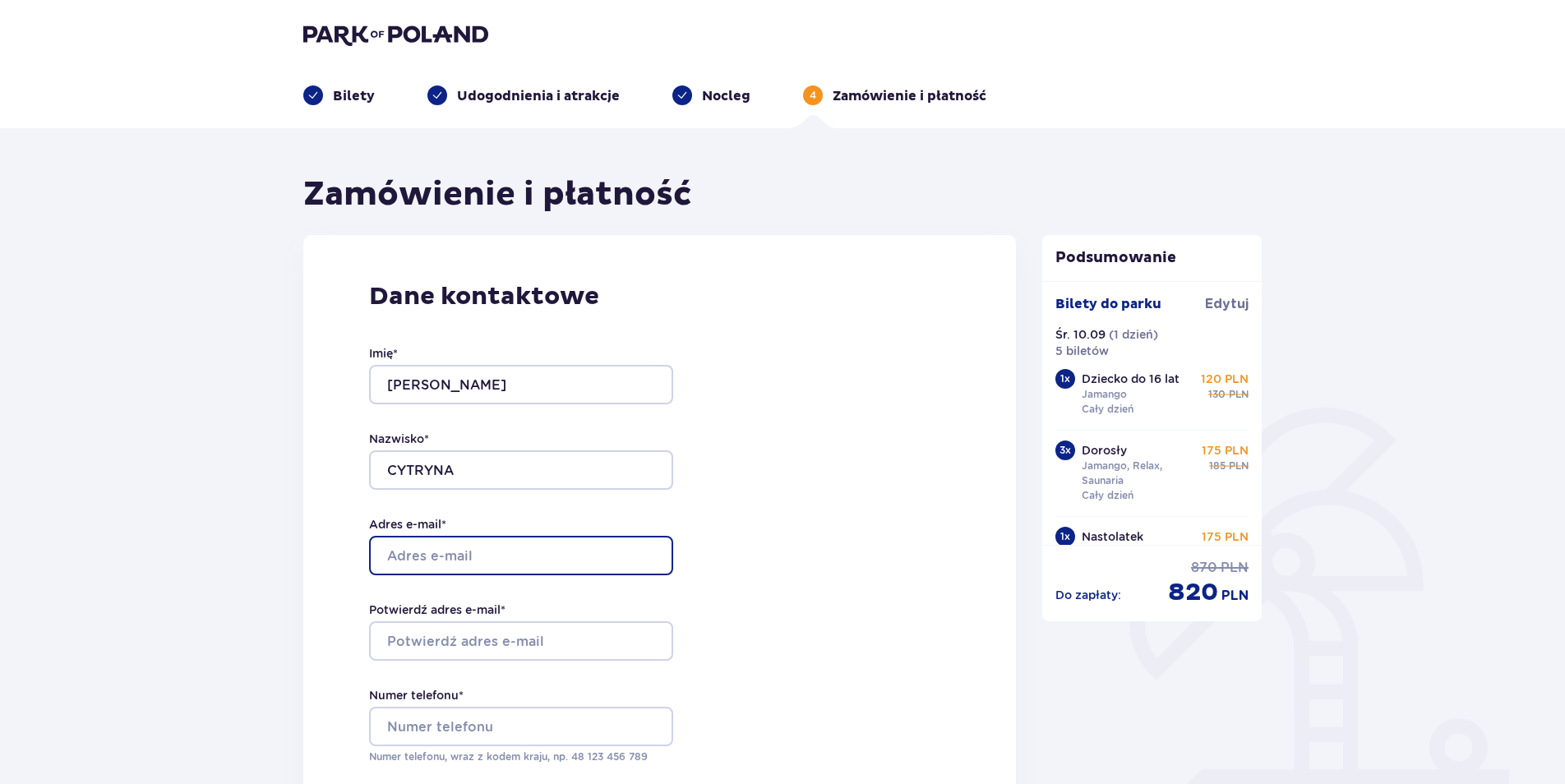
click at [471, 550] on input "Adres e-mail *" at bounding box center [521, 556] width 304 height 40
type input "[EMAIL_ADDRESS][DOMAIN_NAME]"
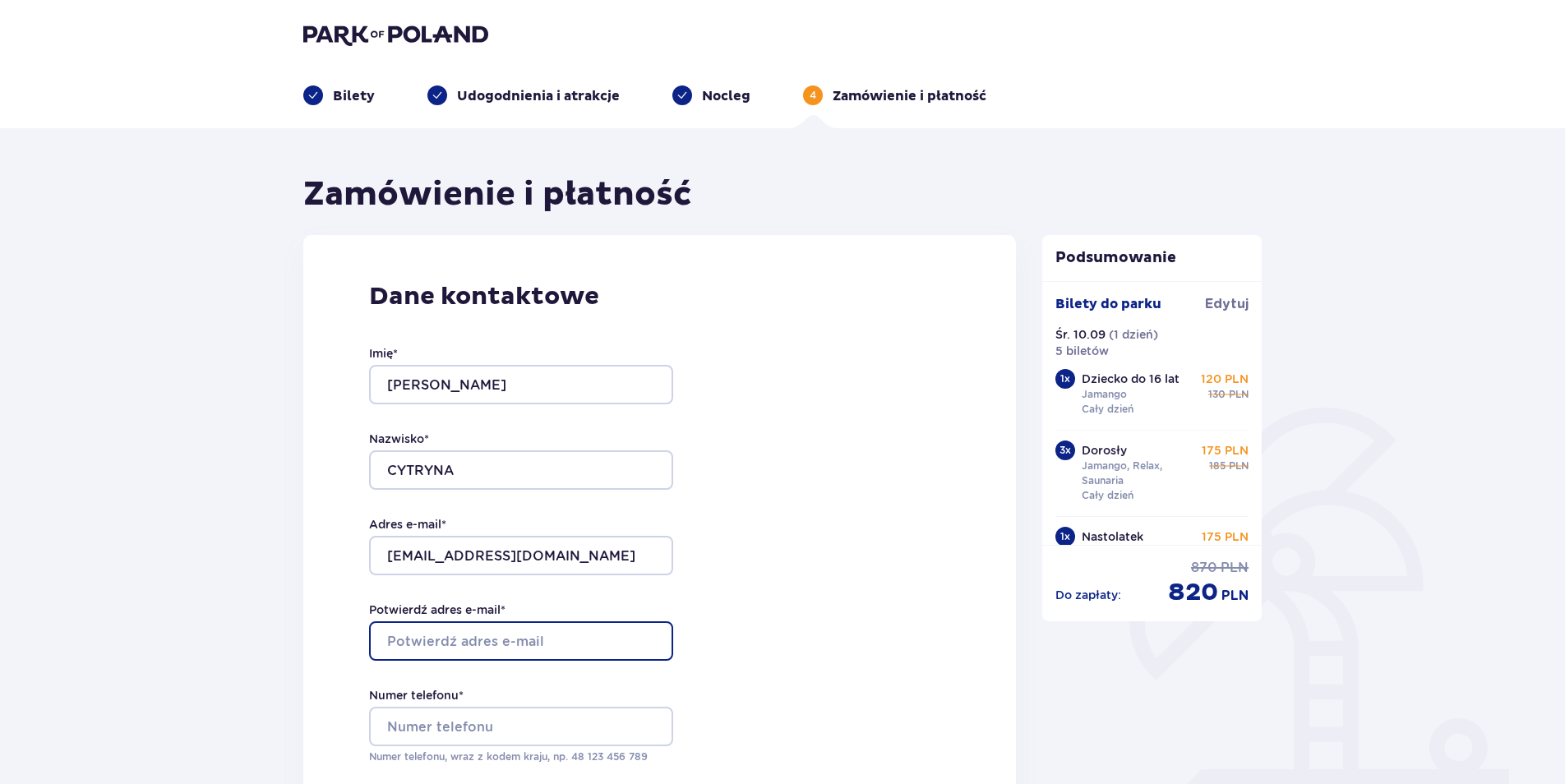
type input "[EMAIL_ADDRESS][DOMAIN_NAME]"
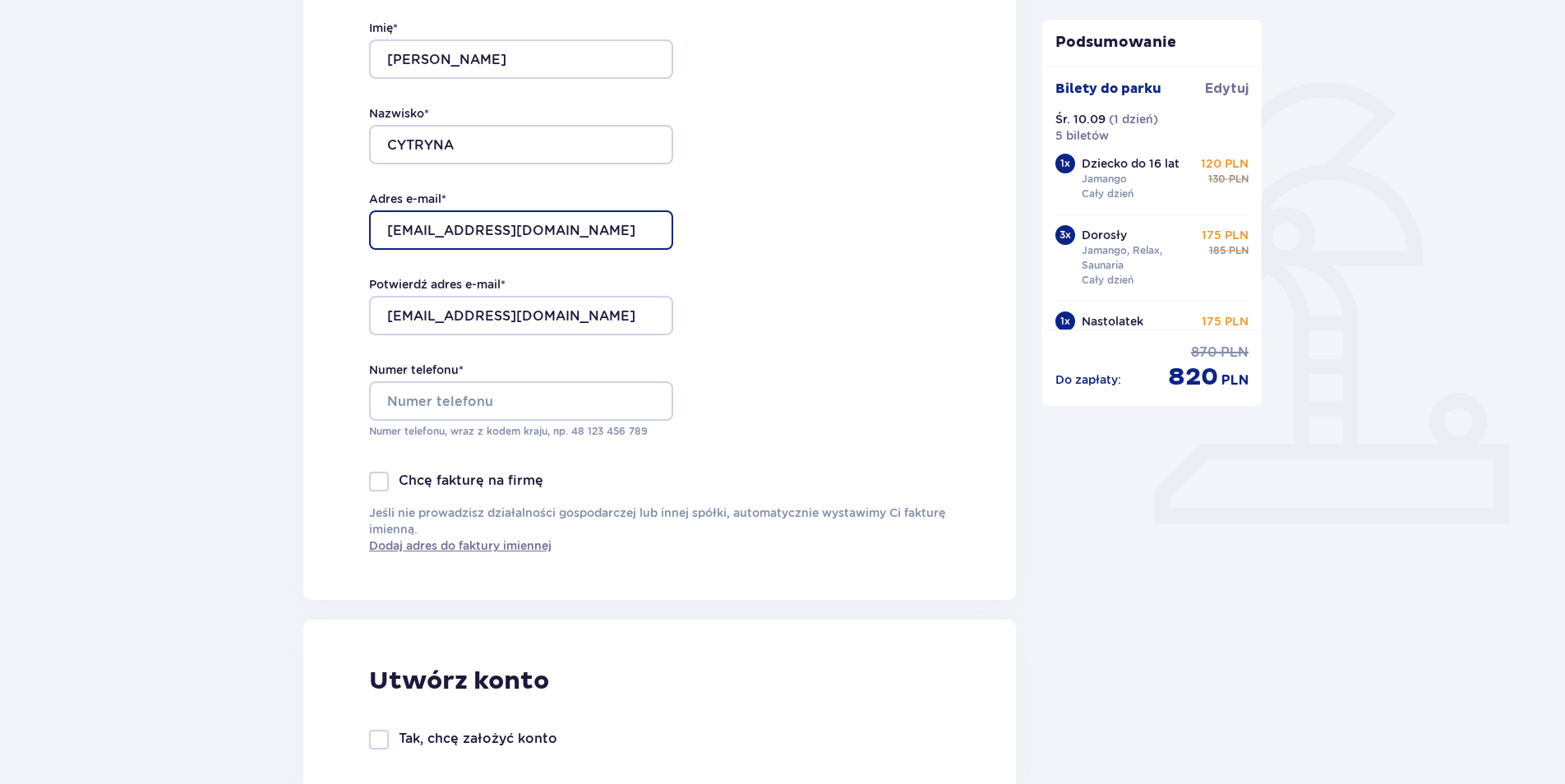
scroll to position [329, 0]
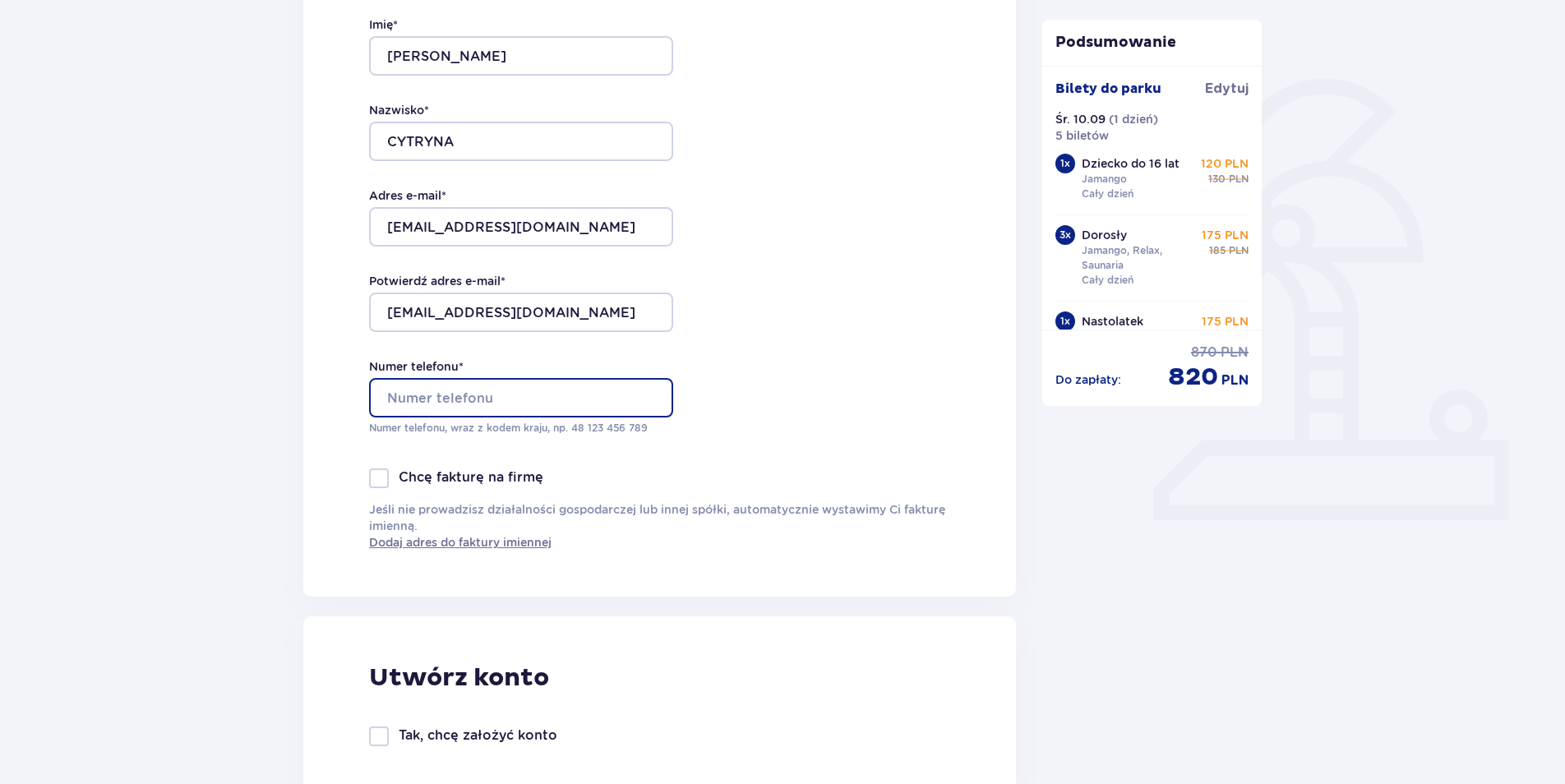
click at [444, 400] on input "Numer telefonu *" at bounding box center [521, 397] width 304 height 40
type input "604431559"
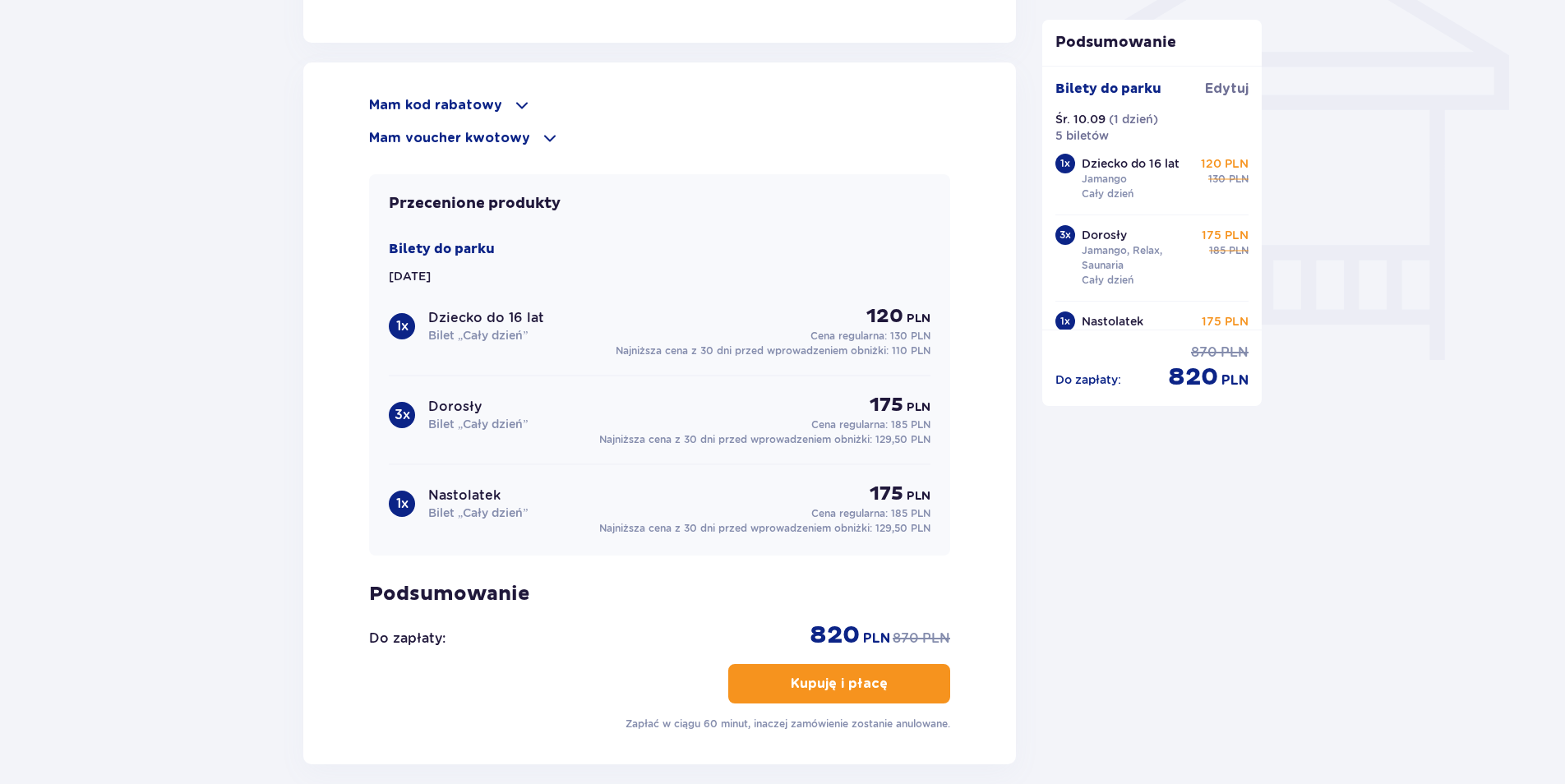
scroll to position [1570, 0]
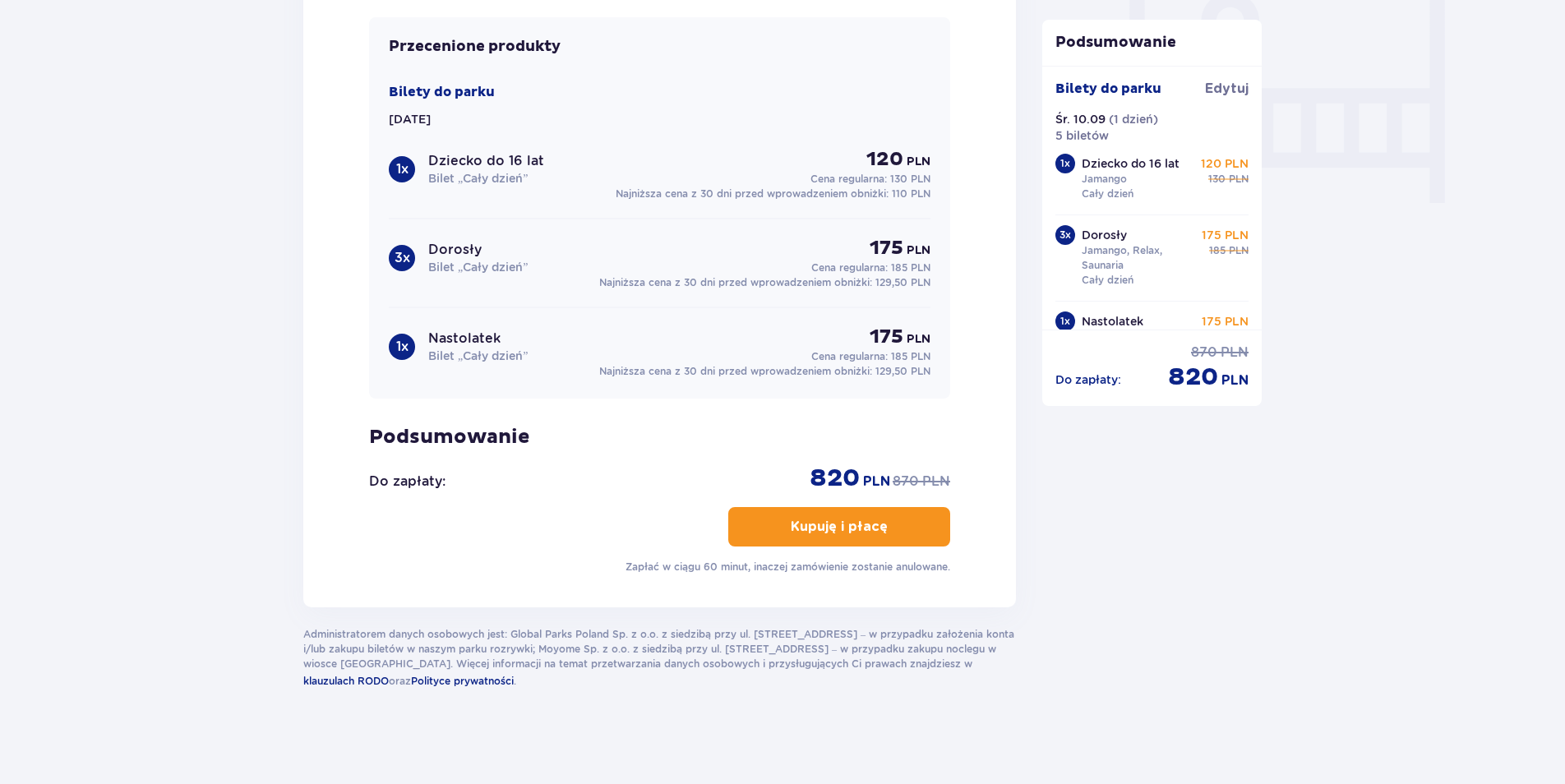
click at [884, 534] on button "Kupuję i płacę" at bounding box center [839, 526] width 222 height 40
click at [815, 527] on p "Kupuję i płacę" at bounding box center [839, 526] width 97 height 18
click at [863, 519] on p "Kupuję i płacę" at bounding box center [839, 526] width 97 height 18
click at [856, 522] on p "Kupuję i płacę" at bounding box center [839, 526] width 97 height 18
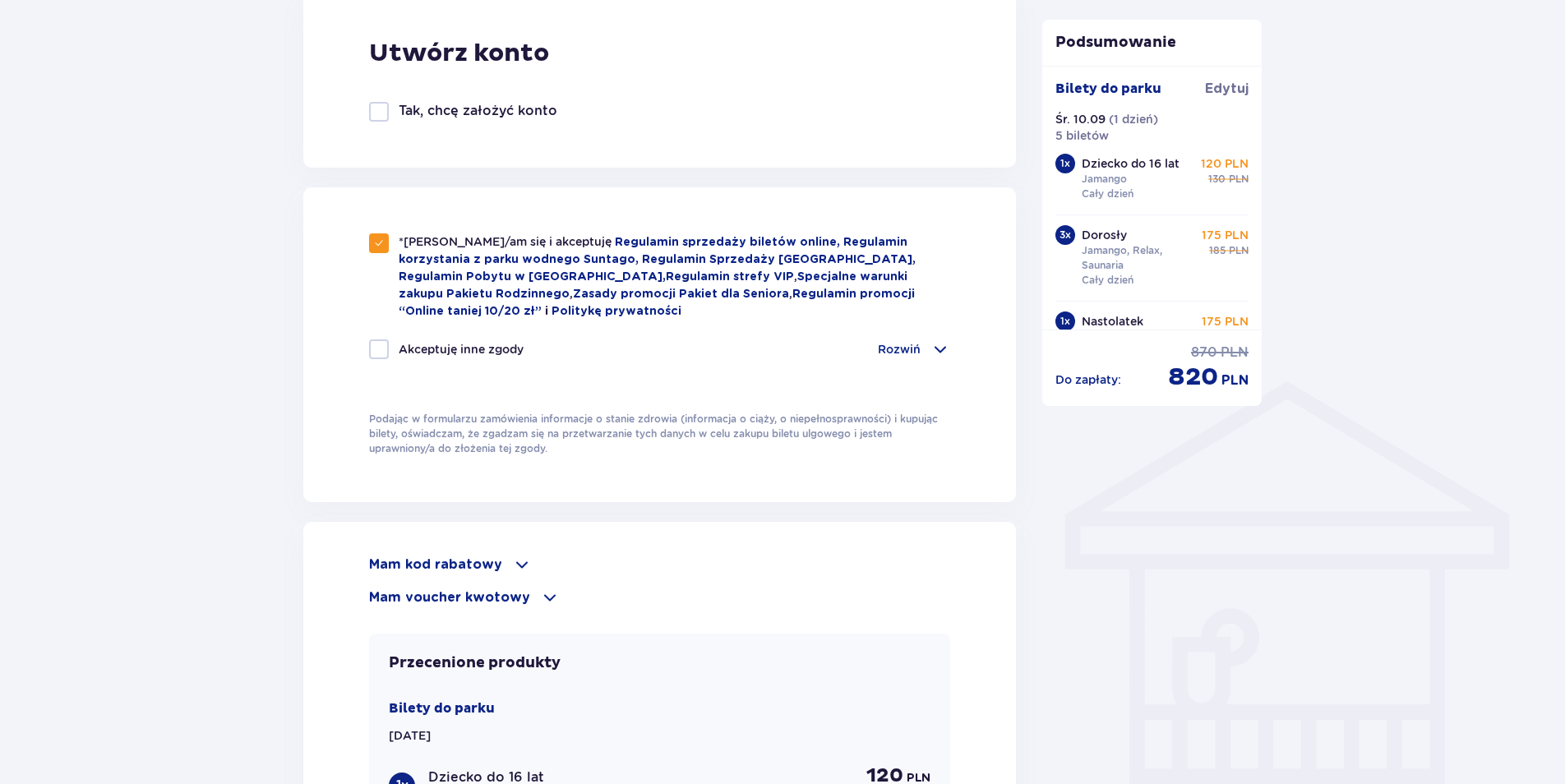
scroll to position [830, 0]
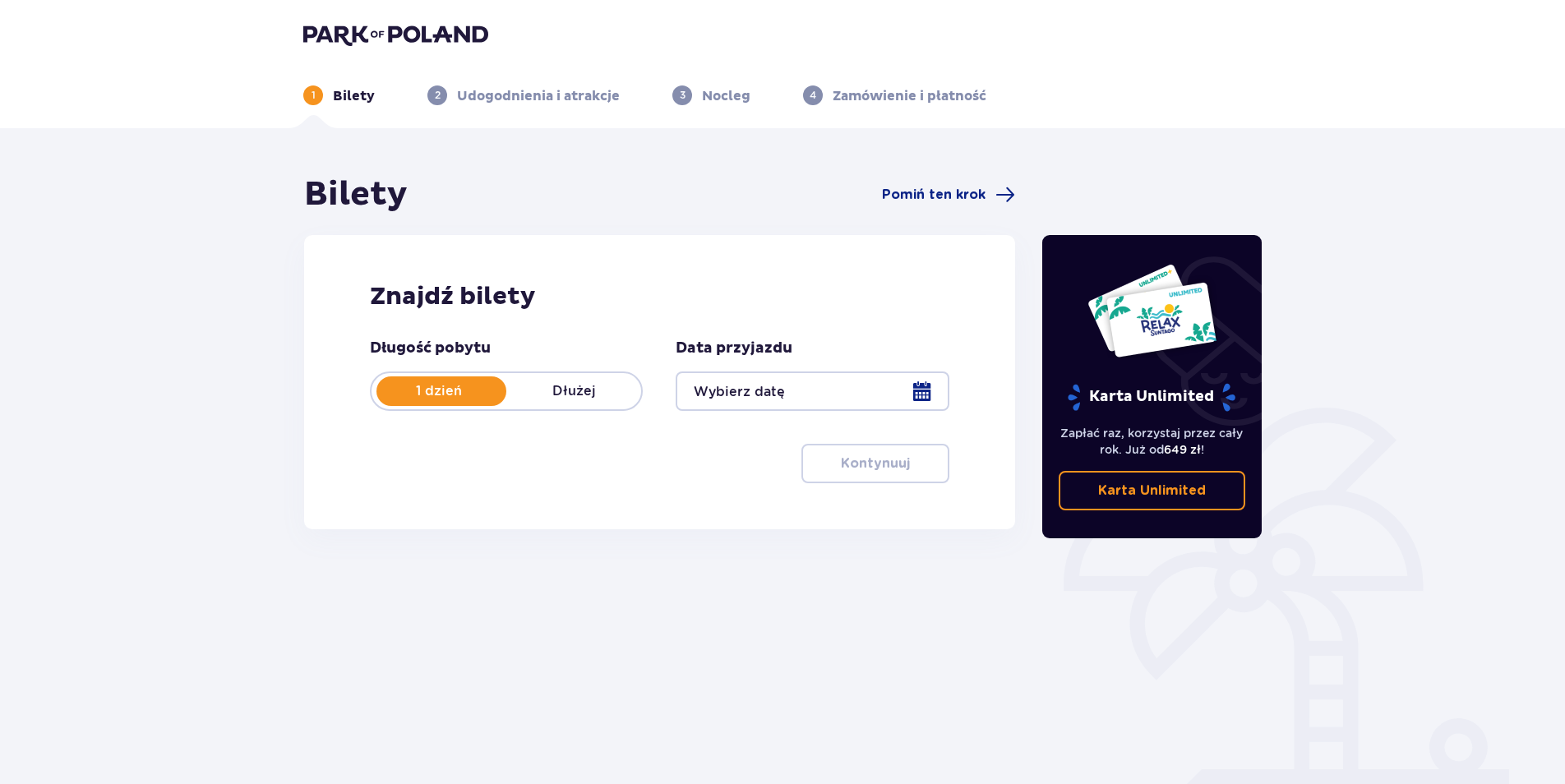
click at [922, 395] on div at bounding box center [812, 391] width 273 height 40
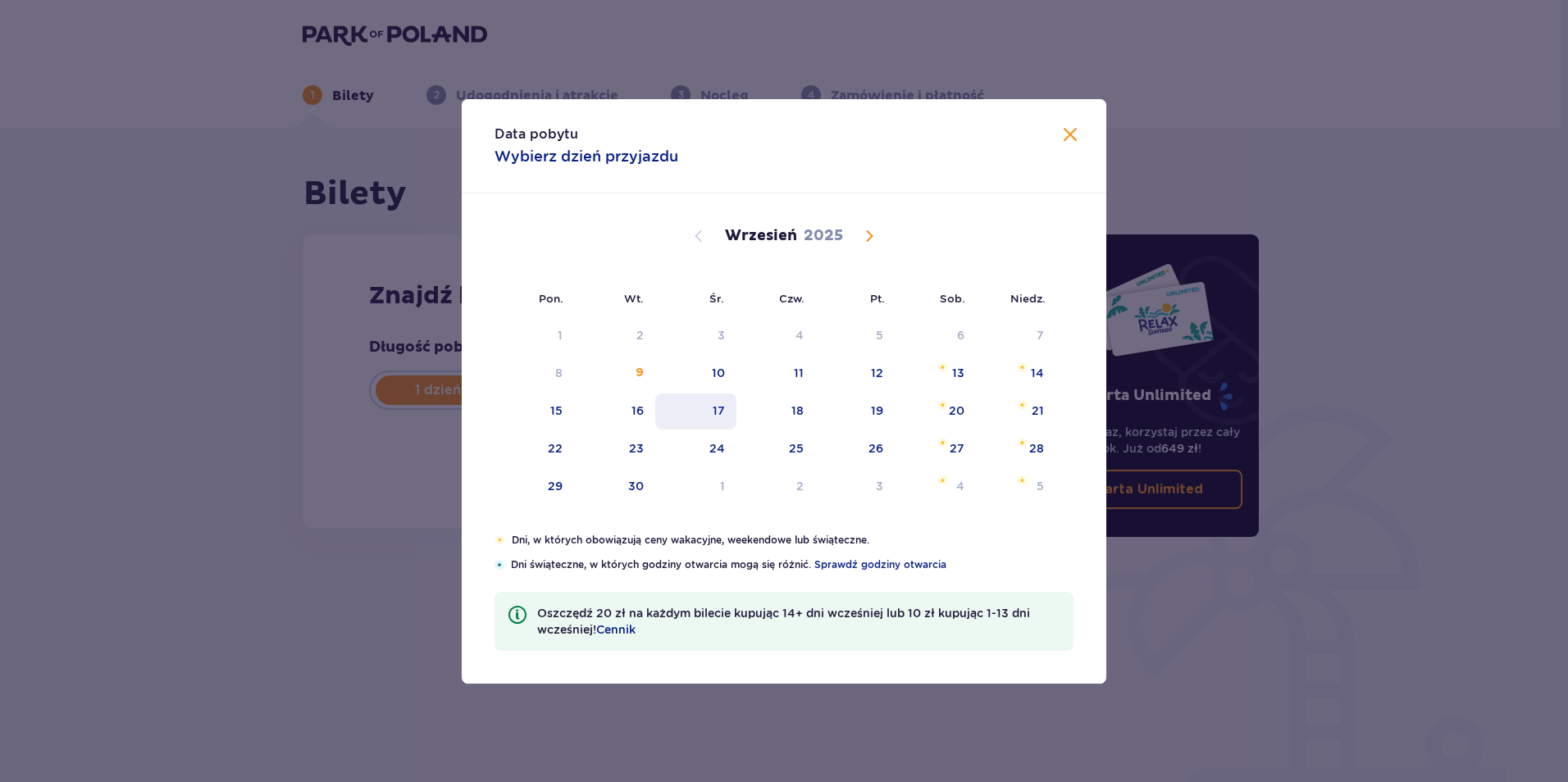
drag, startPoint x: 713, startPoint y: 370, endPoint x: 721, endPoint y: 394, distance: 25.3
click at [712, 370] on div "10" at bounding box center [718, 373] width 13 height 16
type input "10.09.25"
click at [718, 374] on div at bounding box center [810, 390] width 273 height 40
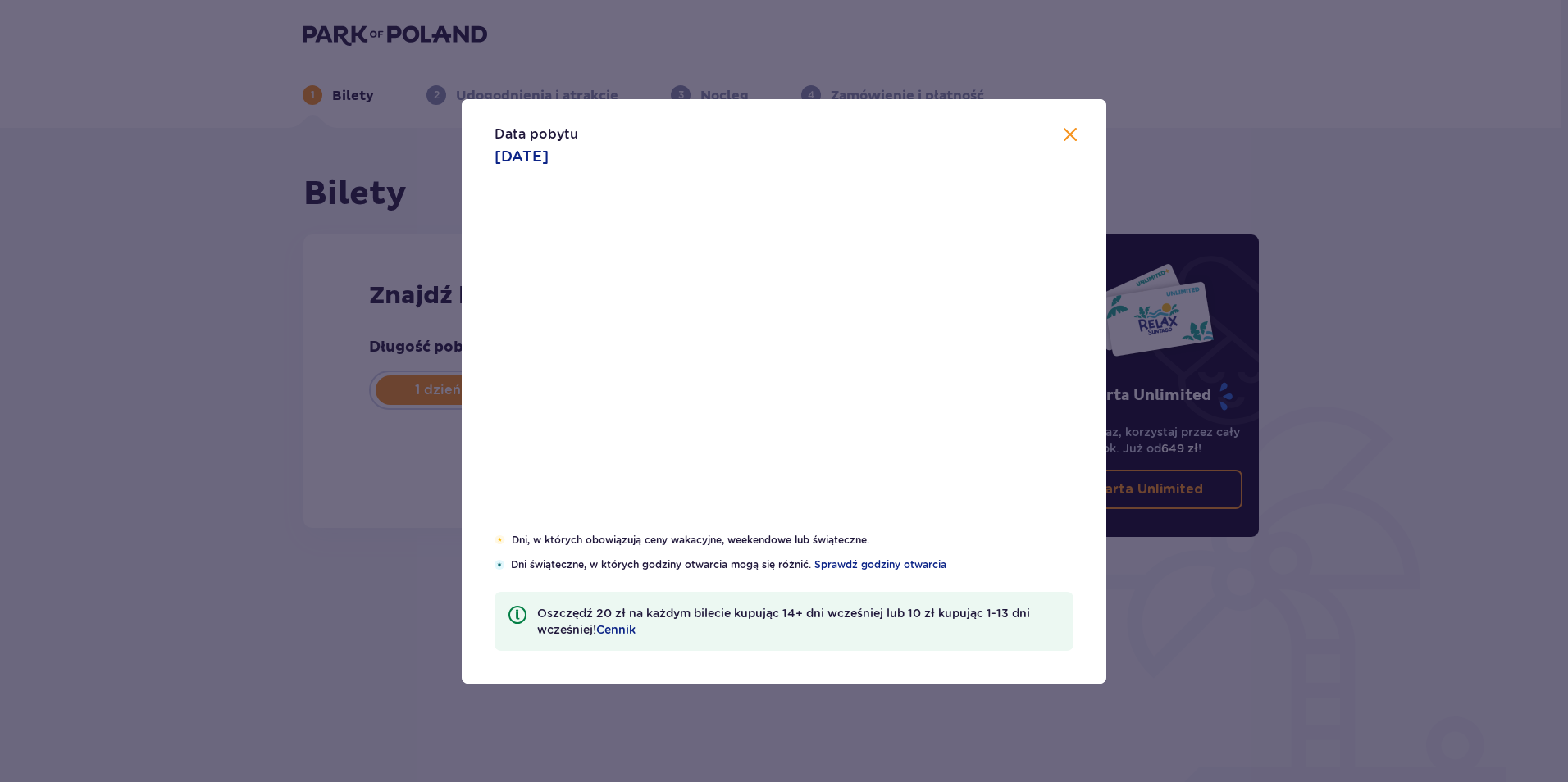
click at [718, 374] on div "Pon. Wt. Śr. Czw. Pt. Sob. Niedz. Sierpień 2025 28 29 30 31 1 2 3 4 5 6 7 8 9 1…" at bounding box center [784, 363] width 644 height 340
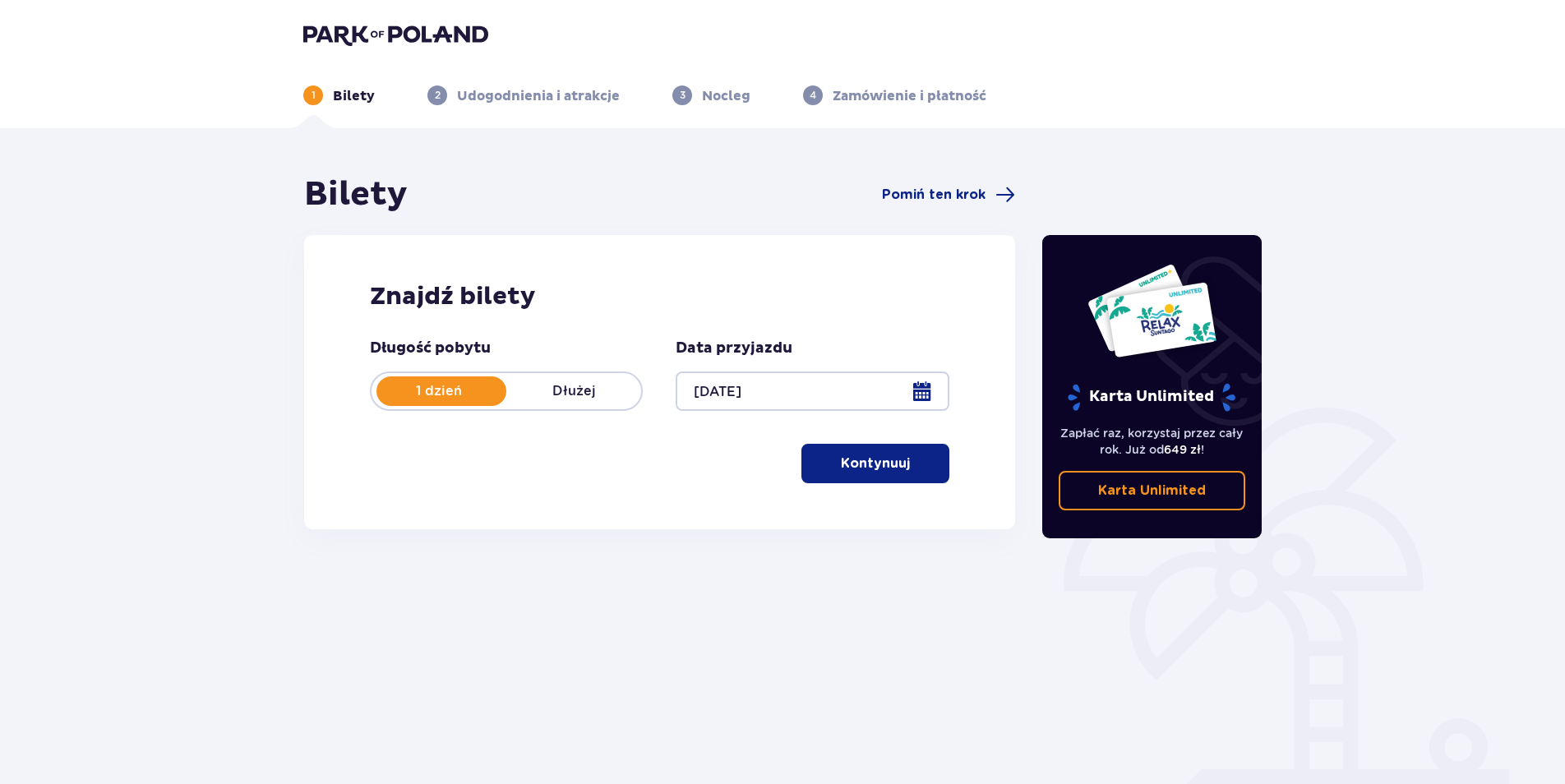
click at [865, 475] on button "Kontynuuj" at bounding box center [874, 463] width 148 height 40
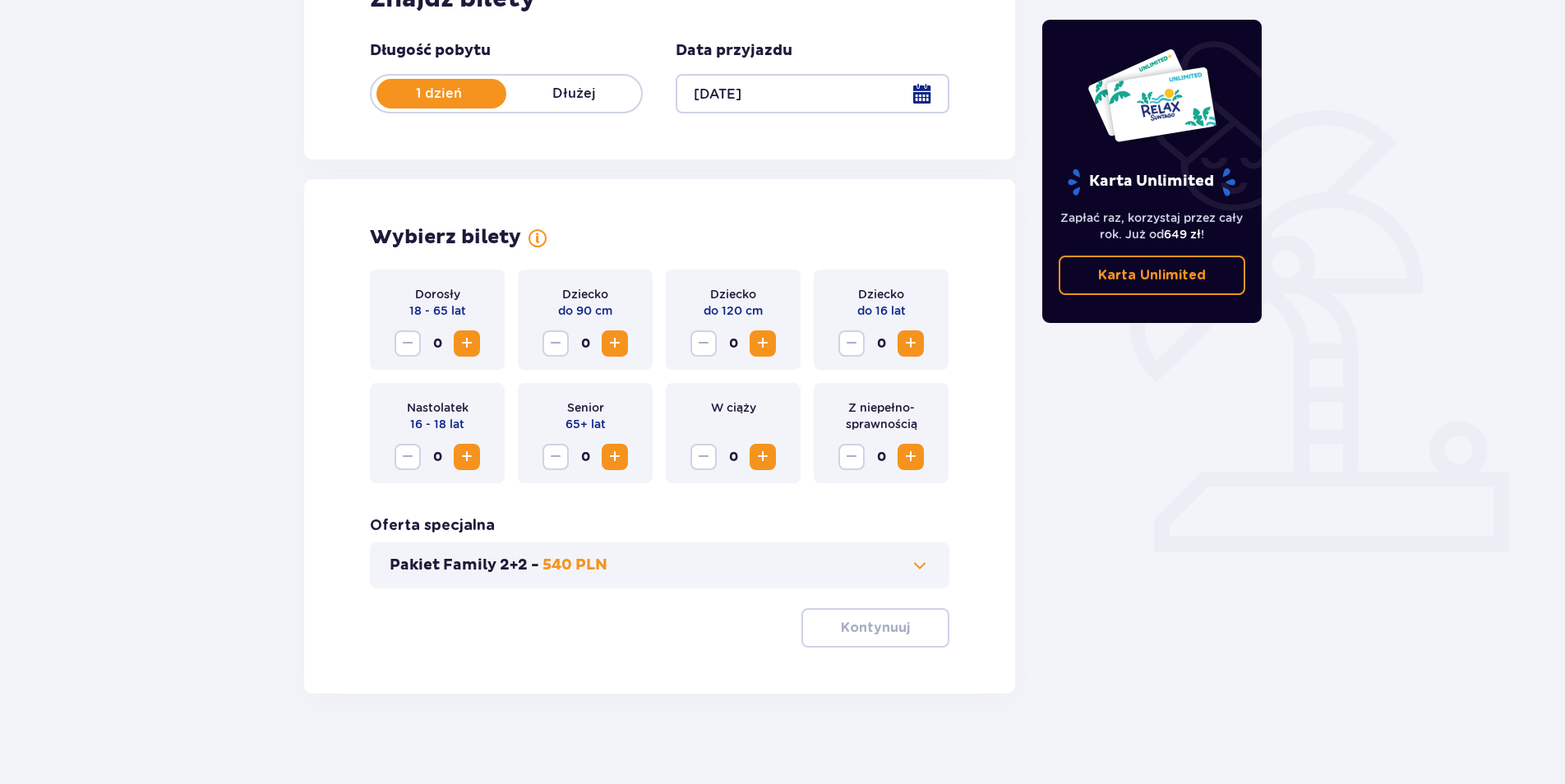
scroll to position [306, 0]
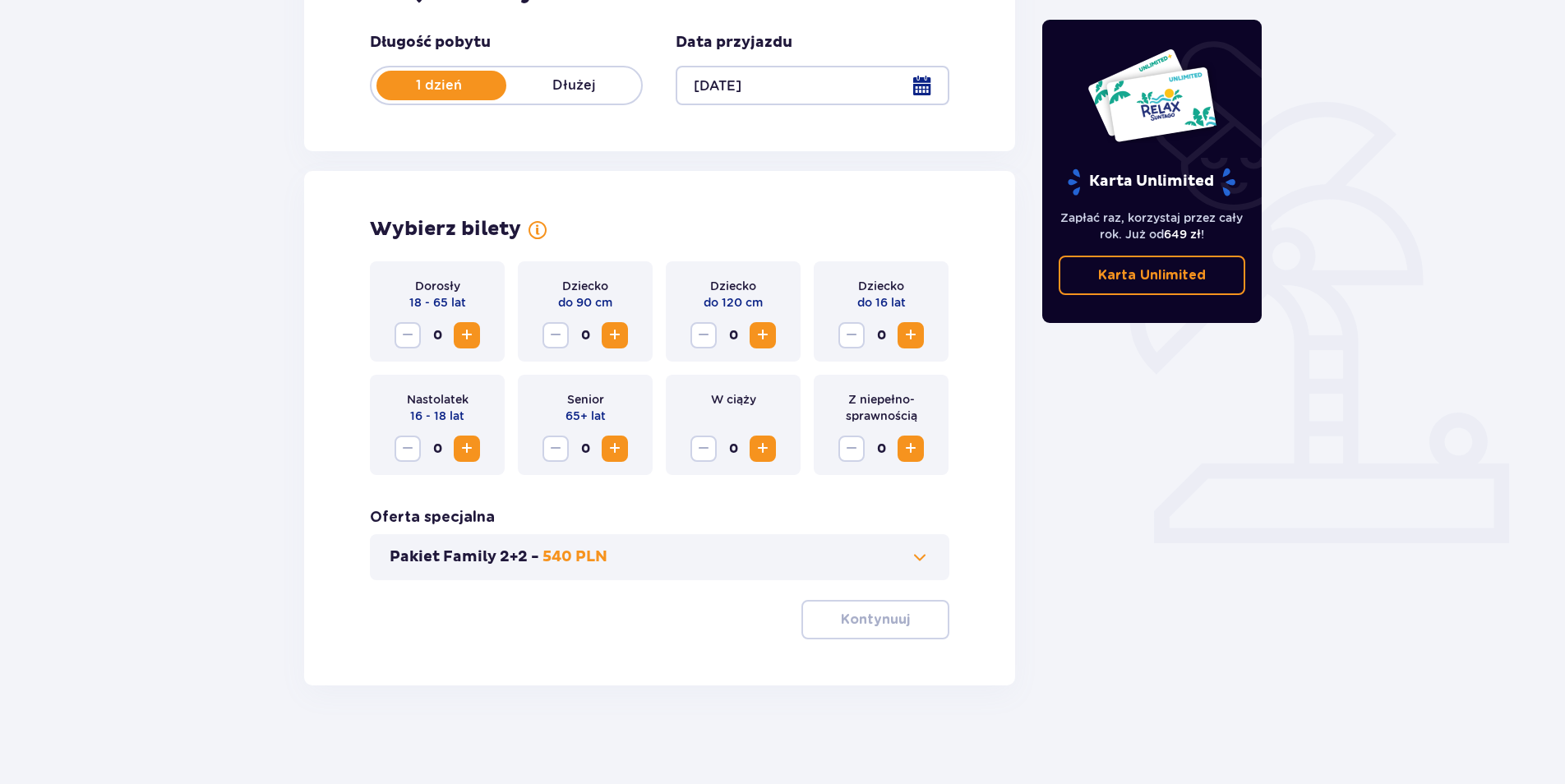
click at [476, 336] on span "Increase" at bounding box center [466, 335] width 19 height 19
drag, startPoint x: 911, startPoint y: 335, endPoint x: 905, endPoint y: 342, distance: 9.2
click at [911, 334] on span "Increase" at bounding box center [910, 335] width 19 height 19
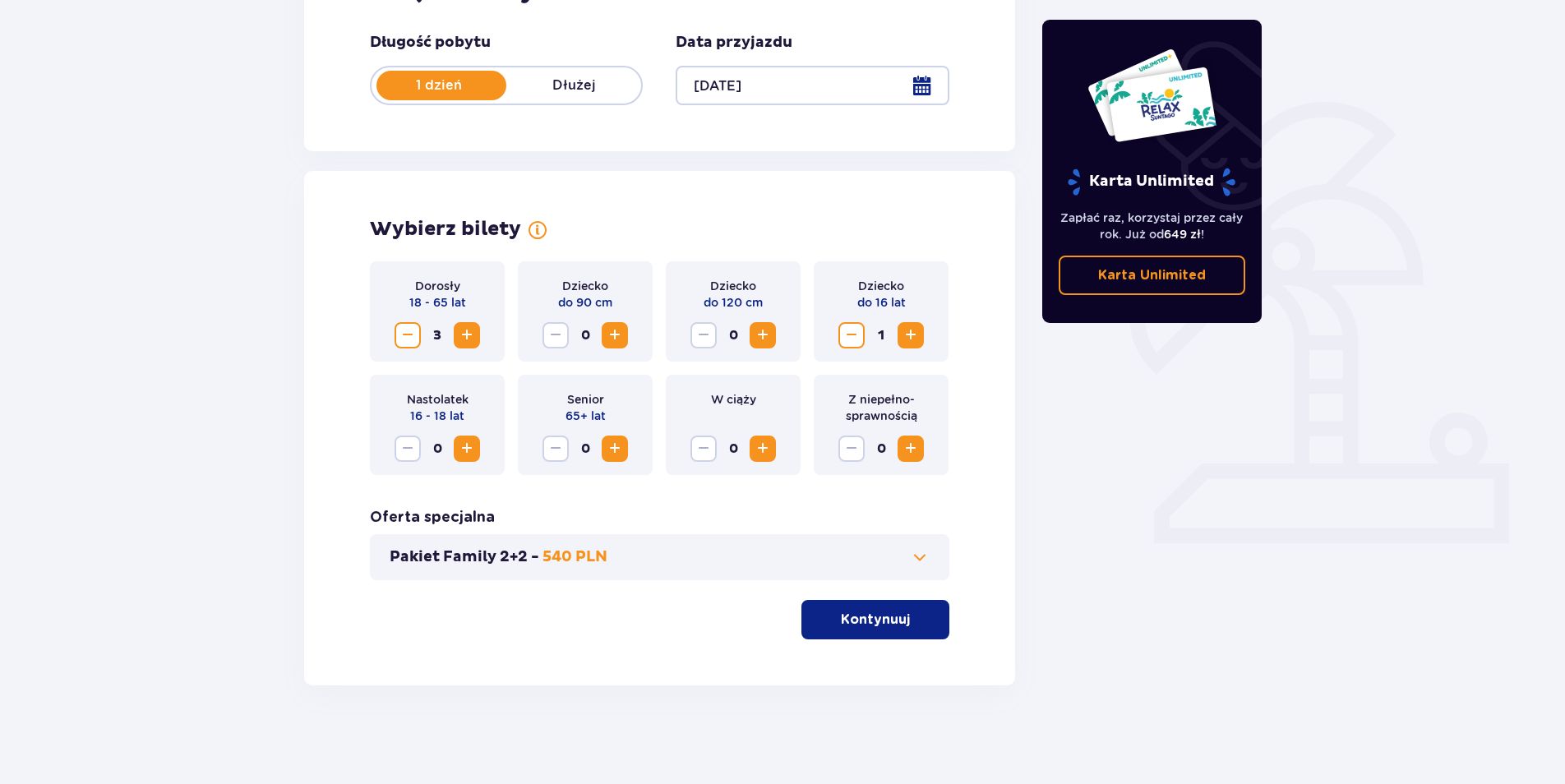
click at [460, 446] on span "Increase" at bounding box center [466, 448] width 19 height 19
click at [875, 615] on p "Kontynuuj" at bounding box center [875, 619] width 69 height 18
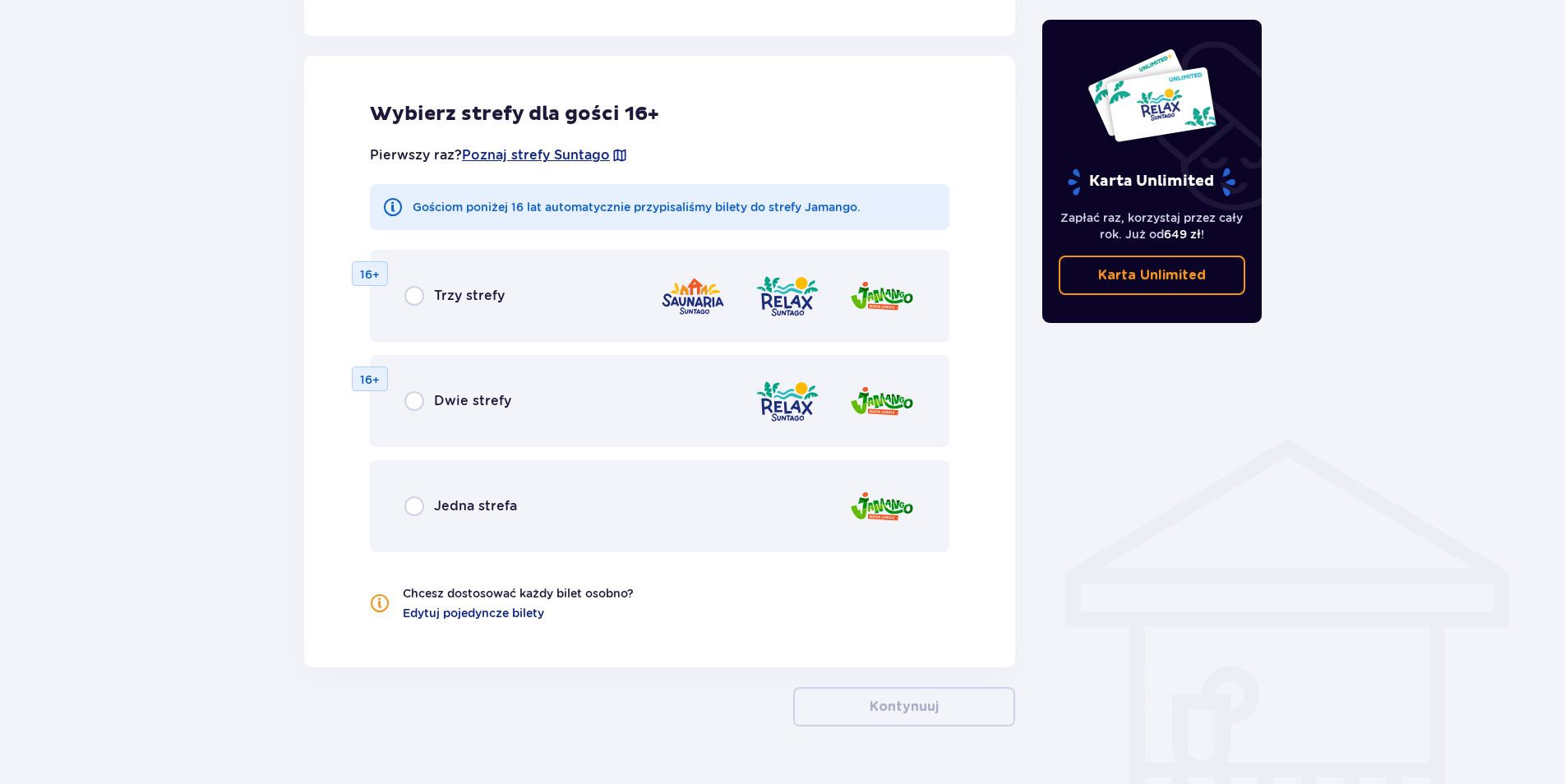
scroll to position [912, 0]
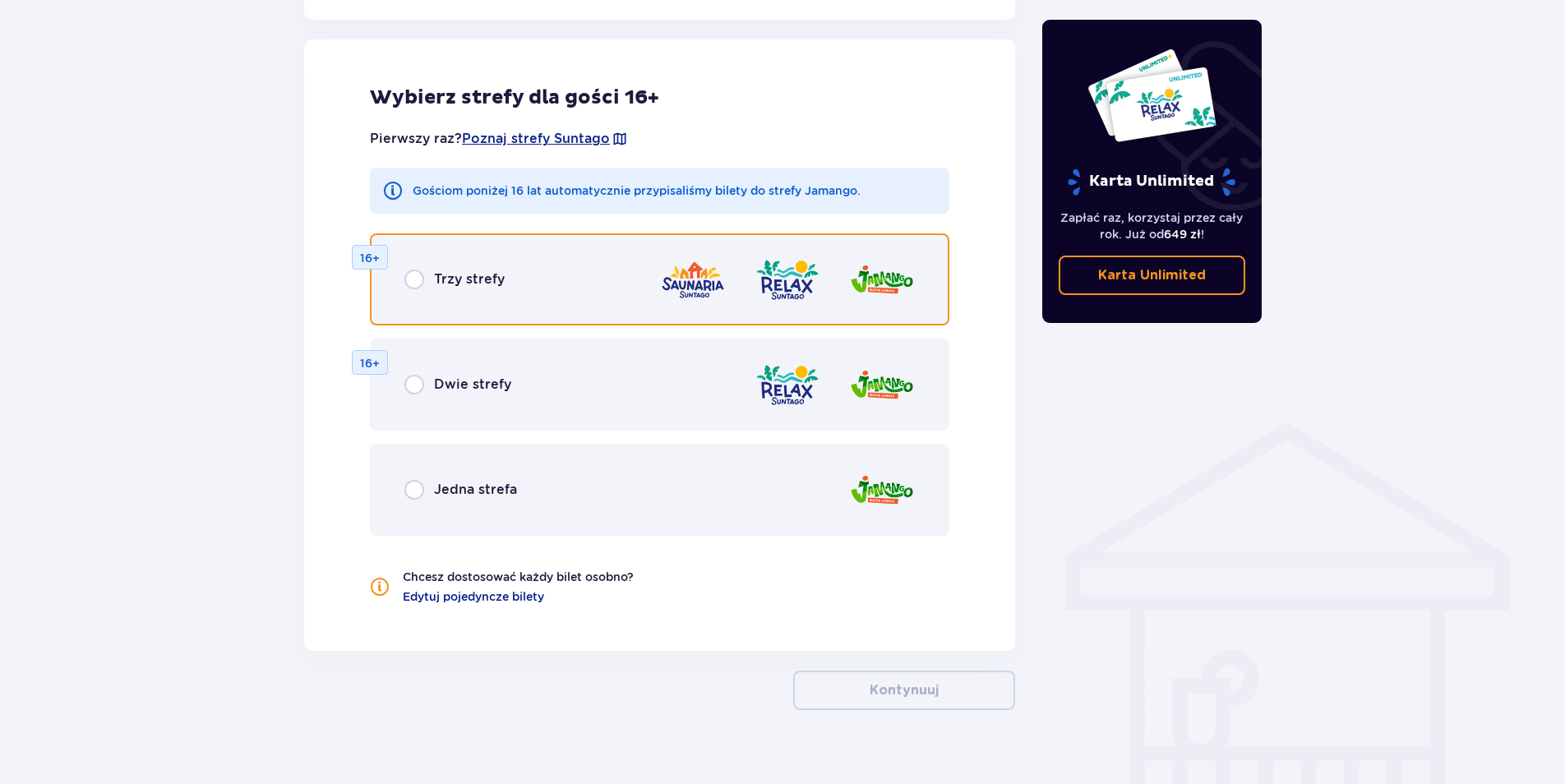
click at [417, 277] on input "radio" at bounding box center [414, 279] width 19 height 19
radio input "true"
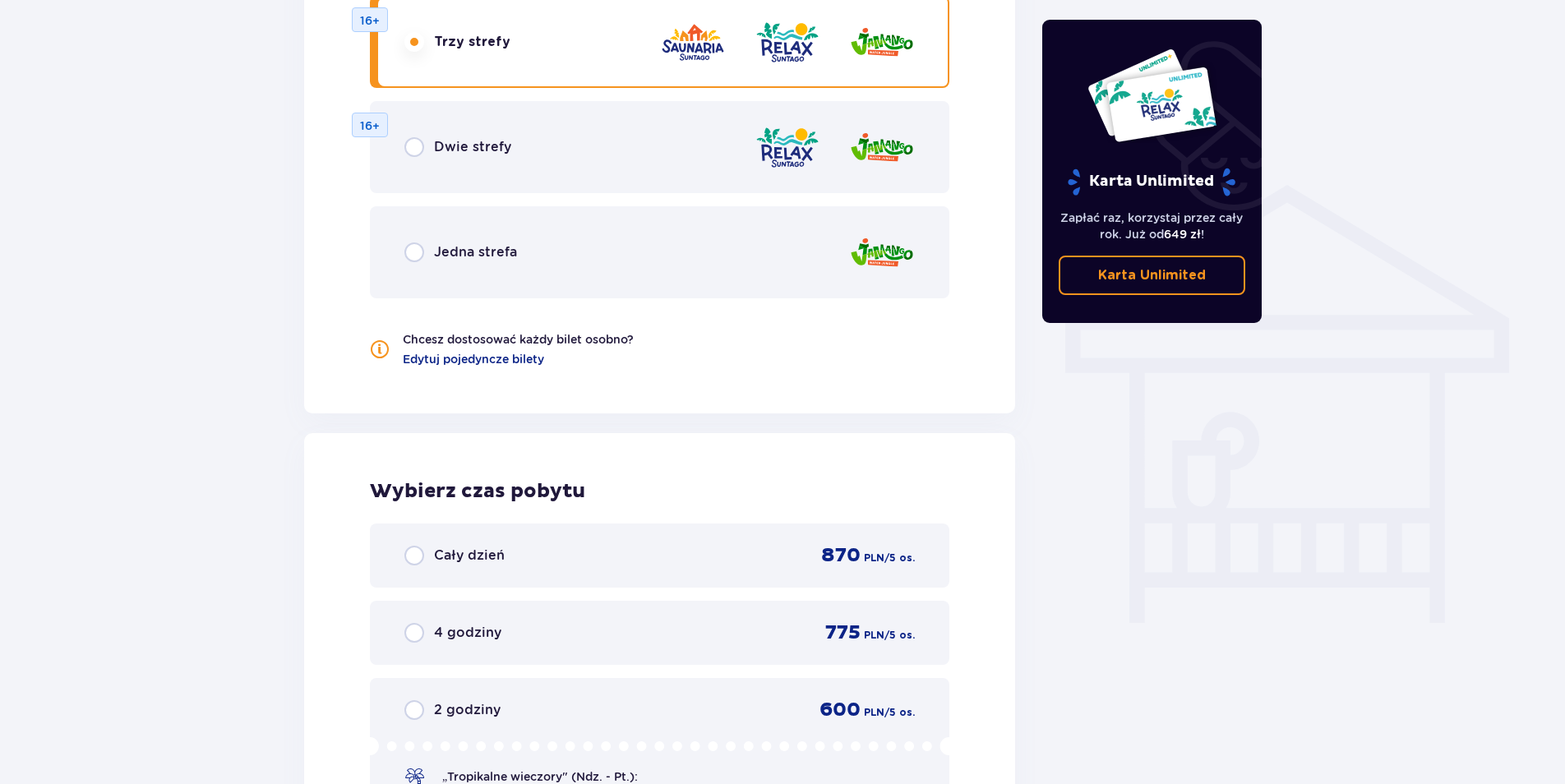
scroll to position [1390, 0]
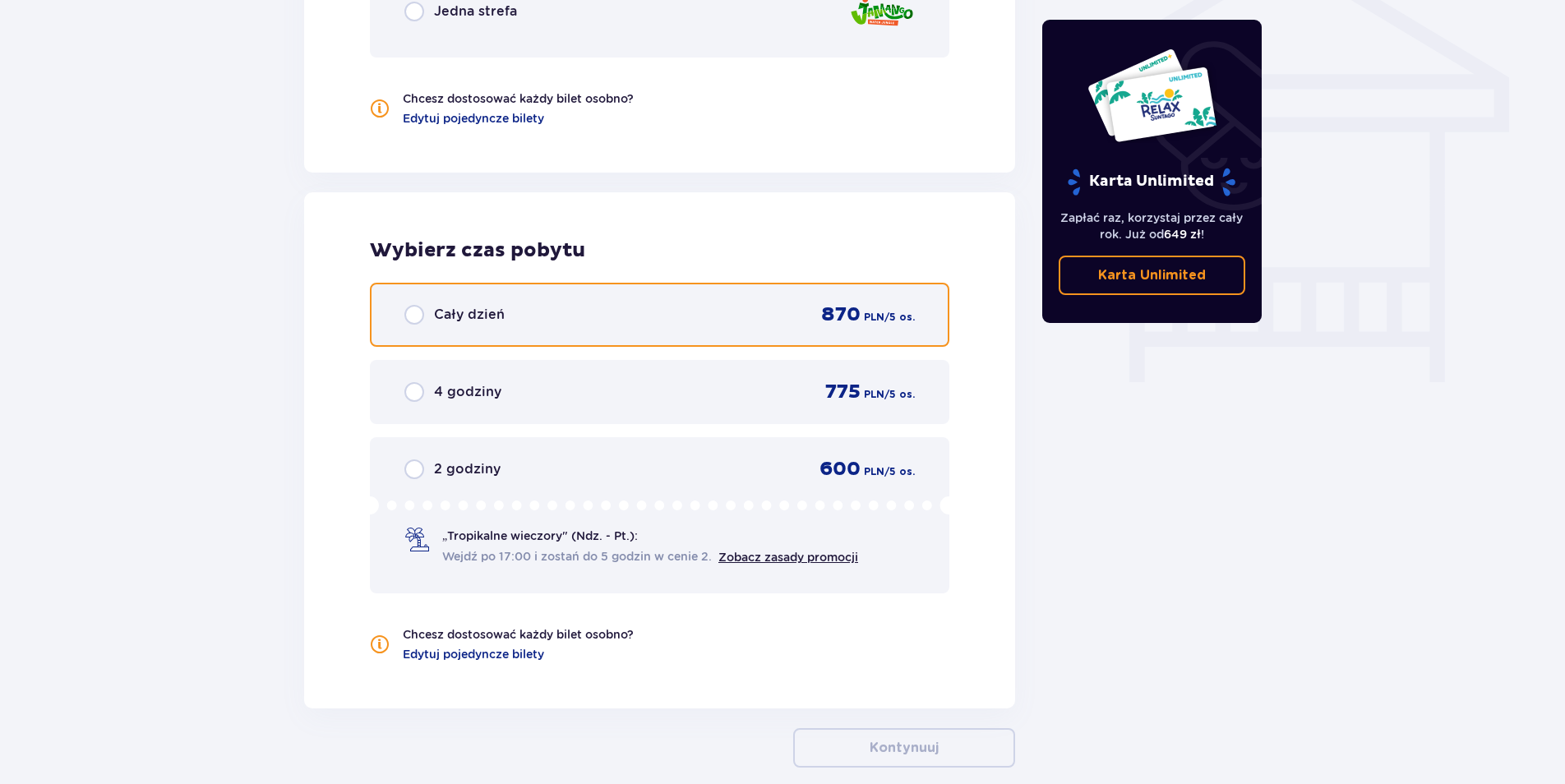
click at [414, 309] on input "radio" at bounding box center [414, 314] width 19 height 19
radio input "true"
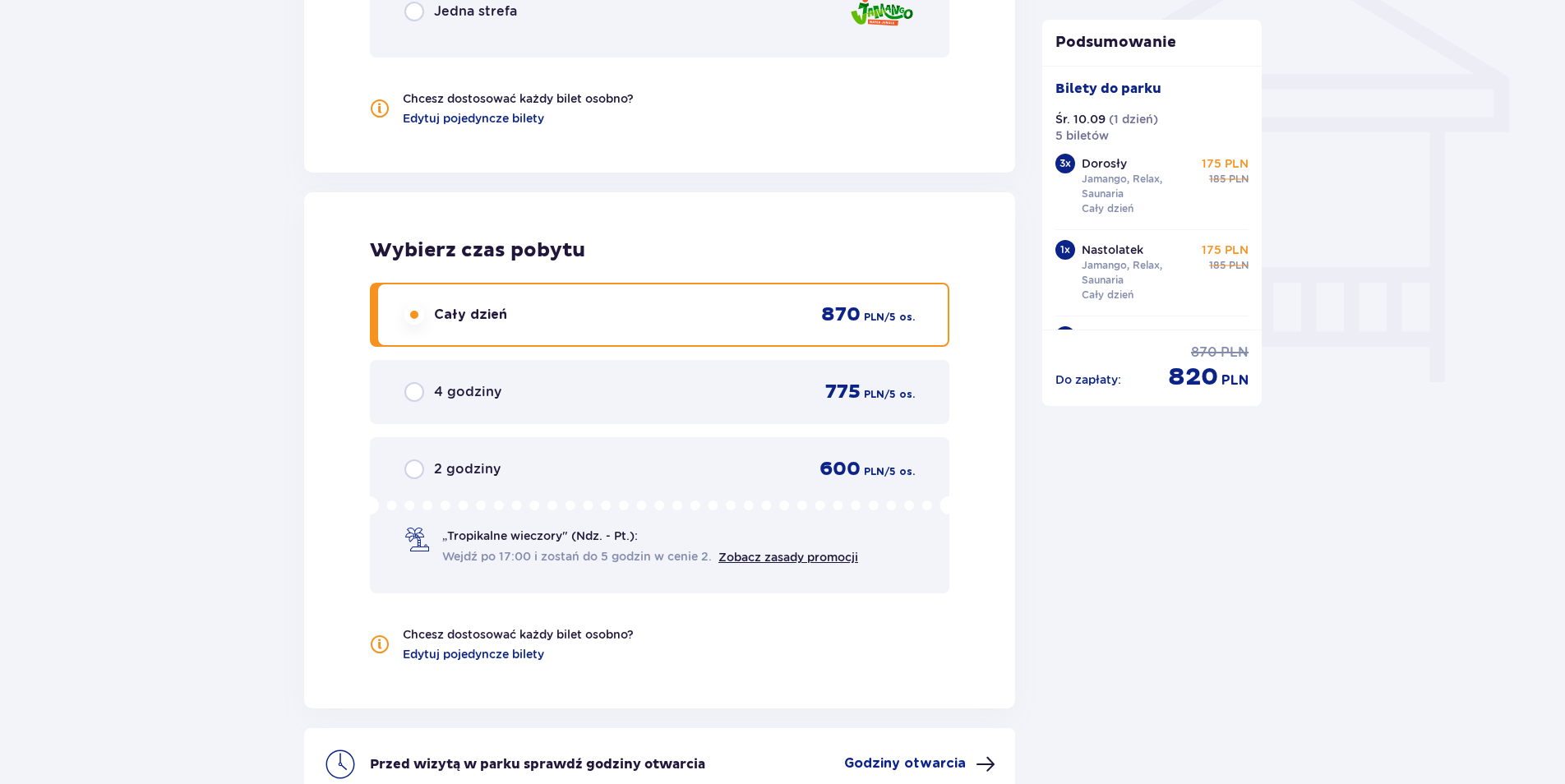
scroll to position [1565, 0]
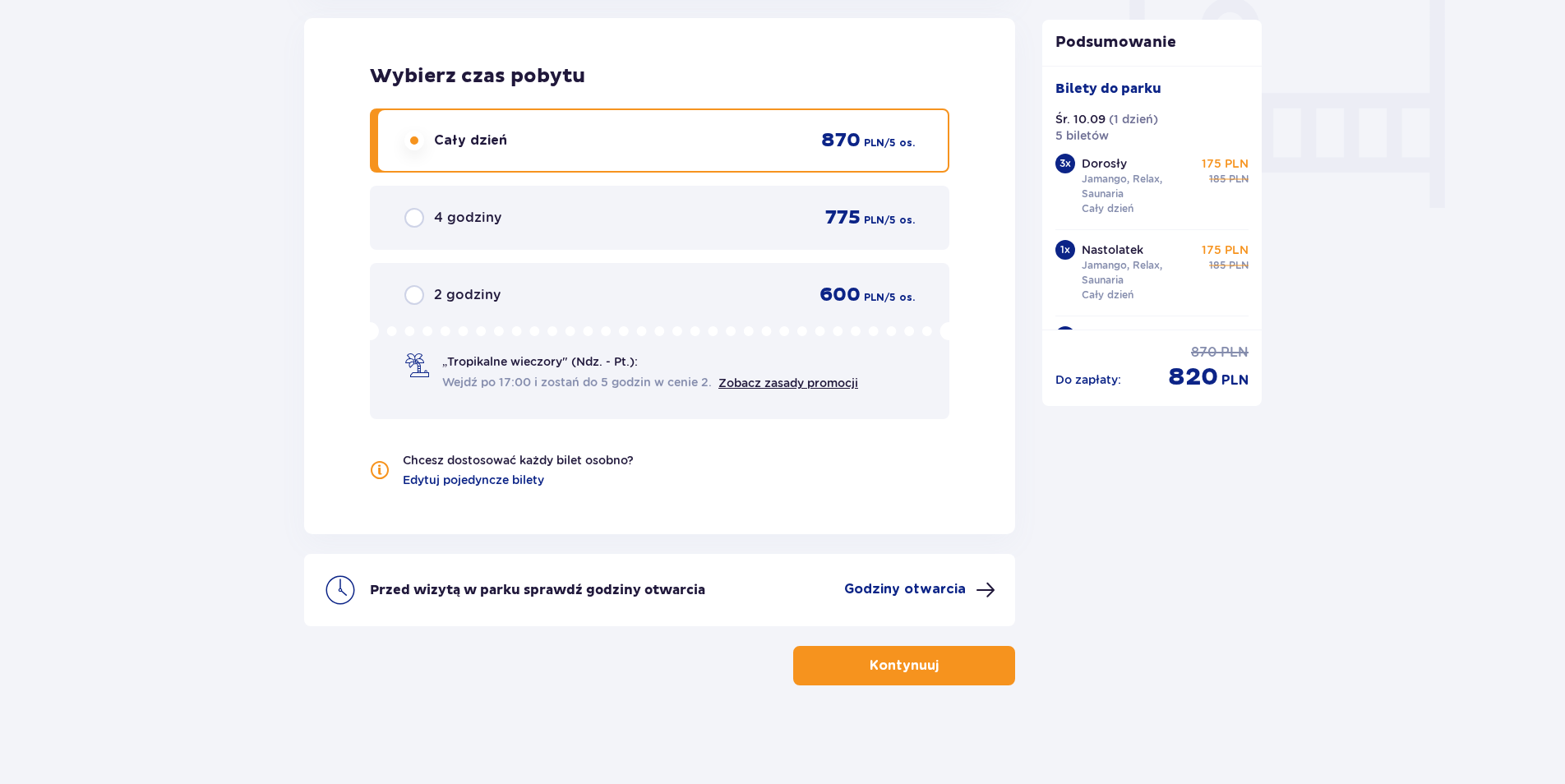
click at [932, 669] on span "button" at bounding box center [941, 665] width 19 height 19
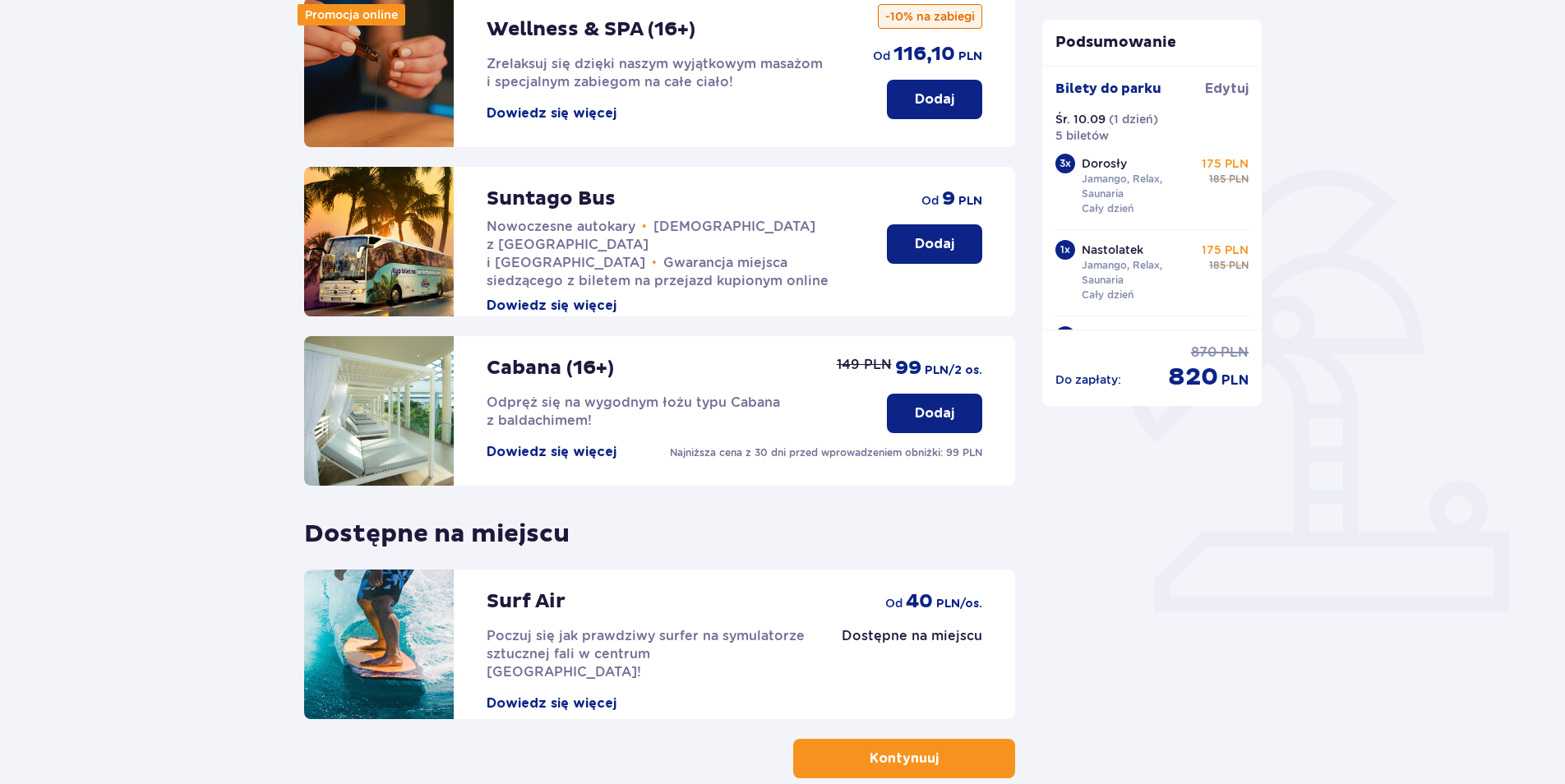
scroll to position [330, 0]
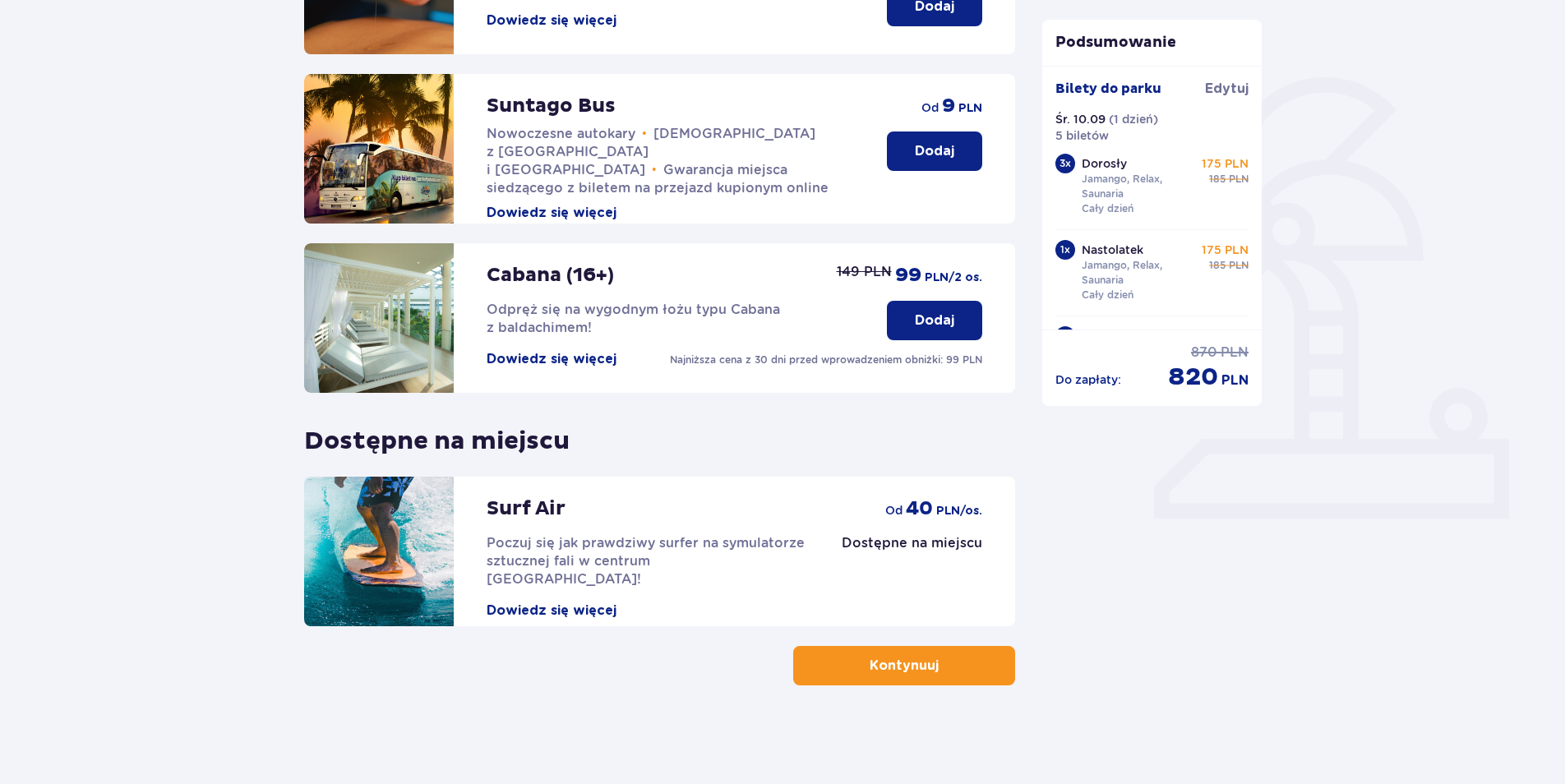
drag, startPoint x: 888, startPoint y: 673, endPoint x: 1100, endPoint y: 514, distance: 265.0
click at [888, 671] on p "Kontynuuj" at bounding box center [904, 665] width 69 height 18
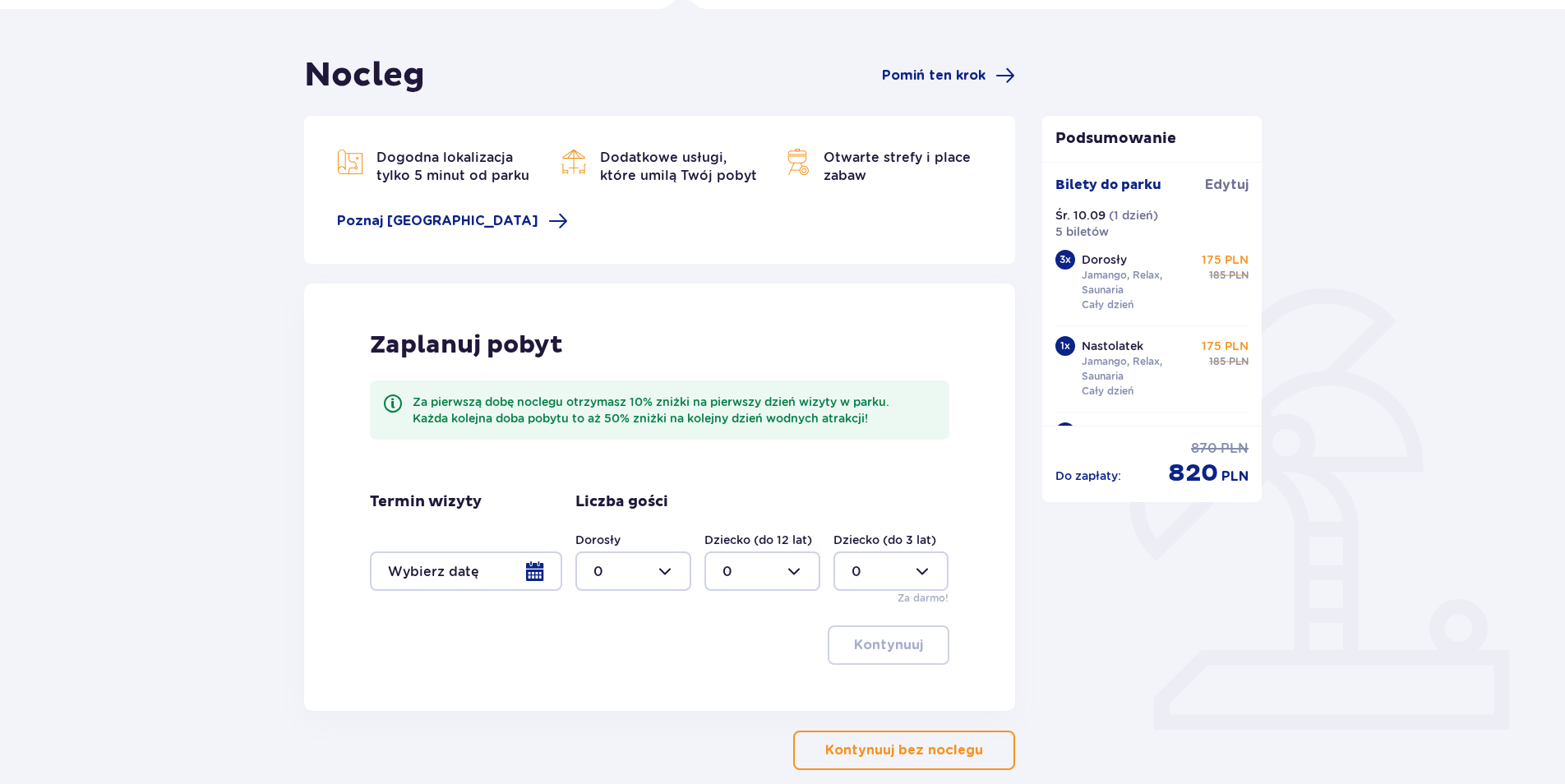
scroll to position [204, 0]
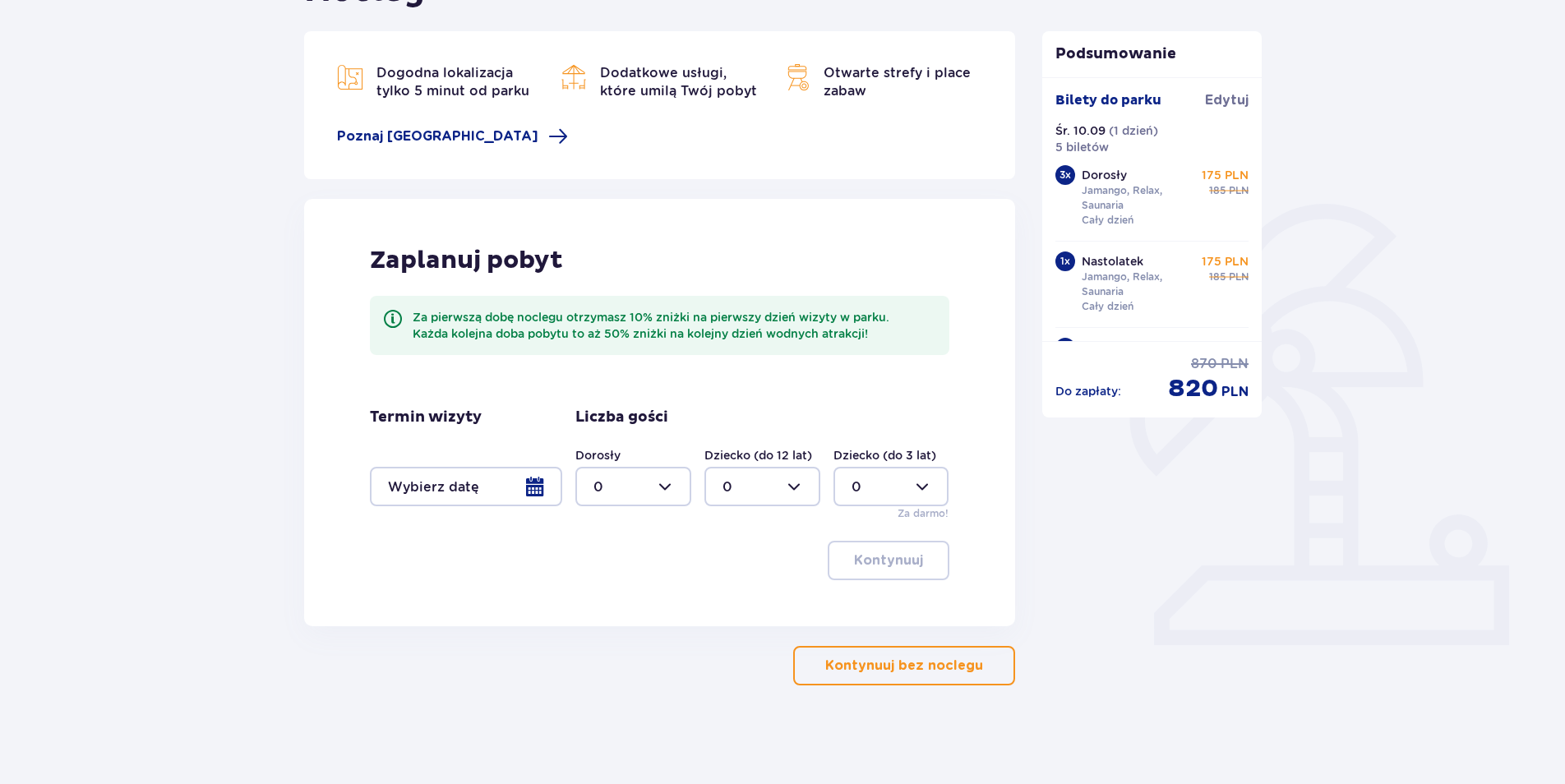
click at [897, 674] on p "Kontynuuj bez noclegu" at bounding box center [904, 665] width 158 height 18
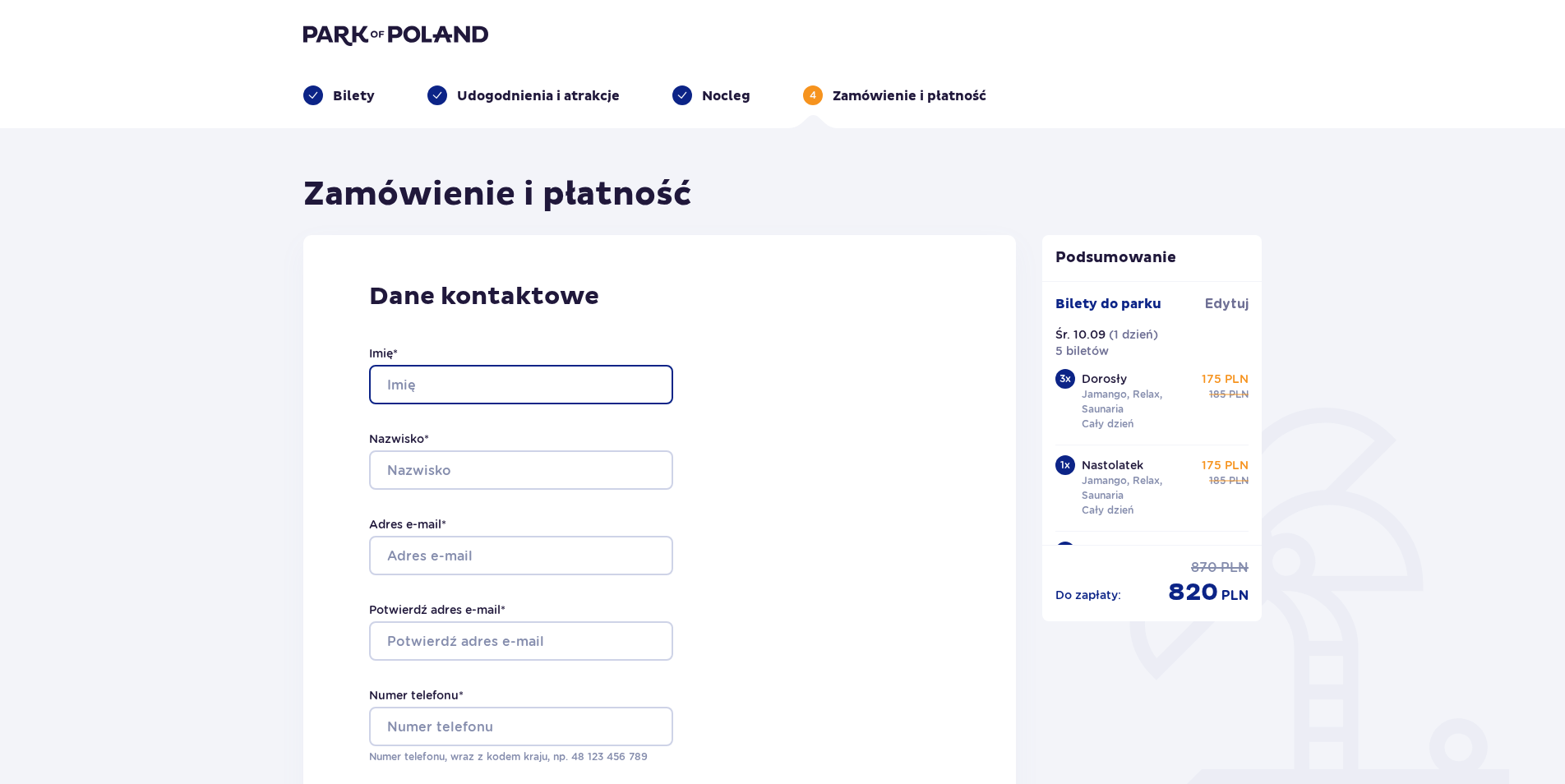
drag, startPoint x: 412, startPoint y: 384, endPoint x: 419, endPoint y: 398, distance: 15.7
click at [413, 387] on input "Imię *" at bounding box center [521, 384] width 304 height 40
type input "KATARZYNA"
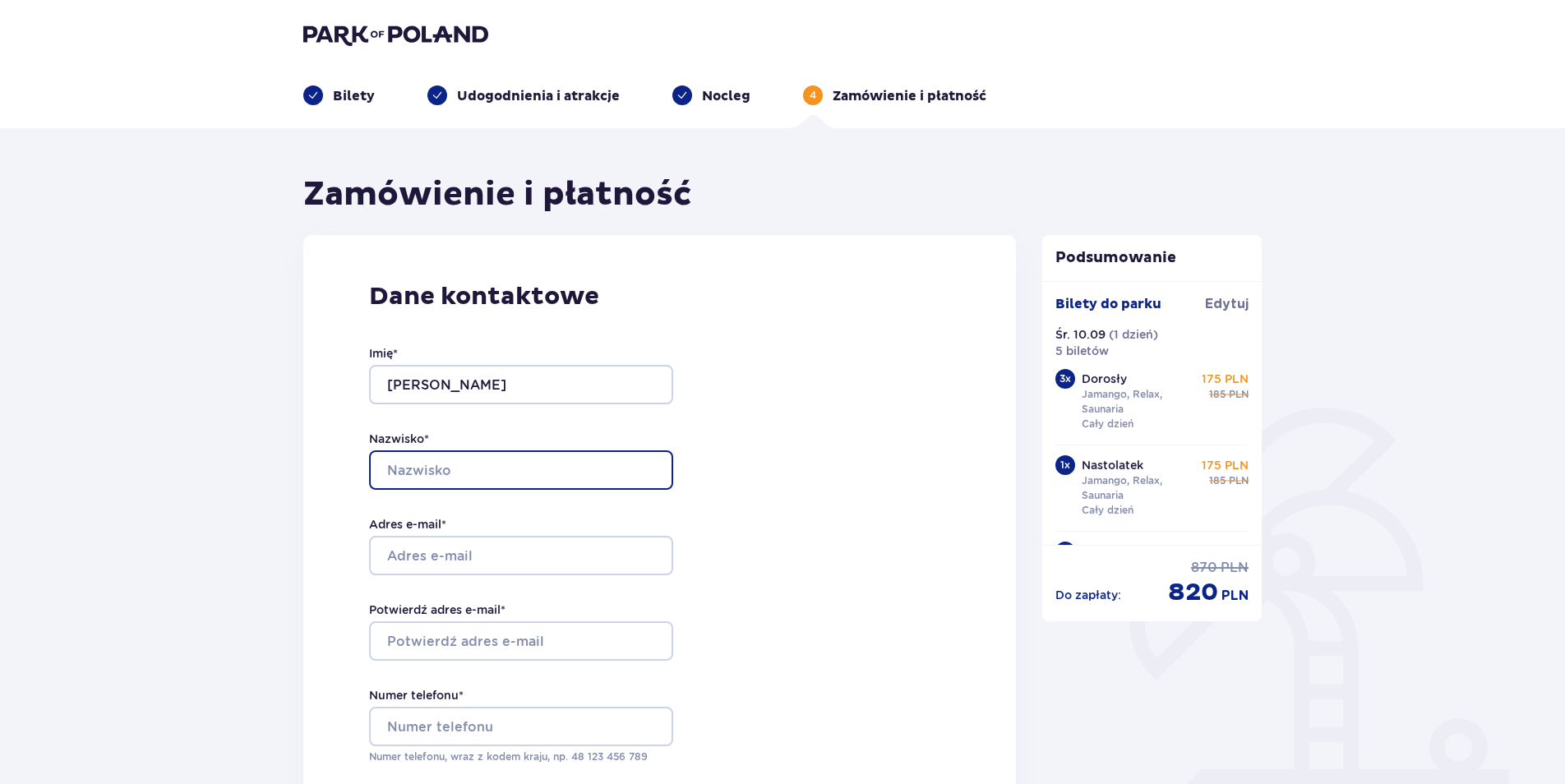
type input "CYTRYNA"
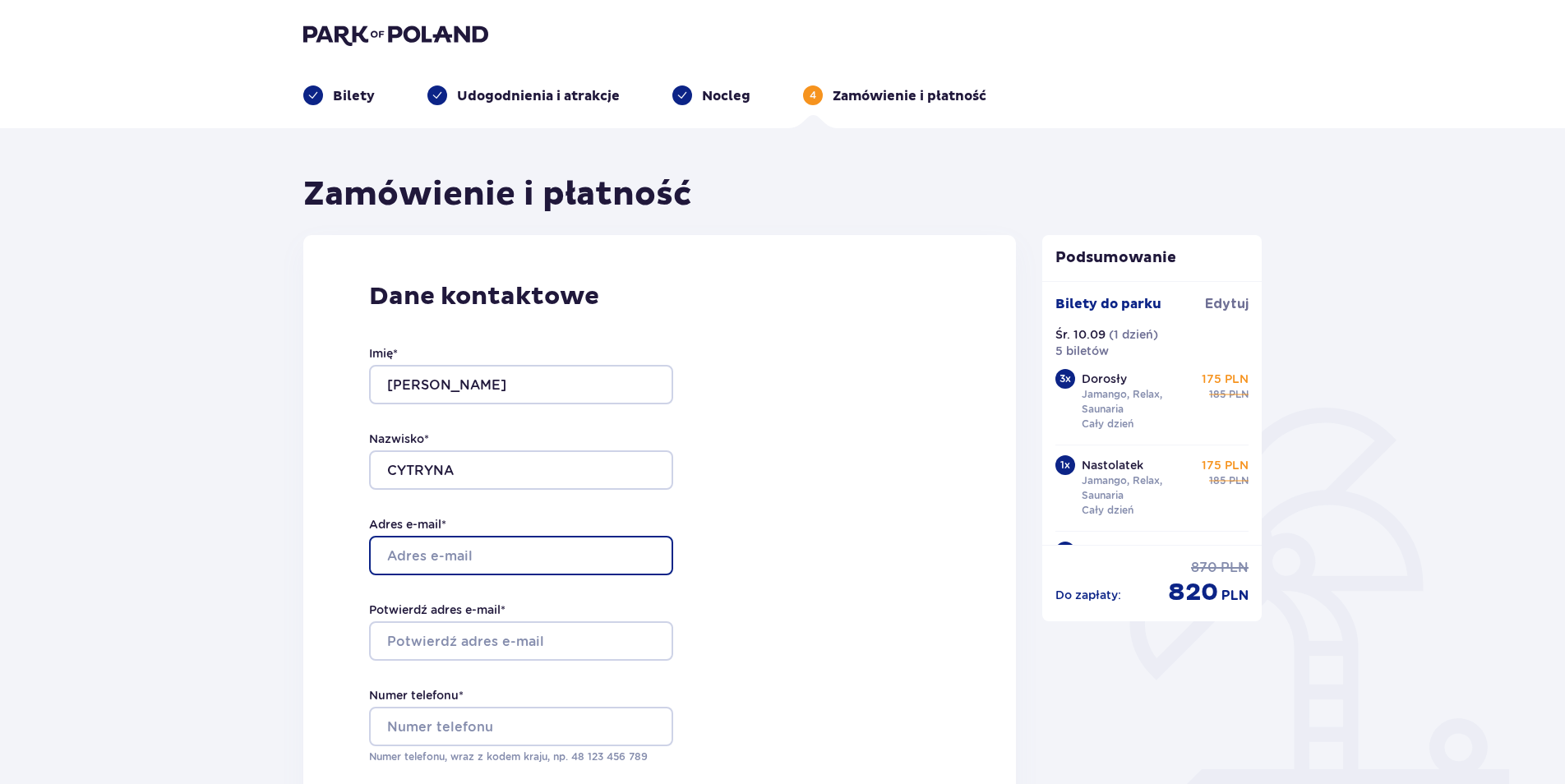
drag, startPoint x: 449, startPoint y: 550, endPoint x: 460, endPoint y: 561, distance: 15.6
click at [451, 552] on input "Adres e-mail *" at bounding box center [521, 556] width 304 height 40
type input "[EMAIL_ADDRESS][DOMAIN_NAME]"
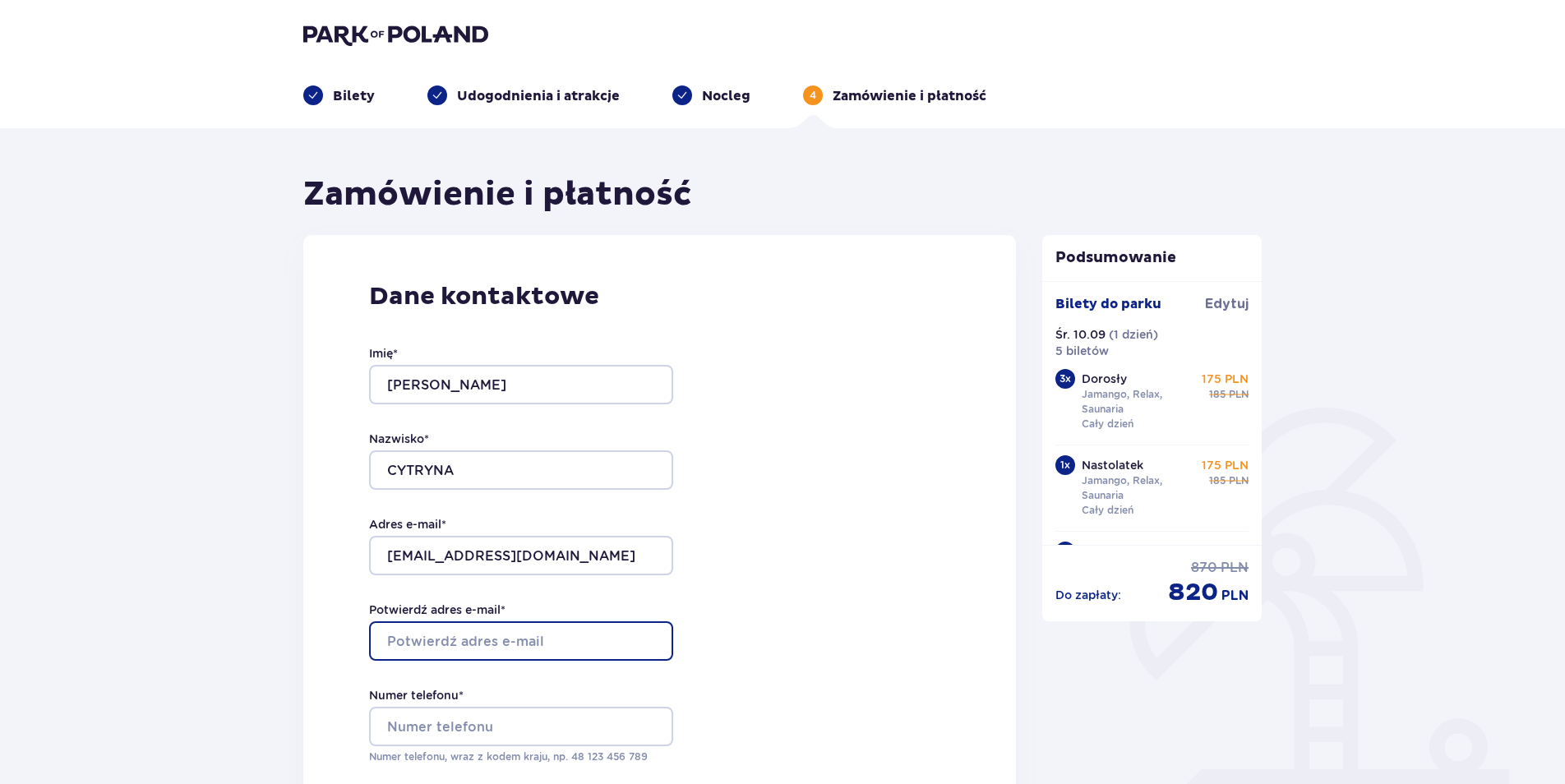
type input "[EMAIL_ADDRESS][DOMAIN_NAME]"
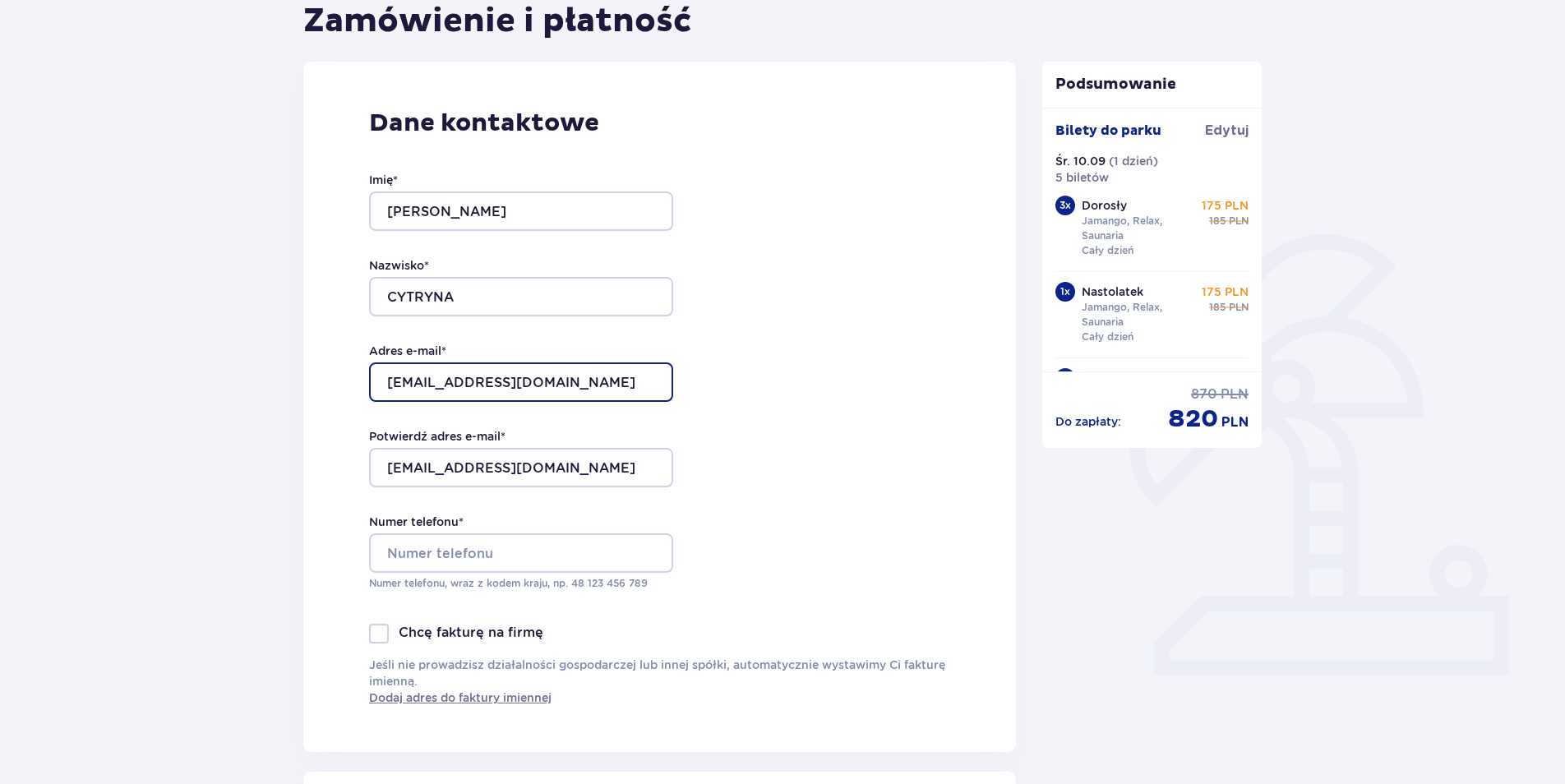
scroll to position [411, 0]
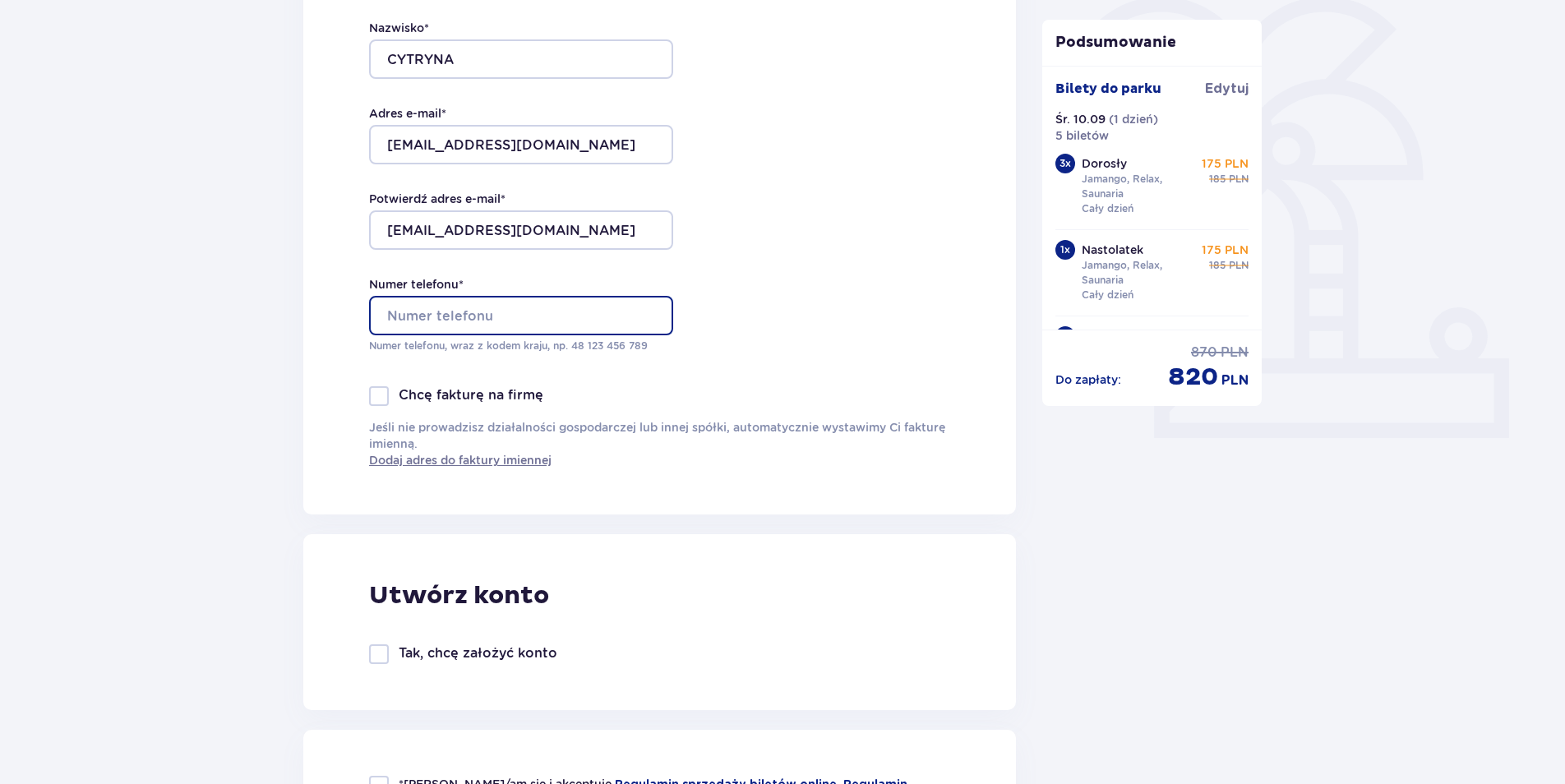
click at [446, 325] on input "Numer telefonu *" at bounding box center [521, 315] width 304 height 40
type input "604431559"
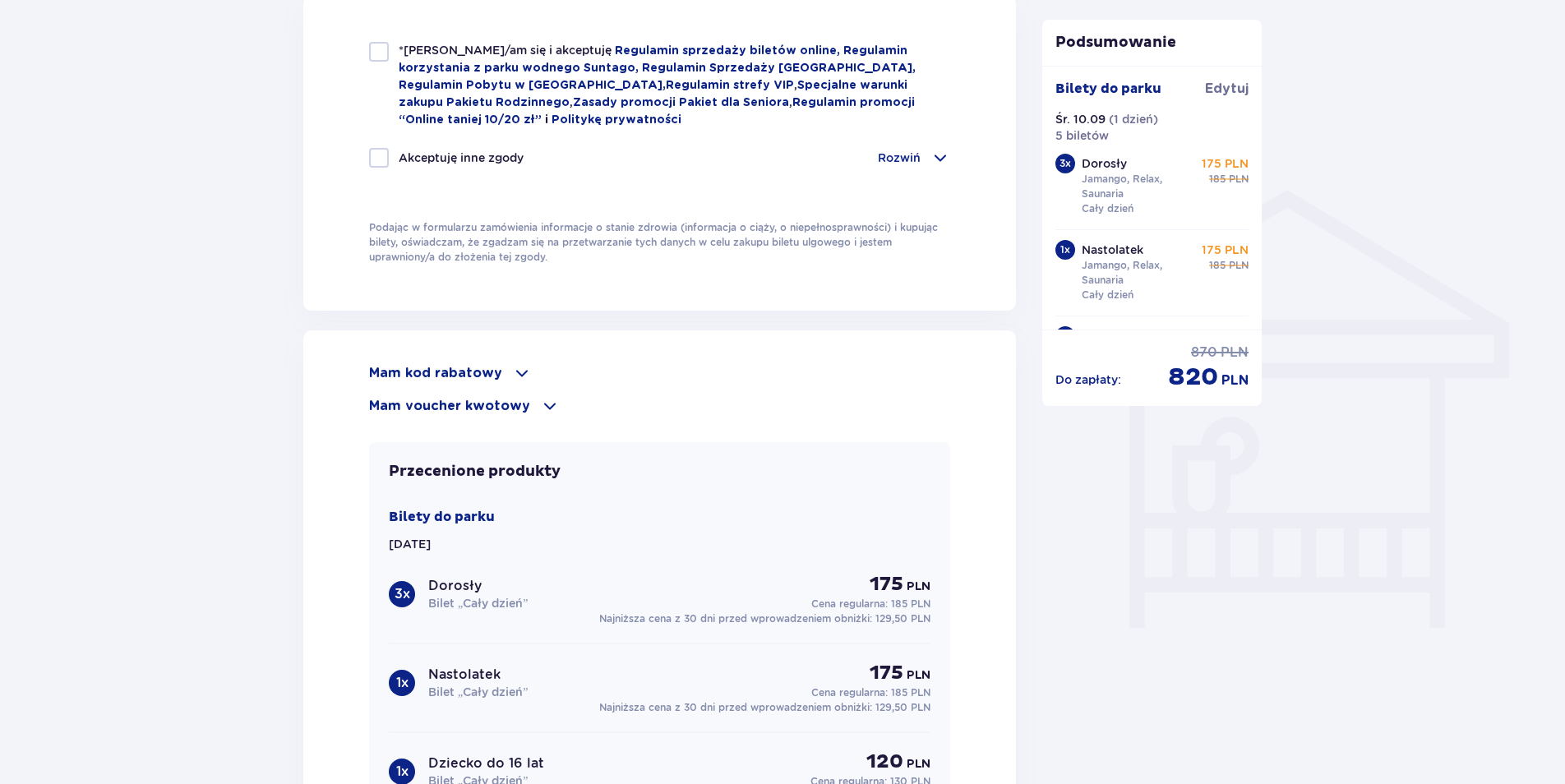
scroll to position [1151, 0]
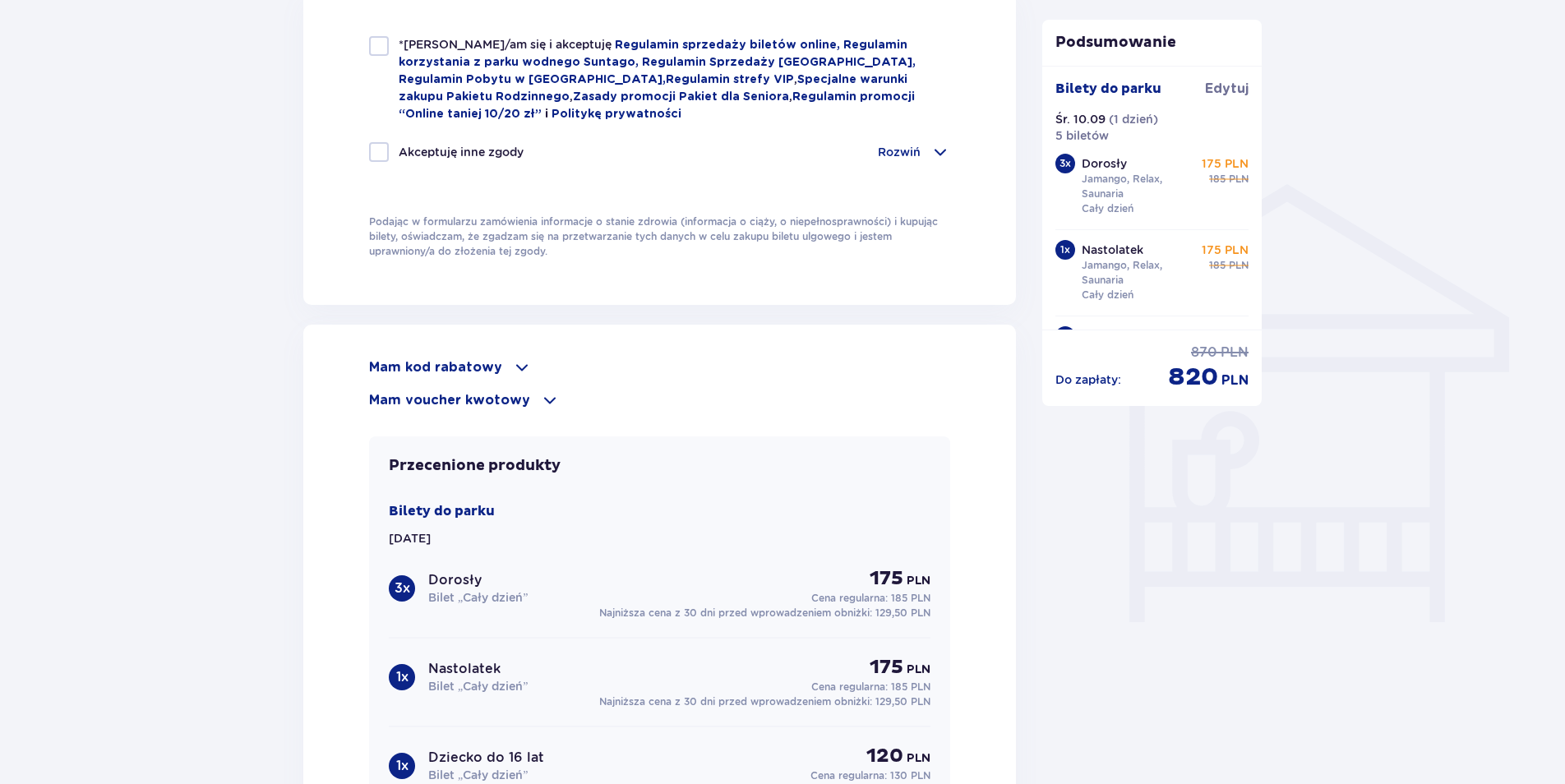
click at [385, 51] on div "*Zapoznałem/am się i akceptuję Regulamin sprzedaży biletów online, Regulamin ko…" at bounding box center [659, 79] width 581 height 86
checkbox input "true"
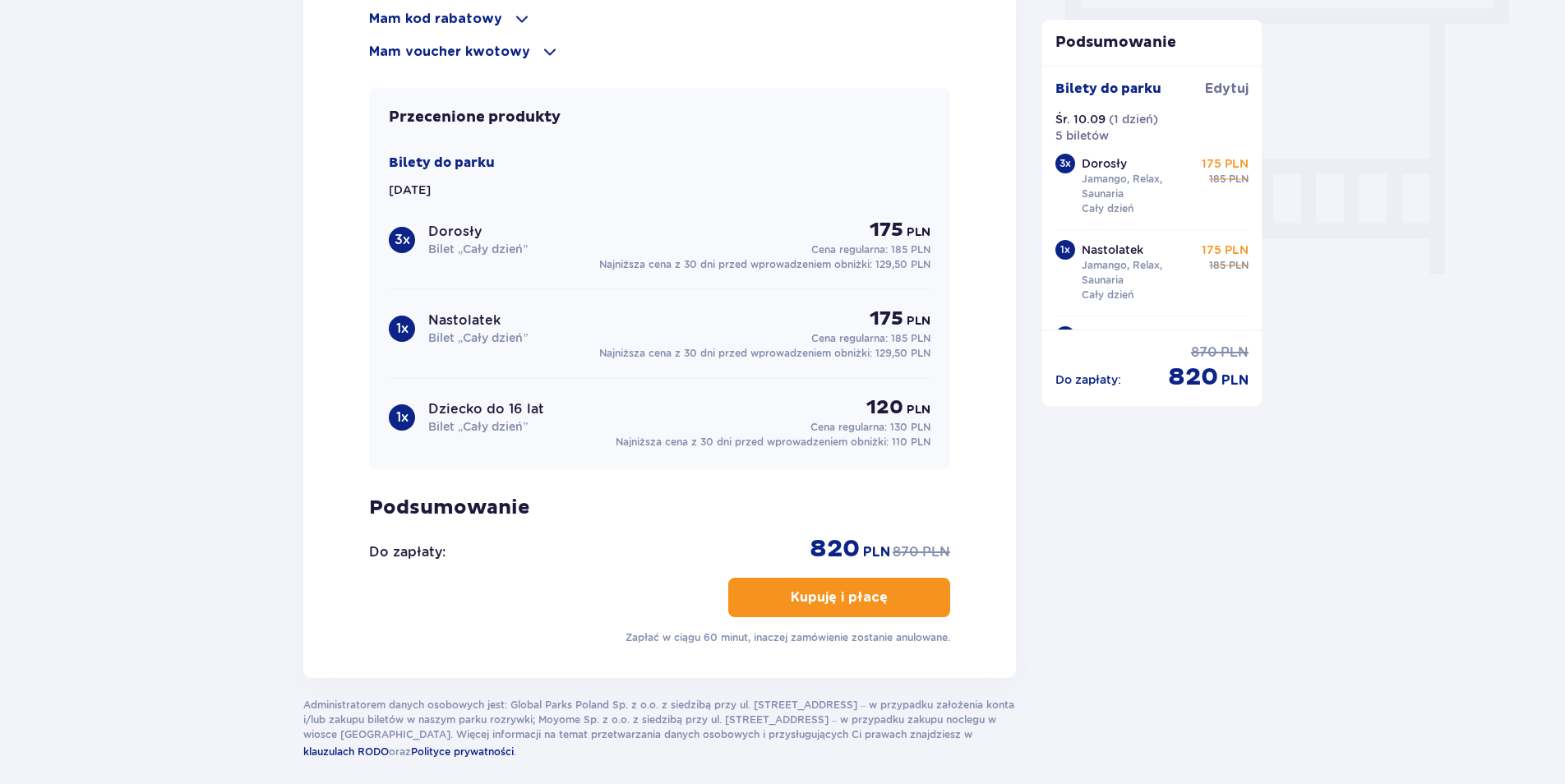
scroll to position [1570, 0]
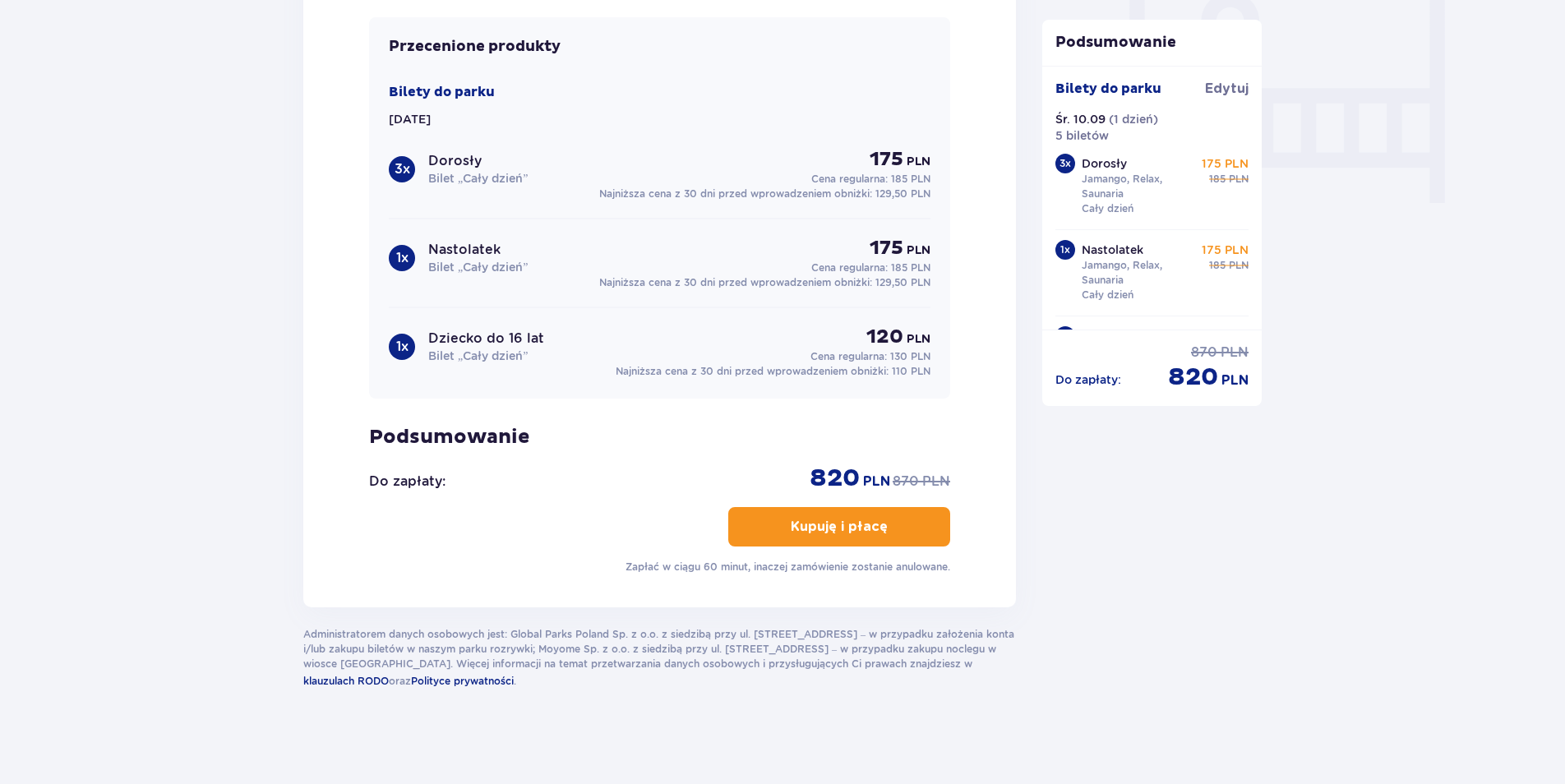
click at [874, 538] on button "Kupuję i płacę" at bounding box center [839, 526] width 222 height 40
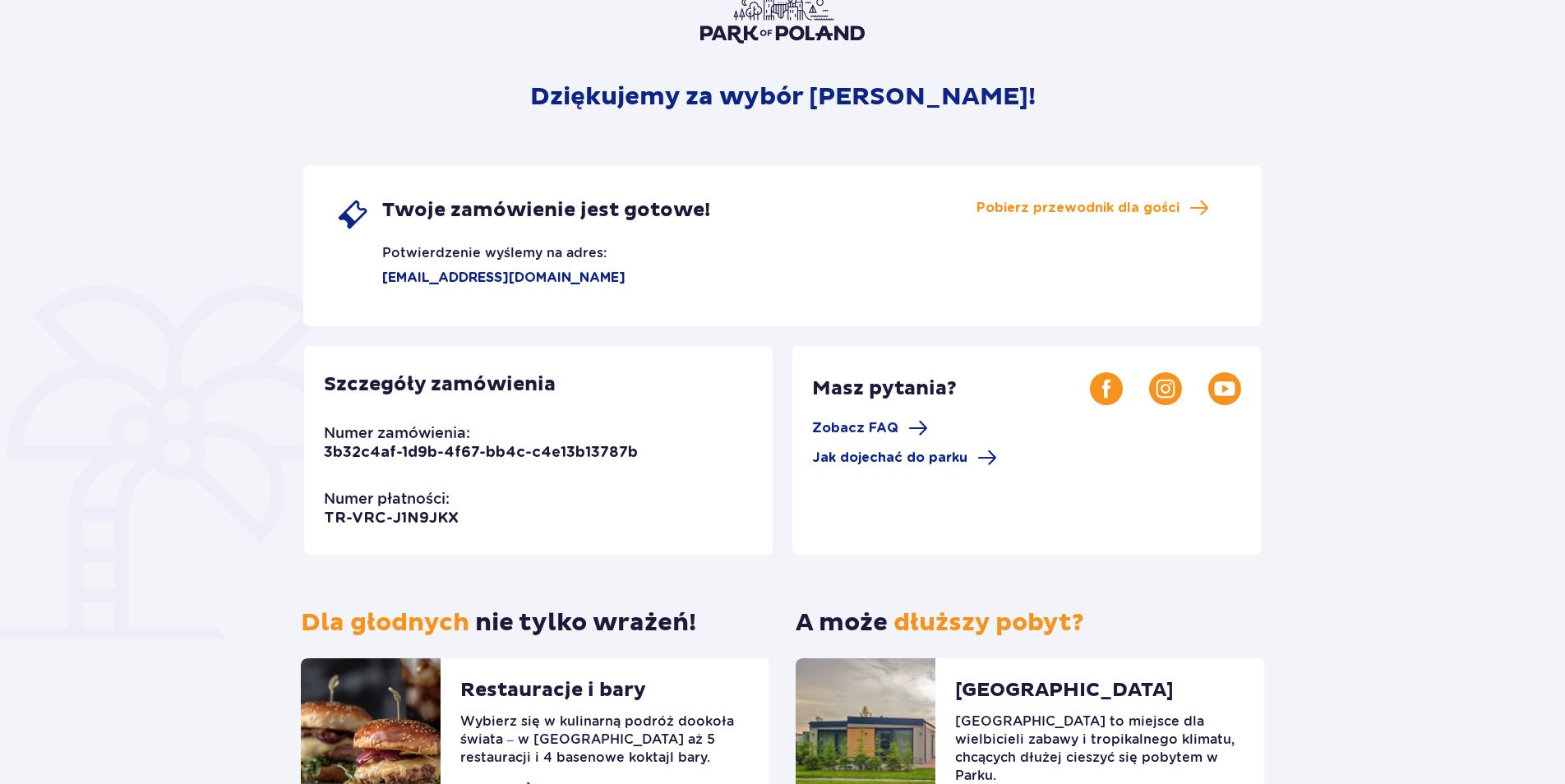
scroll to position [279, 0]
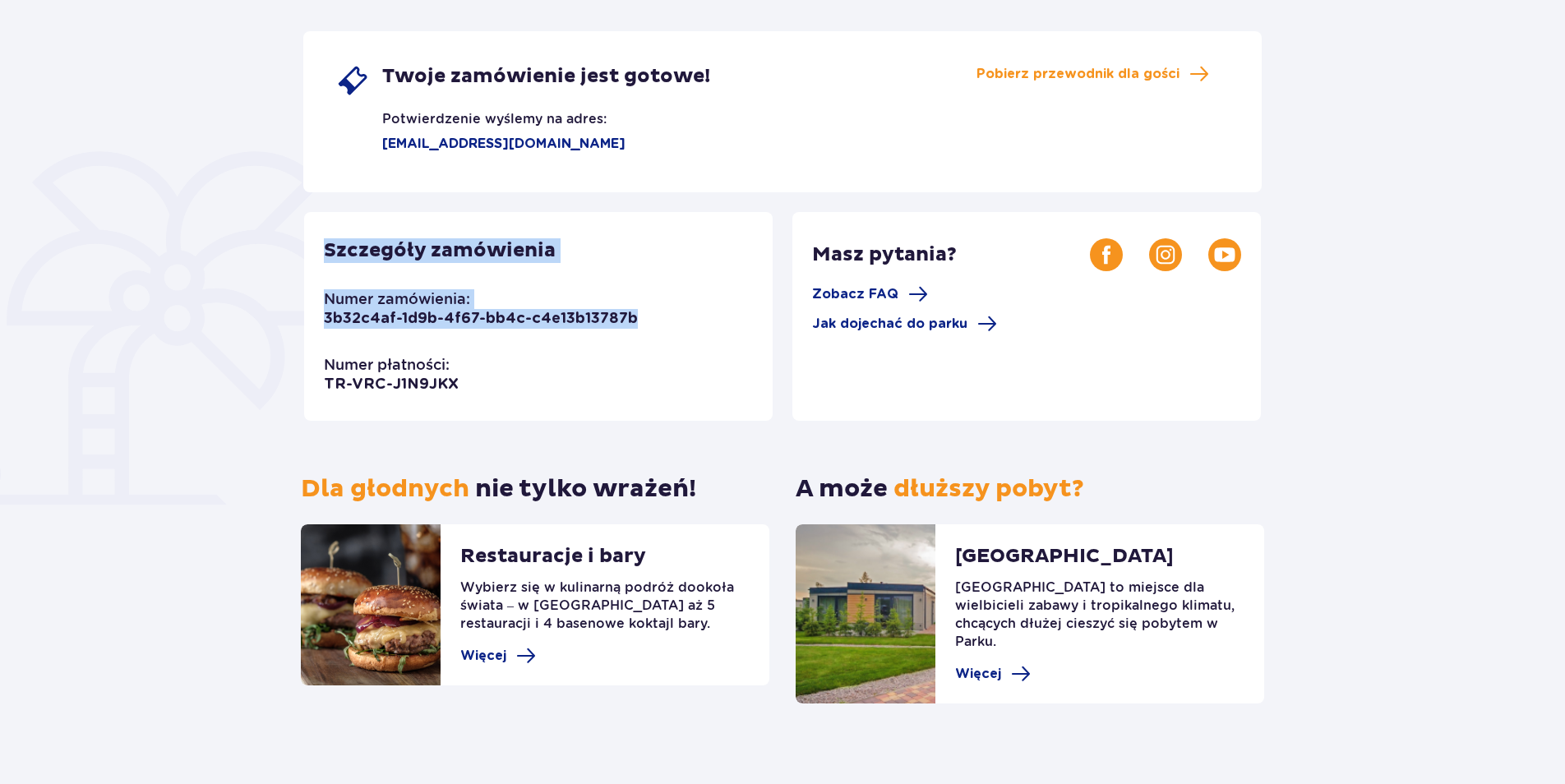
drag, startPoint x: 383, startPoint y: 250, endPoint x: 621, endPoint y: 387, distance: 274.6
click at [629, 389] on div "Szczegóły zamówienia Numer zamówienia: 3b32c4af-1d9b-4f67-bb4c-c4e13b13787b Num…" at bounding box center [539, 316] width 469 height 209
drag, startPoint x: 621, startPoint y: 387, endPoint x: 522, endPoint y: 384, distance: 99.0
click at [524, 384] on div "Szczegóły zamówienia Numer zamówienia: 3b32c4af-1d9b-4f67-bb4c-c4e13b13787b Num…" at bounding box center [539, 316] width 469 height 209
drag, startPoint x: 477, startPoint y: 398, endPoint x: 304, endPoint y: 260, distance: 221.3
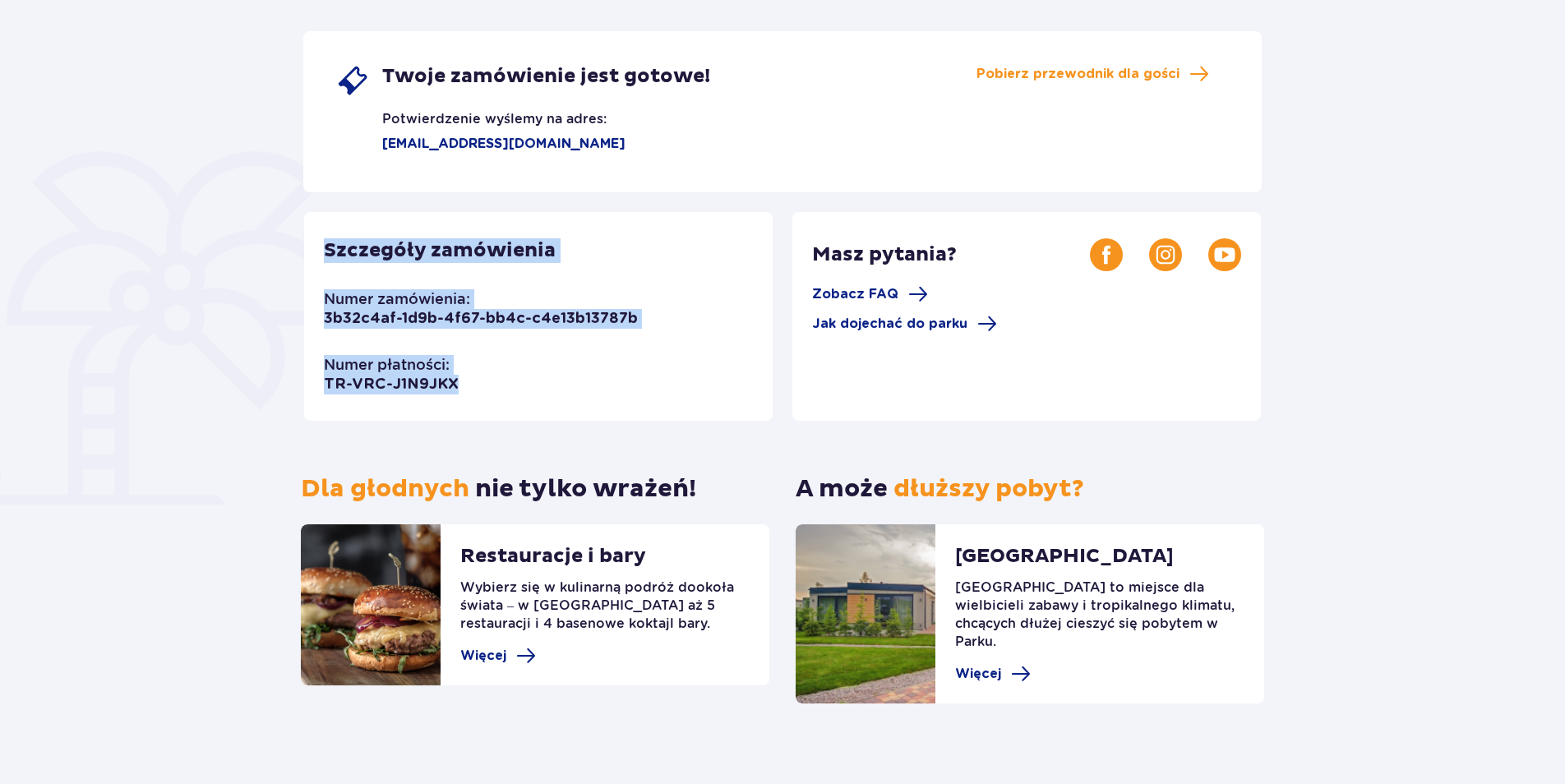
click at [304, 259] on div "Dziękujemy za wybór [PERSON_NAME]! Twoje zamówienie jest gotowe! Potwierdzenie …" at bounding box center [782, 278] width 959 height 851
drag, startPoint x: 304, startPoint y: 260, endPoint x: 347, endPoint y: 302, distance: 60.1
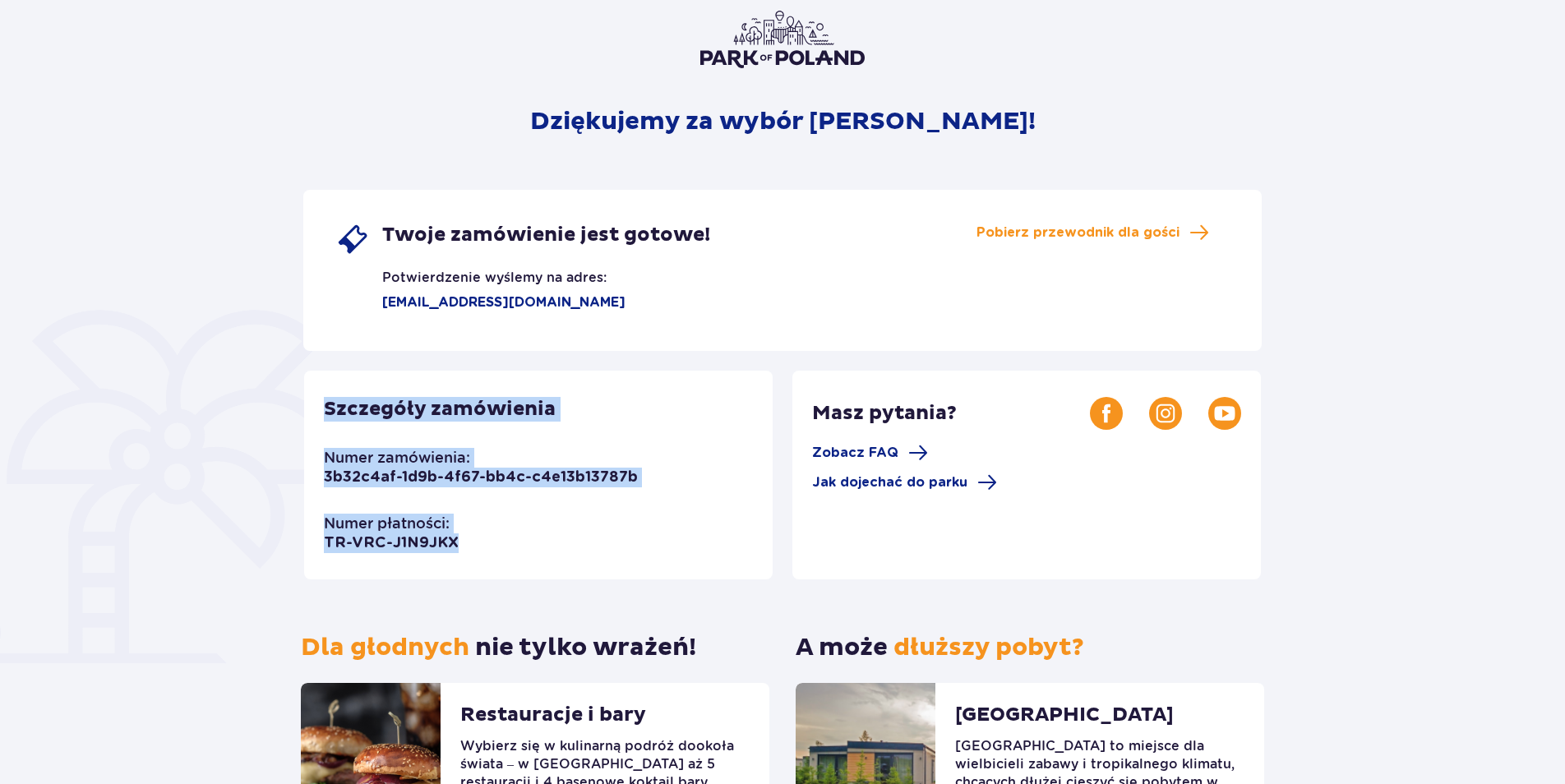
scroll to position [0, 0]
